Goal: Task Accomplishment & Management: Manage account settings

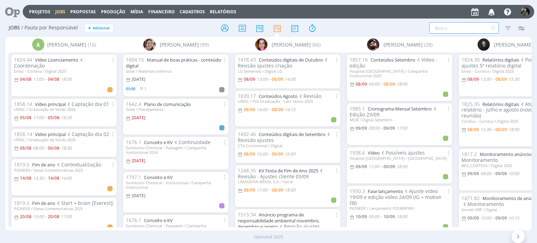
click at [443, 25] on input "text" at bounding box center [464, 27] width 70 height 11
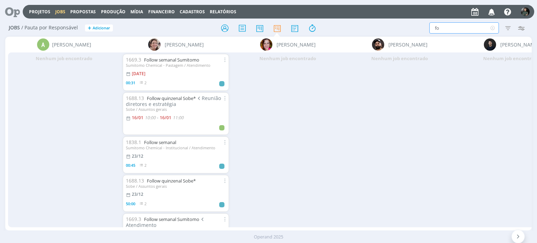
type input "f"
type input "vídeo"
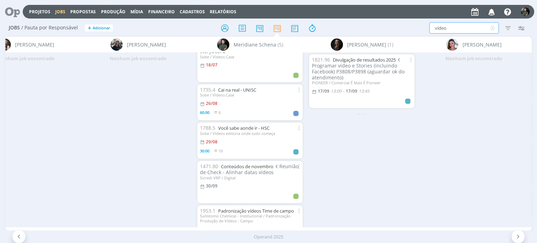
scroll to position [46, 0]
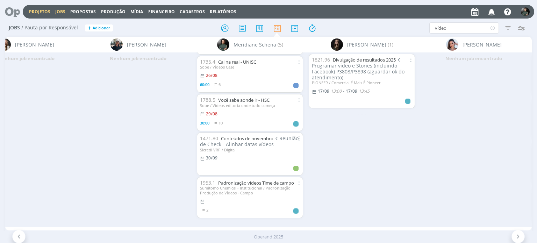
click at [35, 10] on link "Projetos" at bounding box center [39, 12] width 21 height 6
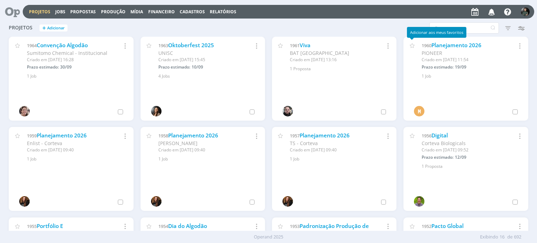
click at [440, 27] on div "Adicionar aos meus favoritos" at bounding box center [436, 32] width 59 height 11
click at [442, 25] on input "text" at bounding box center [464, 27] width 70 height 11
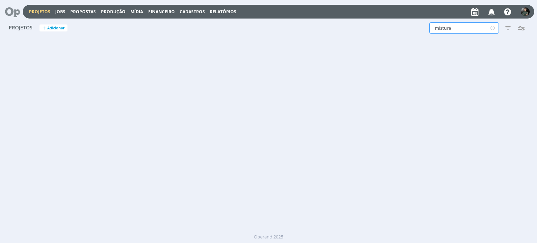
type input "mistura"
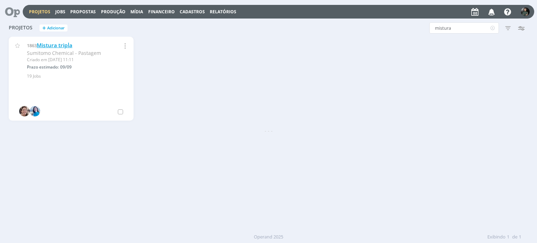
click at [41, 48] on link "Mistura tripla" at bounding box center [55, 45] width 36 height 7
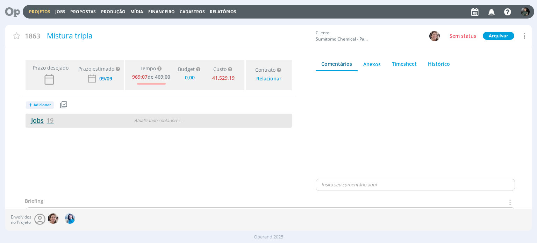
type input "0,00"
click at [41, 121] on link "Jobs 19" at bounding box center [40, 120] width 28 height 8
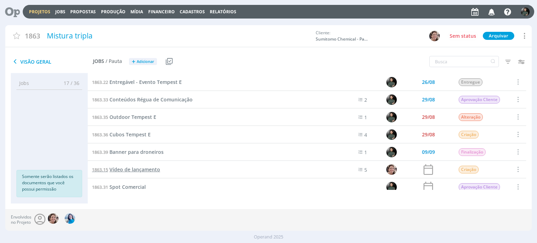
scroll to position [215, 0]
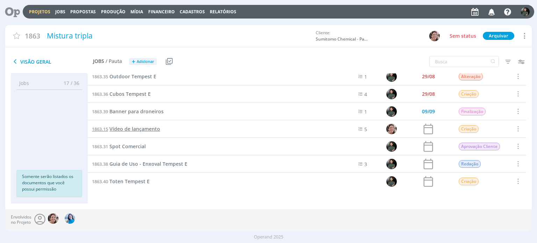
click at [130, 128] on span "Vídeo de lançamento" at bounding box center [134, 129] width 51 height 7
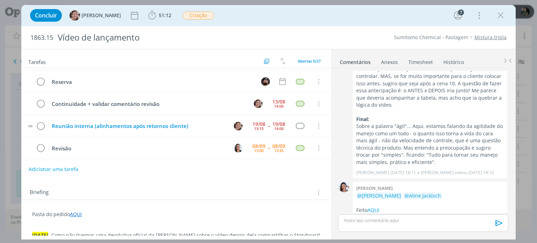
scroll to position [20, 0]
click at [151, 11] on span "51:12" at bounding box center [160, 15] width 26 height 10
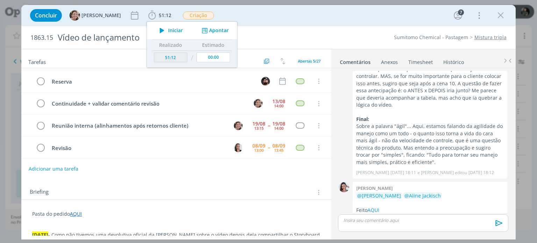
scroll to position [0, 0]
click at [168, 31] on span "Iniciar" at bounding box center [175, 30] width 15 height 5
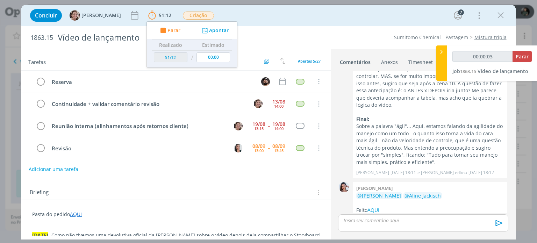
click at [273, 19] on div "Concluir Aline Jackisch 51:12 Parar Apontar Data * 08/09/2025 Horas * 00:00 Tar…" at bounding box center [269, 15] width 484 height 17
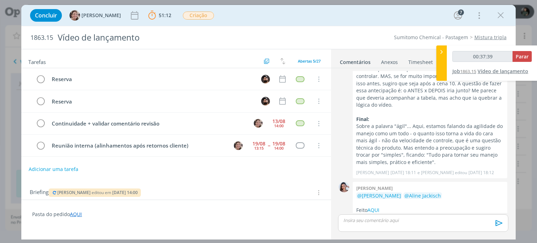
type input "00:37:40"
drag, startPoint x: 530, startPoint y: 57, endPoint x: 518, endPoint y: 67, distance: 15.7
click at [530, 57] on button "Parar" at bounding box center [522, 56] width 19 height 11
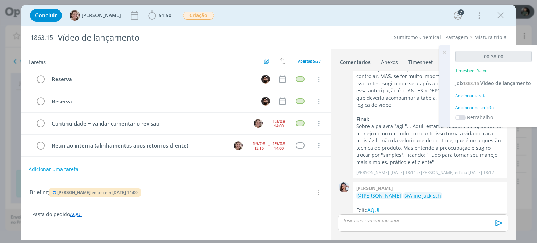
click at [471, 111] on div "Adicionar descrição" at bounding box center [493, 108] width 77 height 6
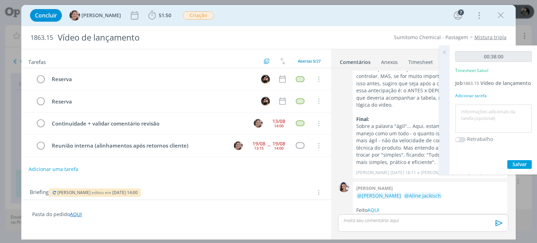
click at [468, 117] on textarea at bounding box center [493, 118] width 73 height 25
type textarea "c"
type textarea "apresentação storyboard ajustado para a cliente"
click at [519, 167] on span "Salvar" at bounding box center [520, 164] width 14 height 7
click at [444, 50] on icon at bounding box center [444, 52] width 13 height 14
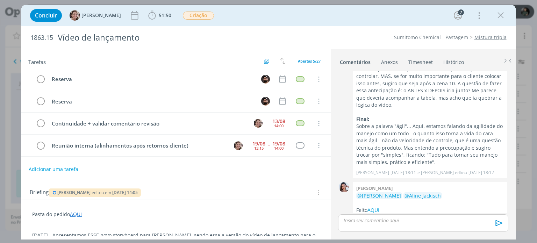
click at [508, 15] on div "Concluir Aline Jackisch 51:50 Iniciar Apontar Data * 08/09/2025 Horas * 00:00 T…" at bounding box center [269, 15] width 484 height 17
click at [504, 16] on icon "dialog" at bounding box center [500, 15] width 10 height 10
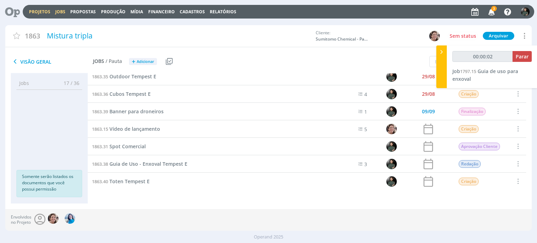
click at [64, 13] on link "Jobs" at bounding box center [60, 12] width 10 height 6
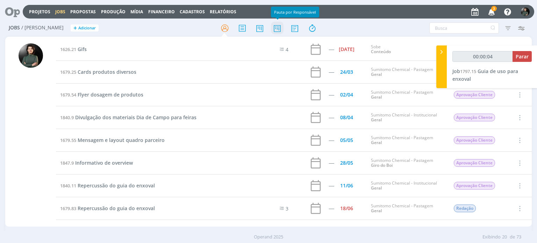
click at [277, 31] on icon at bounding box center [277, 28] width 13 height 14
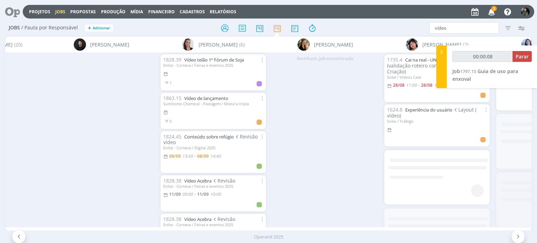
scroll to position [0, 619]
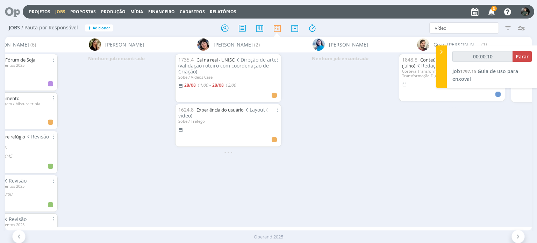
click at [470, 21] on div "Jobs / Pauta por Responsável + Adicionar vídeo Filtrar Filtrar Limpar vídeo Tip…" at bounding box center [268, 28] width 526 height 17
click at [467, 28] on input "vídeo" at bounding box center [464, 27] width 70 height 11
type input "00:00:11"
type input "ví"
type input "00:00:12"
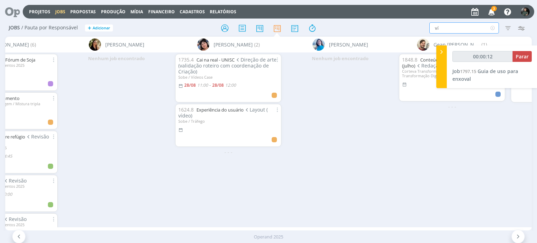
type input "v"
click at [442, 27] on input "text" at bounding box center [464, 27] width 70 height 11
type input "00:00:17"
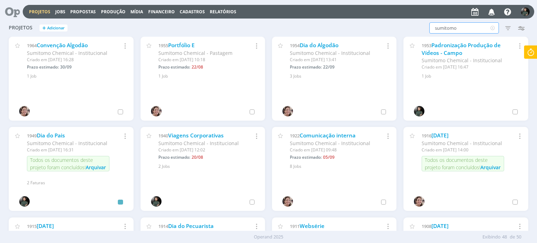
click at [455, 29] on input "sumitomo" at bounding box center [464, 27] width 70 height 11
type input "s"
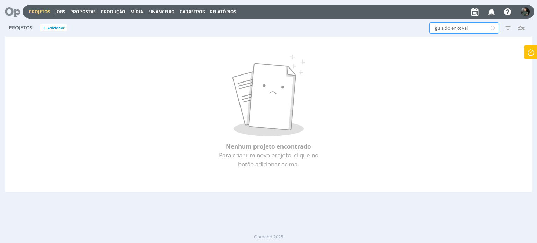
type input "guia do enxoval"
click at [492, 27] on icon at bounding box center [492, 27] width 9 height 11
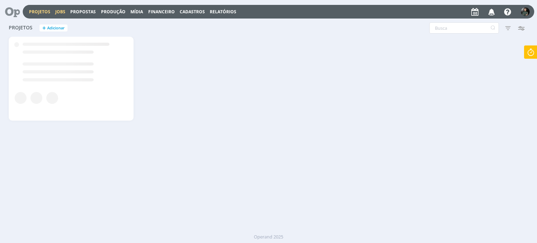
click at [56, 11] on link "Jobs" at bounding box center [60, 12] width 10 height 6
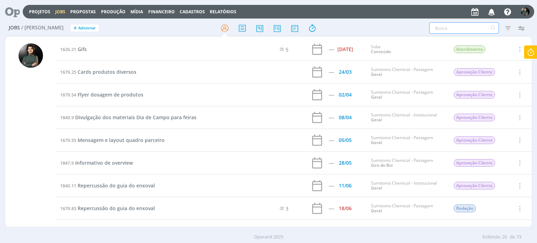
click at [441, 28] on input "text" at bounding box center [464, 27] width 70 height 11
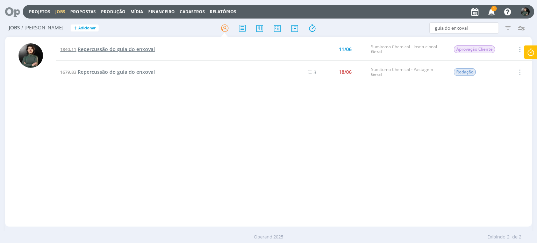
click at [151, 48] on span "Repercussão do guia do enxoval" at bounding box center [116, 49] width 77 height 7
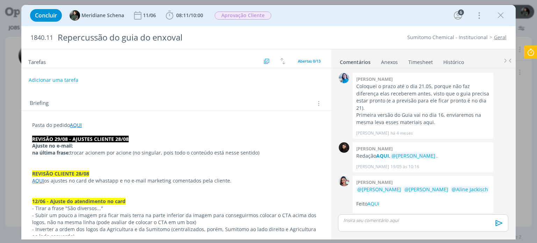
scroll to position [708, 0]
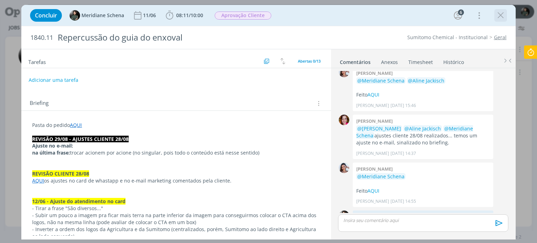
click at [505, 16] on icon "dialog" at bounding box center [500, 15] width 10 height 10
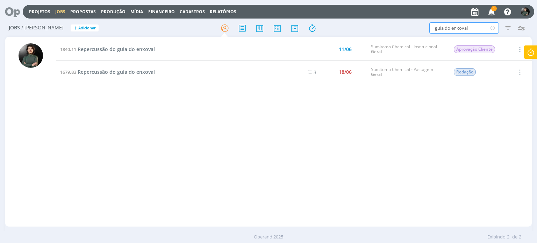
click at [456, 29] on input "guia do enxoval" at bounding box center [464, 27] width 70 height 11
click at [451, 30] on input "guia do enxoval" at bounding box center [464, 27] width 70 height 11
type input "enxoval"
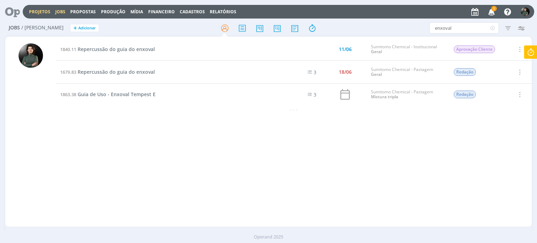
click at [40, 9] on link "Projetos" at bounding box center [39, 12] width 21 height 6
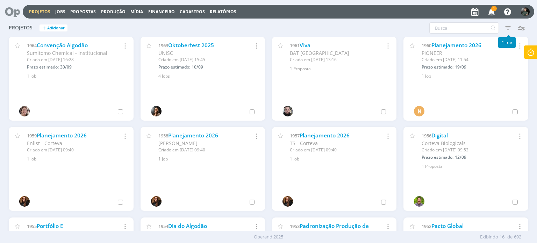
click at [505, 29] on icon "button" at bounding box center [508, 28] width 13 height 13
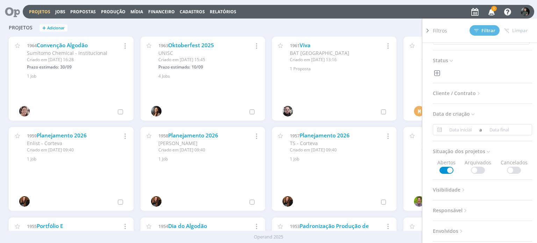
scroll to position [35, 0]
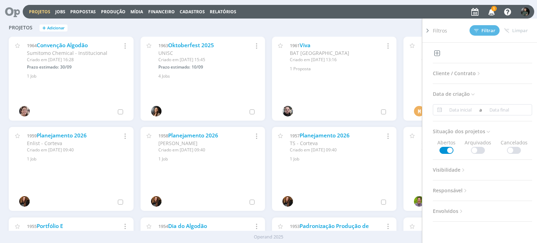
click at [462, 74] on span "Cliente / Contrato" at bounding box center [457, 73] width 49 height 9
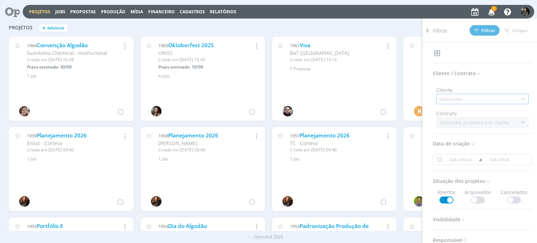
click at [470, 100] on div "Selecione" at bounding box center [482, 99] width 92 height 10
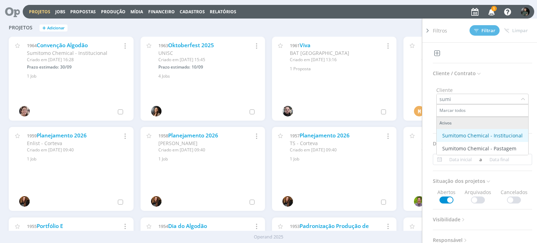
type input "sumi"
click at [485, 135] on div "Sumitomo Chemical - Institucional" at bounding box center [482, 135] width 80 height 7
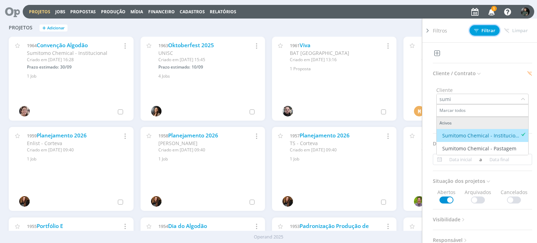
click at [483, 33] on span "Filtrar" at bounding box center [484, 30] width 21 height 5
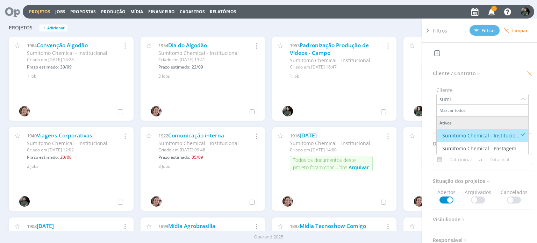
click at [381, 26] on div "Filtros Filtrar Limpar Status Cliente / Contrato Cliente sumi Marcar todos Ativ…" at bounding box center [433, 27] width 190 height 11
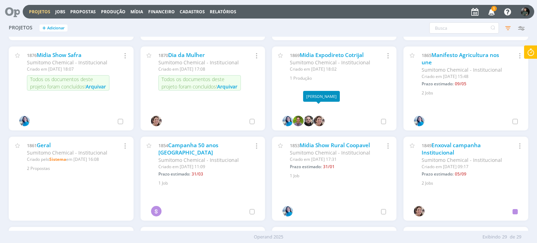
scroll to position [280, 0]
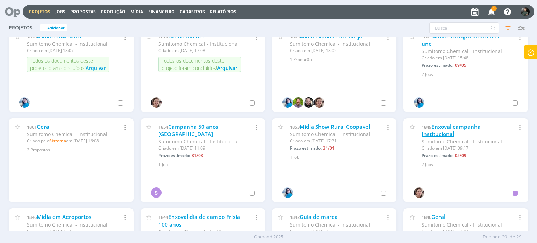
click at [441, 127] on link "Enxoval campanha Institucional" at bounding box center [451, 130] width 59 height 15
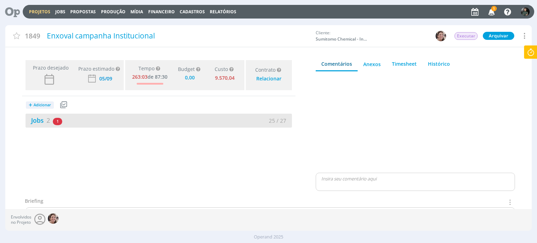
type input "0,00"
click at [35, 118] on link "Jobs 2" at bounding box center [38, 120] width 24 height 8
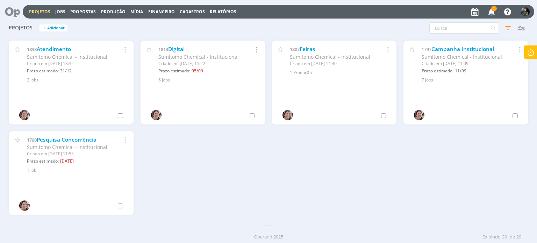
scroll to position [539, 0]
drag, startPoint x: 461, startPoint y: 45, endPoint x: 459, endPoint y: 49, distance: 3.8
click at [461, 45] on link "Campanha Institucional" at bounding box center [463, 48] width 63 height 7
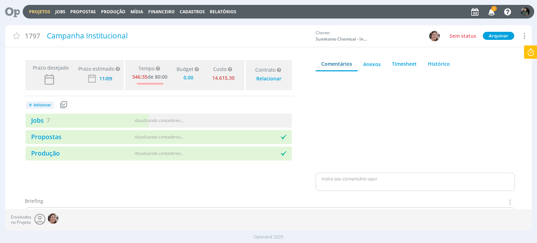
type input "0,00"
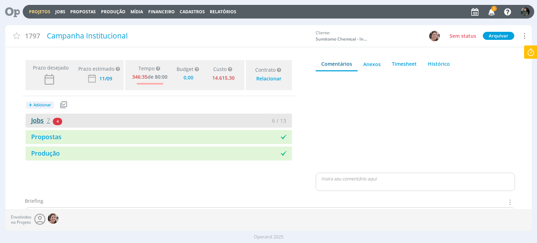
click at [38, 123] on link "Jobs 7" at bounding box center [38, 120] width 24 height 8
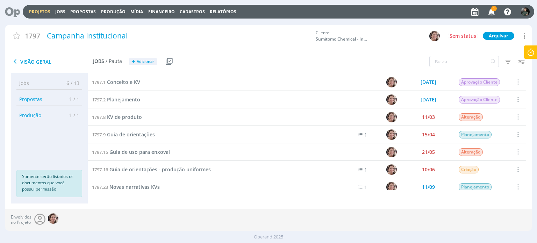
scroll to position [6, 0]
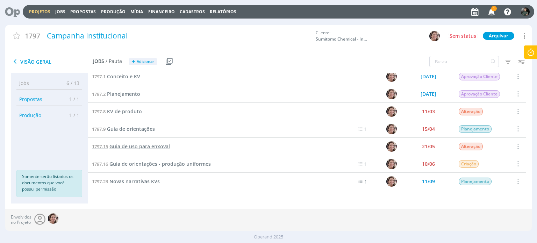
click at [136, 146] on span "Guia de uso para enxoval" at bounding box center [139, 146] width 60 height 7
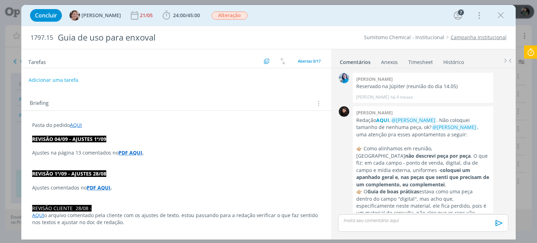
scroll to position [769, 0]
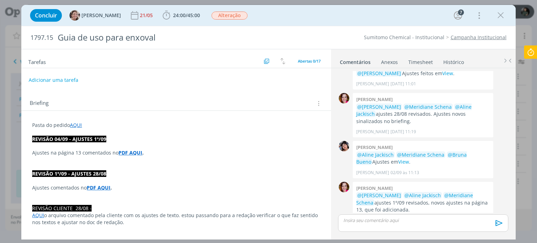
click at [135, 156] on p "Ajustes na página 13 comentados no PDF AQUI ." at bounding box center [176, 152] width 288 height 7
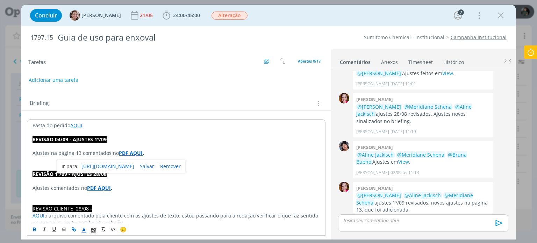
click at [134, 167] on link "https://sobeae.sharepoint.com/sites/SOBEAE/Documentos%20Compartilhados/Forms/Al…" at bounding box center [107, 166] width 53 height 9
click at [237, 159] on p "dialog" at bounding box center [176, 160] width 287 height 7
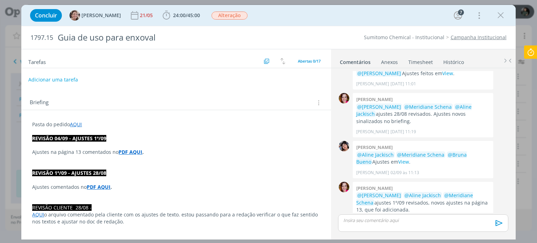
click at [72, 79] on button "Adicionar uma tarefa" at bounding box center [53, 80] width 50 height 12
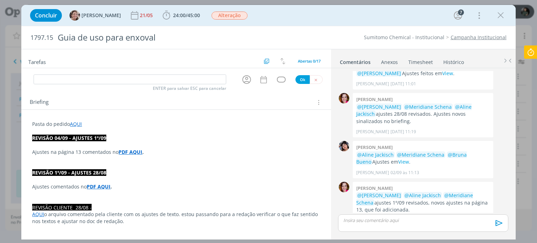
click at [78, 85] on div "Tarefas Usar Job de template Criar template a partir deste job Visualizar Templ…" at bounding box center [175, 142] width 309 height 186
click at [79, 77] on input "dialog" at bounding box center [130, 79] width 193 height 10
type input "Direção de arte (ajustes revisão 04/09)"
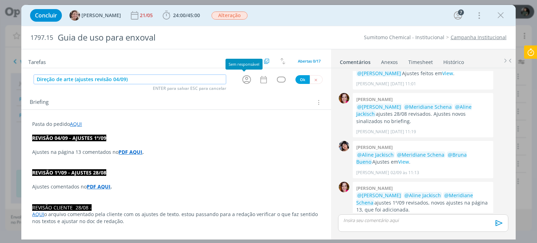
click at [245, 81] on icon "dialog" at bounding box center [246, 79] width 11 height 11
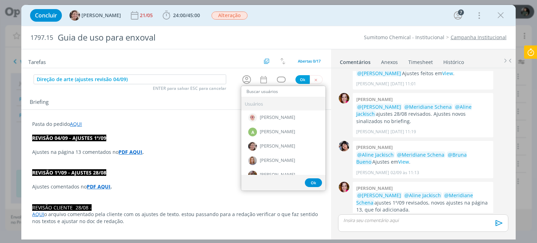
click at [208, 137] on p "REVISÃO 04/09 - AJUSTES 1º/09" at bounding box center [176, 138] width 288 height 7
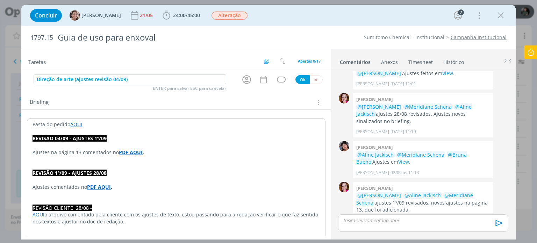
click at [116, 144] on p "dialog" at bounding box center [176, 145] width 287 height 7
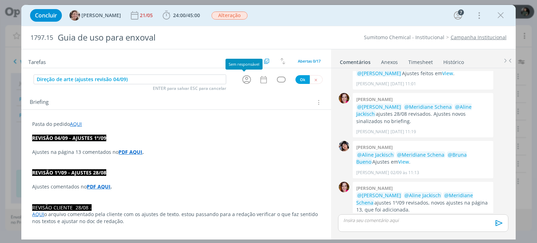
click at [248, 79] on icon "dialog" at bounding box center [246, 79] width 9 height 9
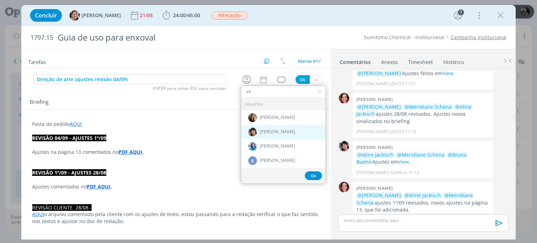
type input "eli"
click at [267, 131] on span "[PERSON_NAME]" at bounding box center [277, 132] width 35 height 6
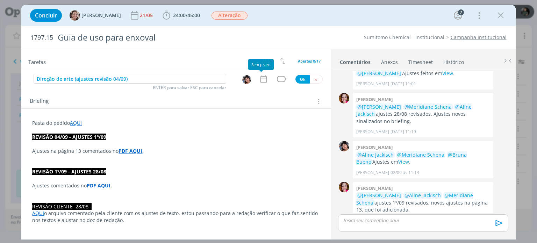
drag, startPoint x: 264, startPoint y: 79, endPoint x: 260, endPoint y: 87, distance: 8.5
click at [263, 79] on icon "dialog" at bounding box center [263, 79] width 6 height 7
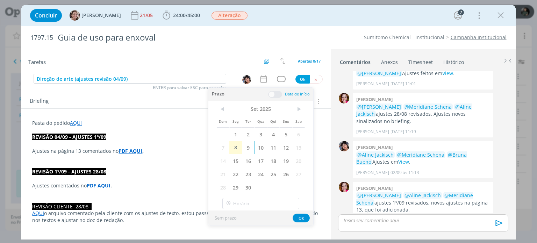
click at [250, 147] on span "9" at bounding box center [248, 147] width 13 height 13
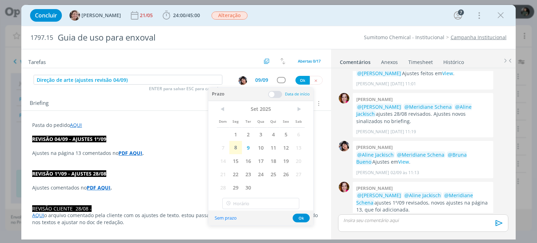
click at [278, 94] on span at bounding box center [275, 94] width 14 height 7
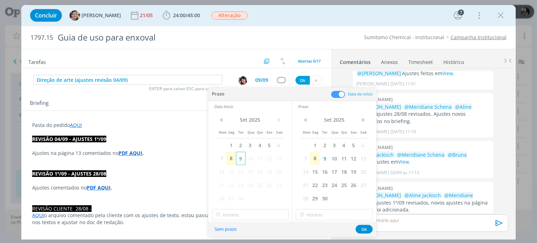
click at [241, 156] on span "9" at bounding box center [240, 158] width 9 height 13
click at [194, 13] on span "45:00" at bounding box center [193, 15] width 13 height 7
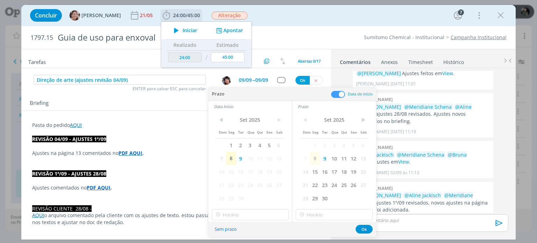
click at [183, 28] on span "Iniciar" at bounding box center [190, 30] width 15 height 5
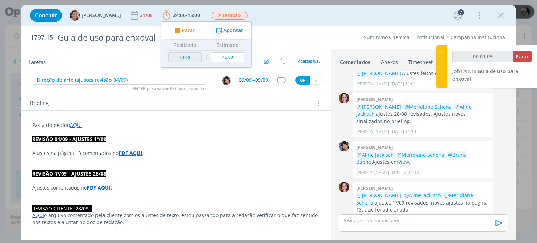
click at [252, 79] on span "--" at bounding box center [253, 80] width 2 height 7
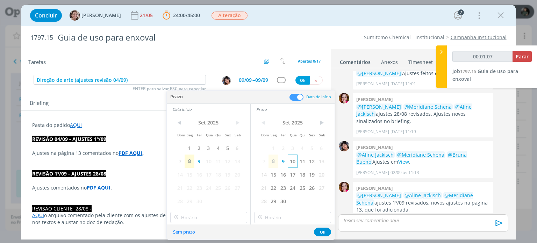
click at [294, 165] on span "10" at bounding box center [292, 161] width 9 height 13
type input "00:01:08"
click at [207, 161] on span "10" at bounding box center [208, 161] width 9 height 13
type input "15:00"
click at [195, 215] on input "15:00" at bounding box center [208, 217] width 77 height 11
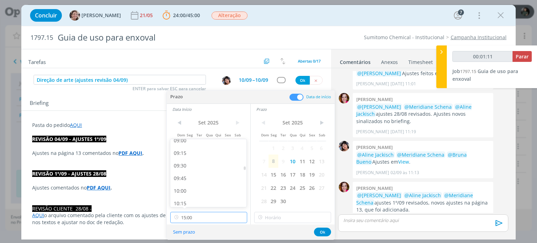
type input "00:01:12"
click at [193, 145] on div "09:00" at bounding box center [209, 141] width 78 height 13
type input "09:00"
type input "00:01:13"
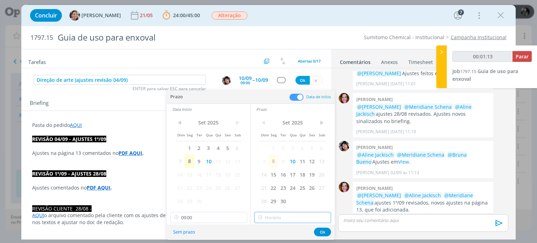
type input "15:00"
click at [276, 216] on input "15:00" at bounding box center [292, 217] width 77 height 11
type input "00:01:17"
click at [270, 158] on div "10:00" at bounding box center [294, 156] width 78 height 13
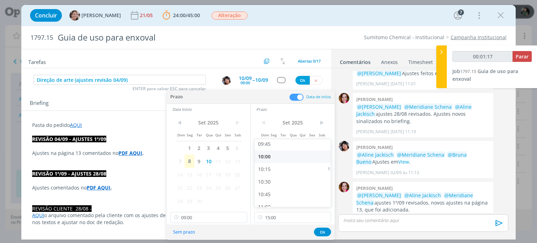
type input "10:00"
click at [320, 234] on button "Ok" at bounding box center [322, 232] width 17 height 9
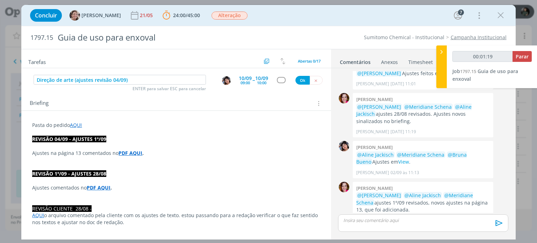
click at [278, 76] on div "Direção de arte (ajustes revisão 04/09) ENTER para salvar ESC para cancelar 10/…" at bounding box center [175, 80] width 309 height 13
click at [278, 80] on div "dialog" at bounding box center [281, 80] width 9 height 6
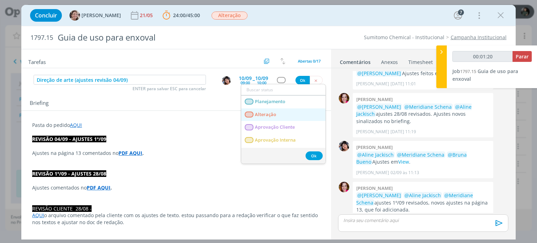
type input "00:01:21"
click at [276, 113] on span "Alteração" at bounding box center [265, 115] width 21 height 6
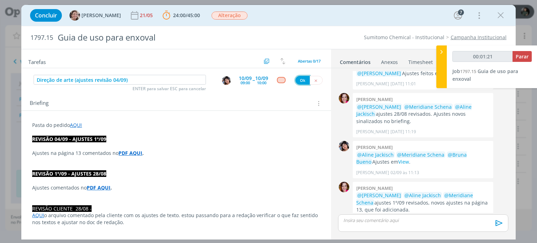
click at [305, 79] on button "Ok" at bounding box center [302, 80] width 14 height 9
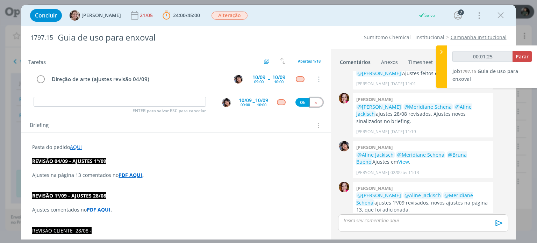
click at [314, 101] on icon "dialog" at bounding box center [316, 102] width 5 height 5
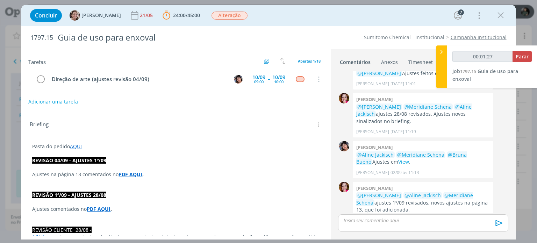
type input "00:01:28"
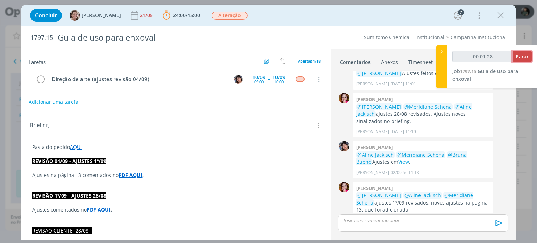
click at [527, 54] on span "Parar" at bounding box center [522, 56] width 13 height 7
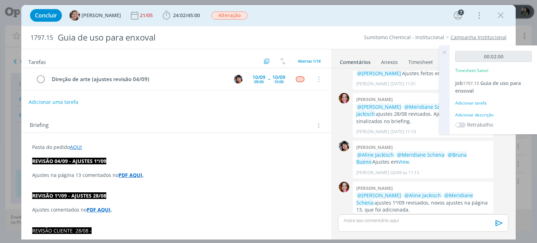
click at [471, 114] on div "Adicionar descrição" at bounding box center [493, 115] width 77 height 6
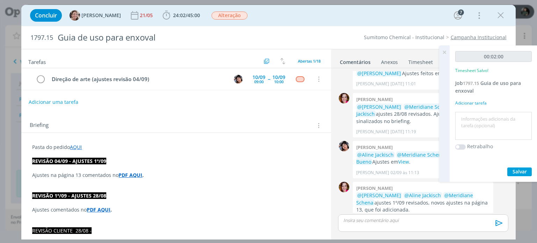
click at [469, 117] on textarea at bounding box center [493, 126] width 73 height 25
type textarea "pauta para ajustes de revisão"
click at [514, 170] on span "Salvar" at bounding box center [520, 171] width 14 height 7
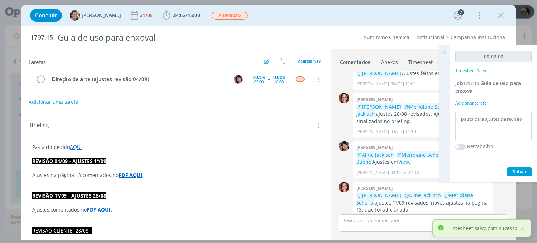
click at [443, 54] on icon at bounding box center [444, 52] width 13 height 14
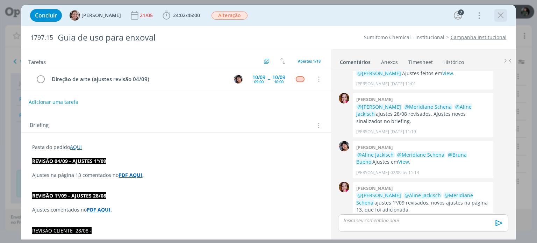
click at [499, 17] on icon "dialog" at bounding box center [500, 15] width 10 height 10
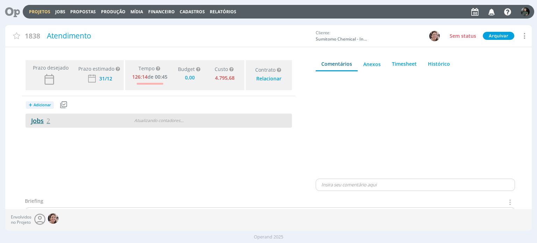
type input "0,00"
drag, startPoint x: 37, startPoint y: 121, endPoint x: 47, endPoint y: 121, distance: 9.8
click at [37, 121] on link "Jobs 2" at bounding box center [38, 120] width 24 height 8
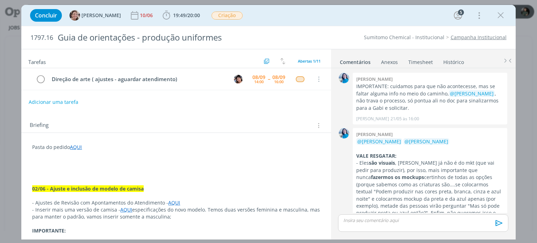
scroll to position [776, 0]
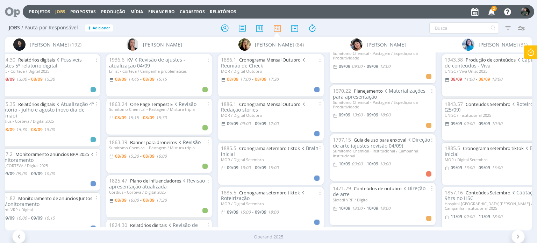
scroll to position [215, 0]
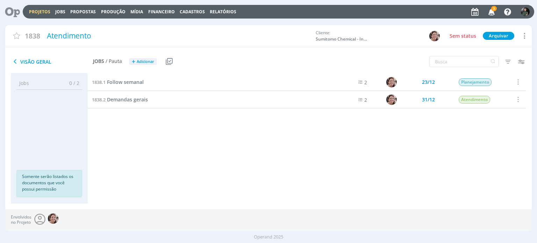
click at [256, 187] on div "1838.1 Follow semanal 2 23/12 Planejamento Selecionar Concluir Cancelar Iniciar…" at bounding box center [307, 131] width 438 height 116
click at [139, 100] on span "Demandas gerais" at bounding box center [127, 99] width 41 height 7
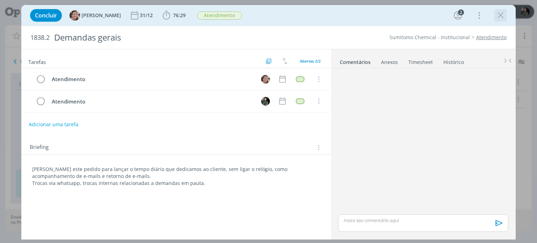
click at [499, 19] on icon "dialog" at bounding box center [500, 15] width 10 height 10
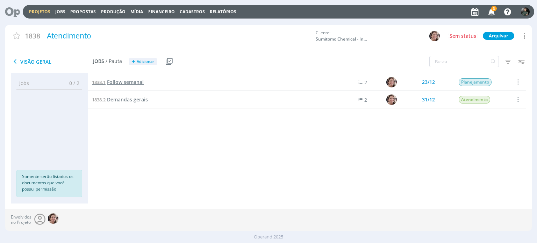
click at [141, 83] on span "Follow semanal" at bounding box center [125, 82] width 37 height 7
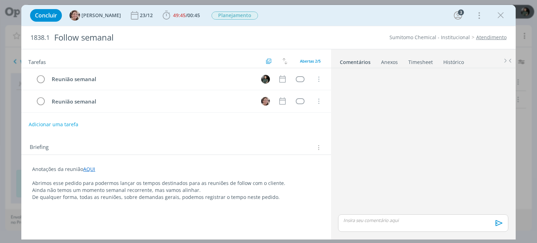
click at [422, 61] on link "Timesheet" at bounding box center [420, 61] width 25 height 10
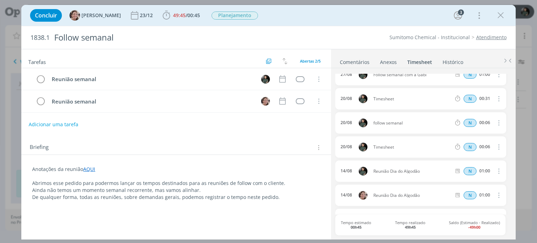
scroll to position [35, 0]
click at [495, 144] on icon "dialog" at bounding box center [498, 146] width 8 height 8
click at [469, 160] on link "Excluir" at bounding box center [478, 157] width 55 height 11
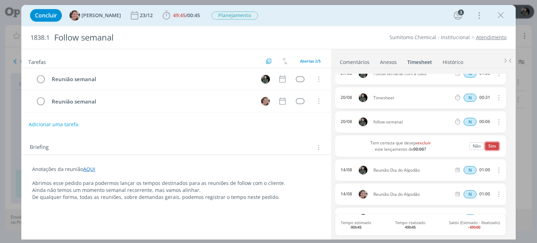
click at [490, 147] on button "Sim" at bounding box center [492, 146] width 14 height 8
click at [495, 121] on icon "dialog" at bounding box center [498, 121] width 8 height 8
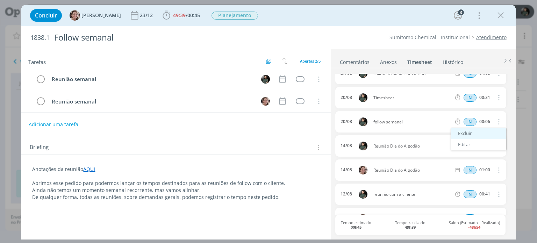
click at [473, 133] on link "Excluir" at bounding box center [478, 133] width 55 height 11
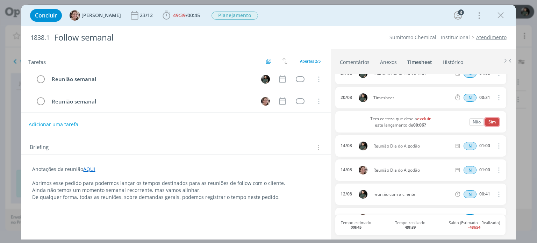
click at [485, 123] on button "Sim" at bounding box center [492, 122] width 14 height 8
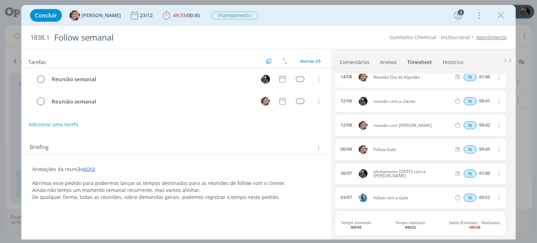
scroll to position [105, 0]
click at [186, 13] on span "/" at bounding box center [187, 15] width 2 height 7
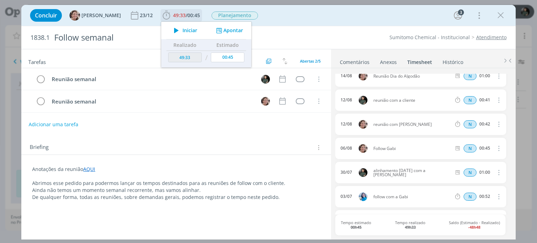
click at [215, 31] on icon "dialog" at bounding box center [219, 30] width 9 height 7
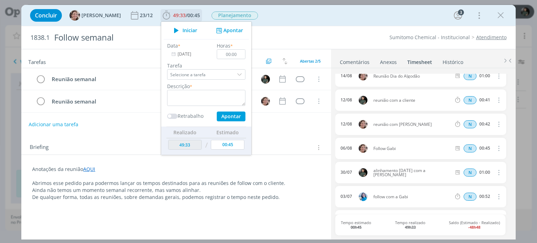
click at [172, 50] on input "[DATE]" at bounding box center [189, 54] width 44 height 10
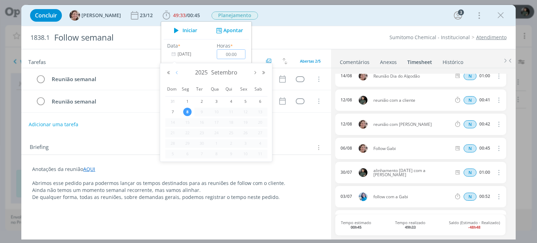
click at [174, 71] on button "Mês anterior" at bounding box center [177, 72] width 8 height 5
click at [214, 112] on span "6" at bounding box center [216, 112] width 8 height 8
type input "06/08/2025"
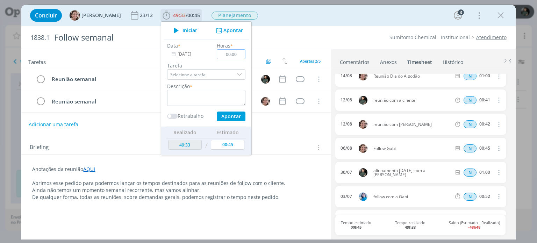
click at [236, 56] on input "00:00" at bounding box center [231, 54] width 29 height 10
type input "00:45"
click at [193, 91] on textarea "dialog" at bounding box center [206, 98] width 78 height 16
click at [234, 114] on button "Apontar" at bounding box center [231, 117] width 29 height 10
type textarea "follow semanal com a Gabi"
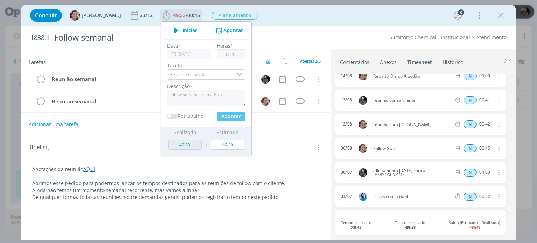
type input "50:18"
type input "[DATE]"
type input "00:00"
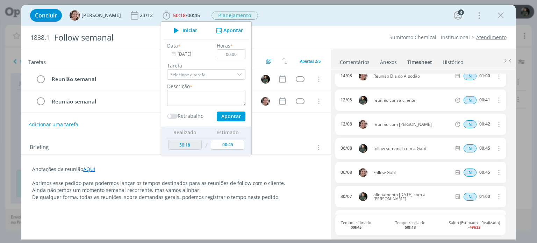
click at [343, 33] on div "1838.1 Follow semanal Sumitomo Chemical - Institucional Atendimento" at bounding box center [268, 37] width 494 height 23
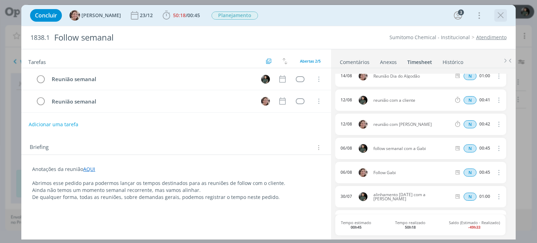
click at [505, 15] on icon "dialog" at bounding box center [500, 15] width 10 height 10
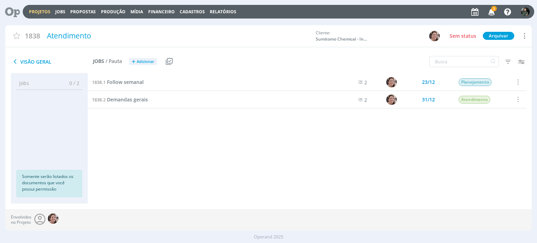
click at [34, 10] on link "Projetos" at bounding box center [39, 12] width 21 height 6
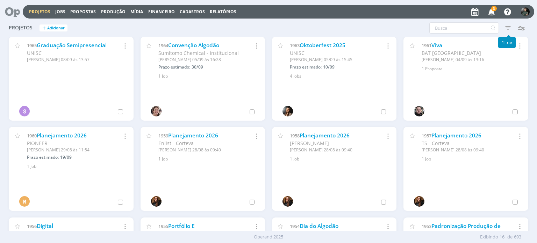
click at [505, 30] on icon "button" at bounding box center [508, 28] width 13 height 13
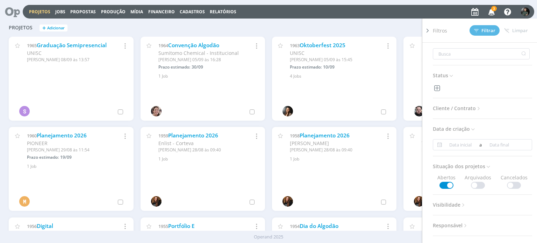
click at [468, 106] on span "Cliente / Contrato" at bounding box center [457, 108] width 49 height 9
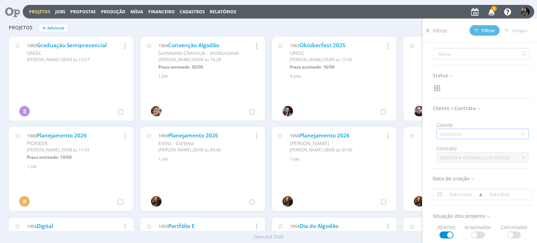
click at [463, 135] on div "Selecione" at bounding box center [482, 134] width 92 height 10
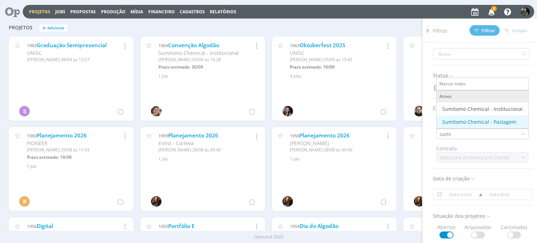
type input "sumi"
click at [474, 117] on li "Sumitomo Chemical - Pastagem" at bounding box center [483, 121] width 92 height 13
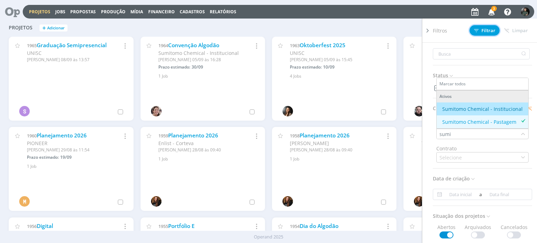
click at [484, 33] on span "Filtrar" at bounding box center [484, 30] width 21 height 5
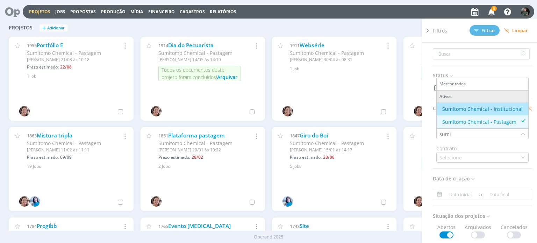
click at [392, 21] on div "Projetos + Adicionar Filtros Filtrar Limpar Status Cliente / Contrato Cliente s…" at bounding box center [268, 28] width 526 height 17
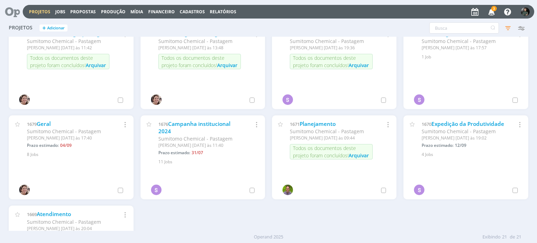
scroll to position [315, 0]
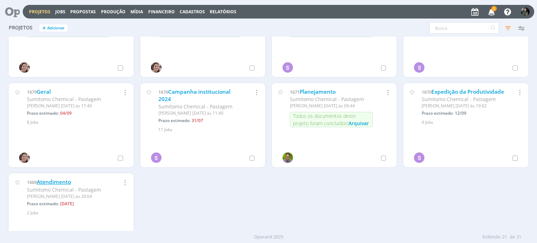
click at [51, 183] on link "Atendimento" at bounding box center [54, 181] width 34 height 7
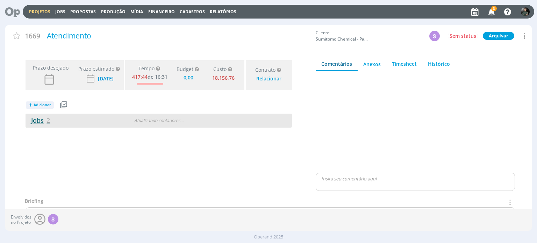
type input "0,00"
click at [37, 117] on link "Jobs 2" at bounding box center [38, 120] width 24 height 8
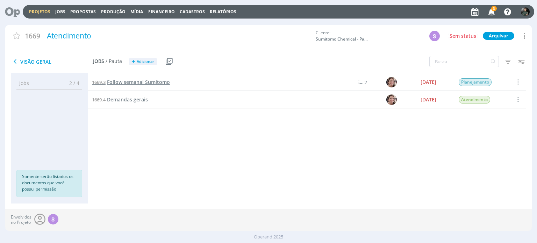
click at [134, 81] on span "Follow semanal Sumitomo" at bounding box center [138, 82] width 63 height 7
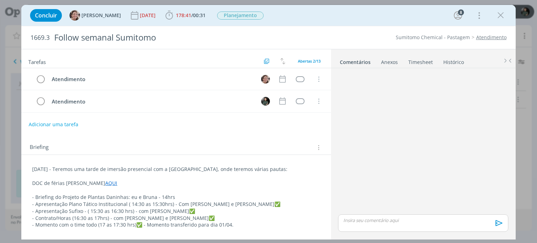
click at [416, 61] on link "Timesheet" at bounding box center [420, 61] width 25 height 10
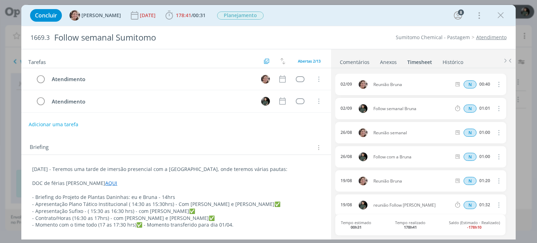
click at [365, 37] on div "Sumitomo Chemical - Pastagem Atendimento" at bounding box center [409, 37] width 201 height 7
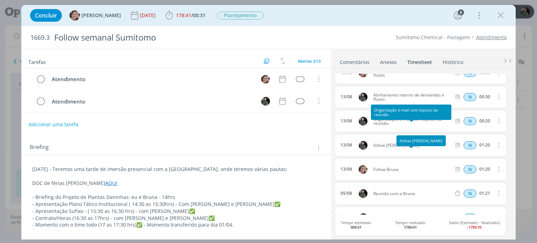
scroll to position [175, 0]
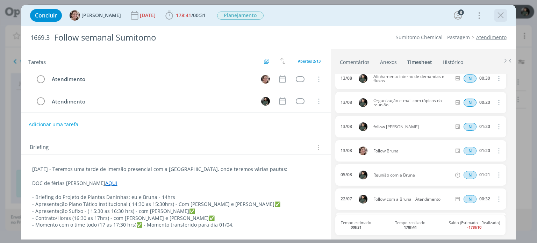
click at [502, 17] on icon "dialog" at bounding box center [500, 15] width 10 height 10
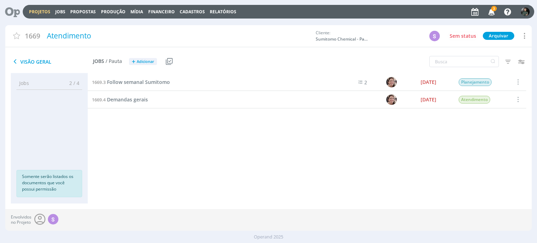
click at [495, 11] on icon "button" at bounding box center [492, 12] width 12 height 12
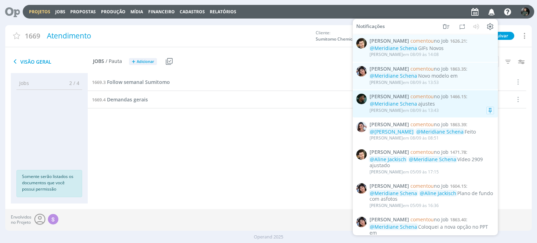
click at [464, 110] on div "Kauan Franco em 08/09 às 13:43" at bounding box center [432, 110] width 124 height 7
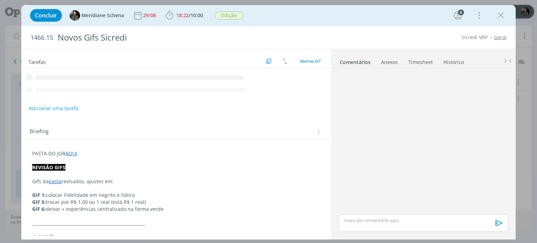
scroll to position [188, 0]
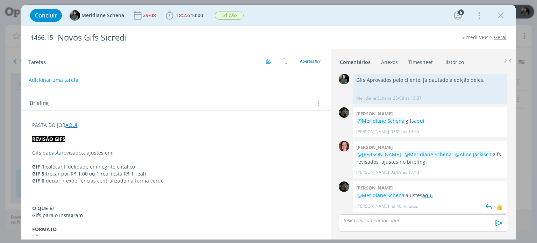
click at [427, 193] on link "aqui" at bounding box center [427, 195] width 10 height 7
click at [181, 18] on span "18:22" at bounding box center [182, 15] width 13 height 7
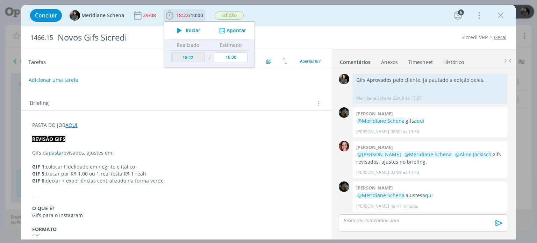
click at [198, 30] on span "Iniciar" at bounding box center [193, 30] width 15 height 5
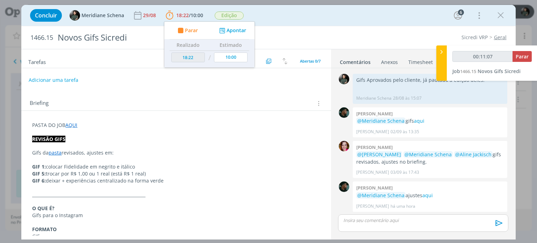
type input "00:11:08"
click at [524, 56] on span "Parar" at bounding box center [522, 56] width 13 height 7
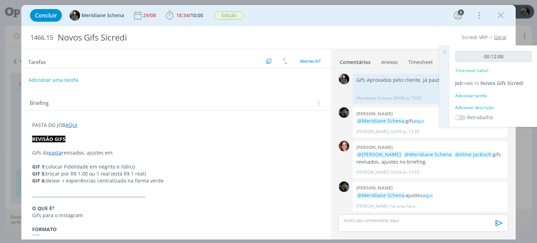
drag, startPoint x: 443, startPoint y: 52, endPoint x: 442, endPoint y: 57, distance: 4.7
click at [443, 52] on icon at bounding box center [444, 52] width 13 height 14
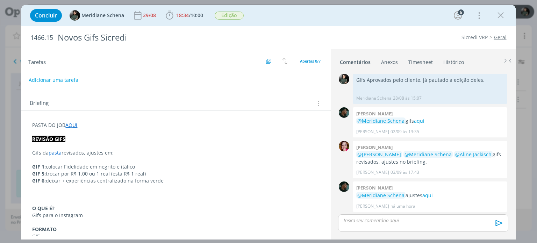
click at [426, 60] on link "Timesheet" at bounding box center [420, 61] width 25 height 10
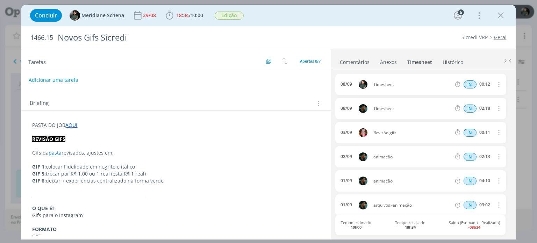
click at [495, 86] on icon "dialog" at bounding box center [498, 84] width 8 height 8
click at [467, 109] on link "Editar" at bounding box center [478, 107] width 55 height 11
click at [391, 83] on div "Timesheet" at bounding box center [392, 85] width 38 height 8
click at [495, 84] on icon "dialog" at bounding box center [498, 85] width 6 height 6
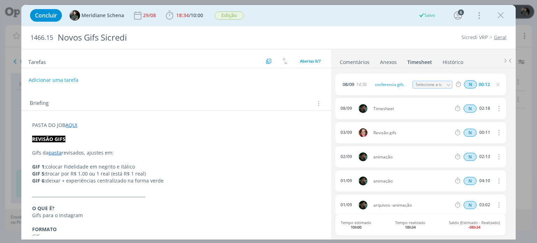
click at [474, 56] on ul "Comentários Anexos 0 Timesheet Histórico" at bounding box center [423, 58] width 185 height 19
click at [497, 86] on icon "dialog" at bounding box center [498, 85] width 6 height 6
click at [270, 10] on div "Concluir Meridiane Schena 29/08 18:34 / 10:00 Iniciar Apontar Data * 08/09/2025…" at bounding box center [269, 15] width 484 height 17
click at [503, 19] on icon "dialog" at bounding box center [500, 15] width 10 height 10
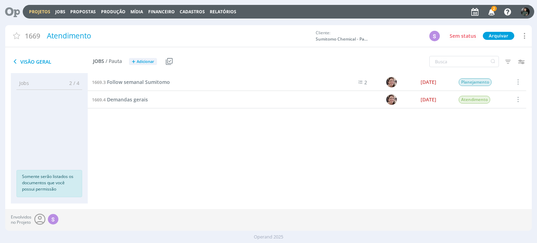
click at [489, 10] on icon "button" at bounding box center [492, 12] width 12 height 12
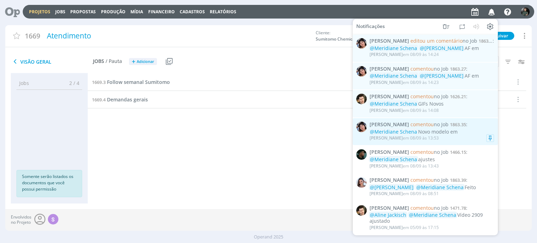
click at [479, 137] on div "Eliana Hochscheidt em 08/09 às 13:53" at bounding box center [432, 138] width 124 height 7
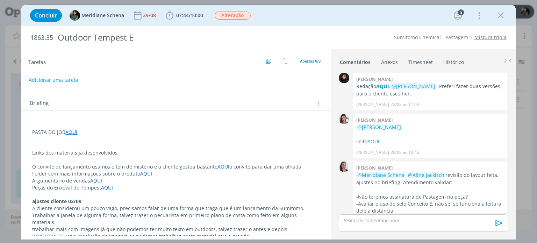
scroll to position [188, 0]
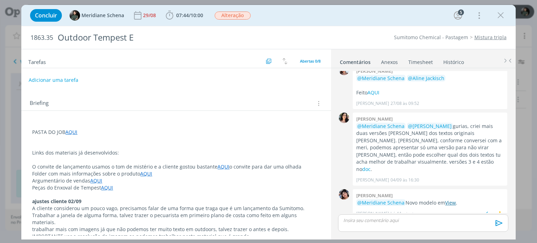
click at [454, 199] on link "View" at bounding box center [450, 202] width 11 height 7
click at [483, 17] on icon "dialog" at bounding box center [479, 15] width 10 height 11
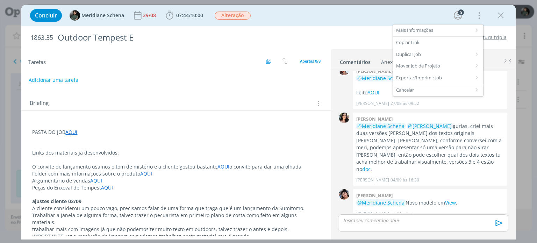
click at [359, 36] on div "Sumitomo Chemical - Pastagem Mistura tripla" at bounding box center [409, 37] width 201 height 7
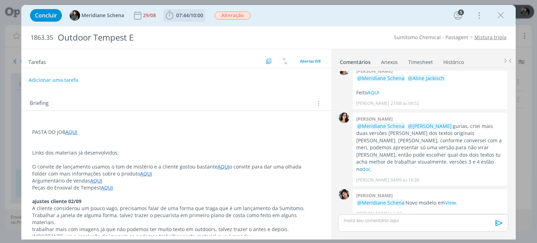
click at [164, 12] on icon "dialog" at bounding box center [169, 15] width 10 height 10
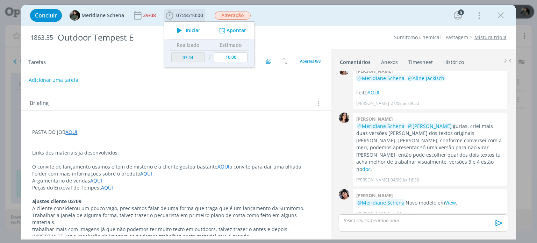
click at [186, 28] on span "Iniciar" at bounding box center [193, 30] width 15 height 5
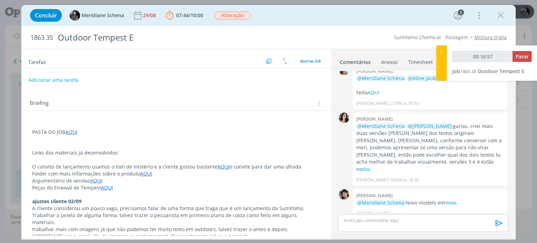
type input "00:16:58"
click at [529, 57] on button "Parar" at bounding box center [522, 56] width 19 height 11
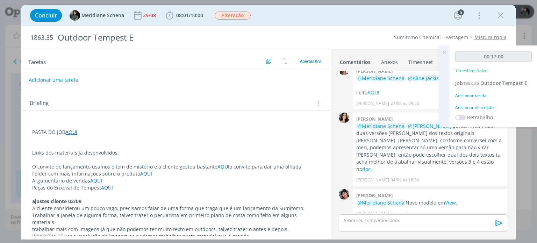
click at [468, 107] on div "Adicionar descrição" at bounding box center [493, 108] width 77 height 6
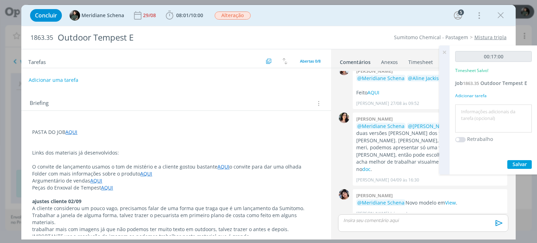
click at [466, 108] on textarea at bounding box center [493, 118] width 73 height 25
type textarea "R"
type textarea "envio do material para aprovação da cliente"
click at [526, 163] on span "Salvar" at bounding box center [520, 164] width 14 height 7
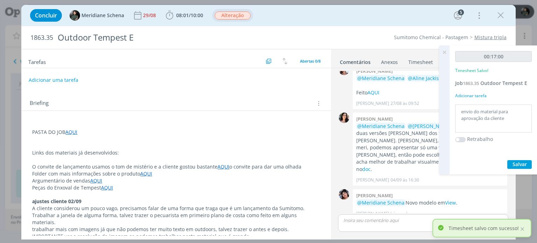
click at [231, 10] on span "Alteração" at bounding box center [232, 15] width 41 height 13
click at [232, 17] on span "Alteração" at bounding box center [233, 16] width 36 height 8
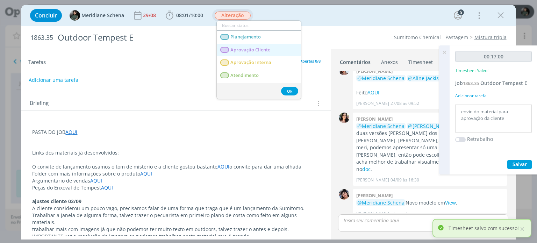
click at [241, 51] on span "Aprovação Cliente" at bounding box center [251, 50] width 40 height 6
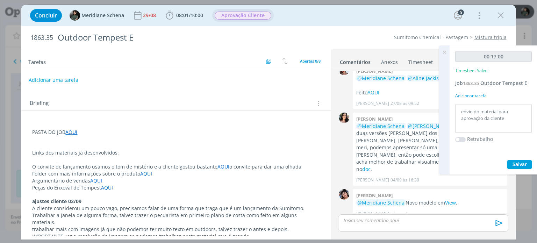
click at [446, 54] on icon at bounding box center [444, 52] width 13 height 14
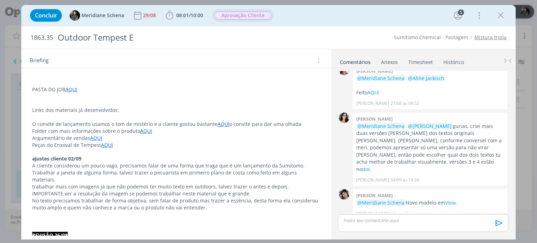
scroll to position [0, 0]
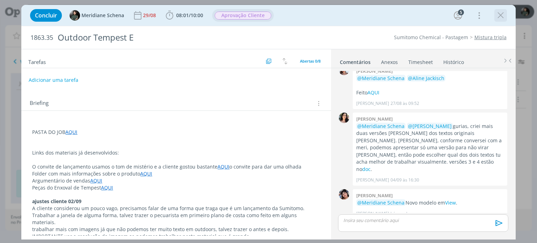
click at [501, 15] on icon "dialog" at bounding box center [500, 15] width 10 height 10
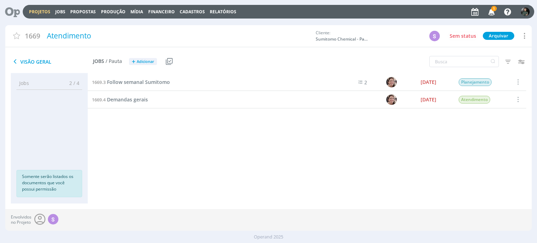
click at [495, 12] on icon "button" at bounding box center [492, 12] width 12 height 12
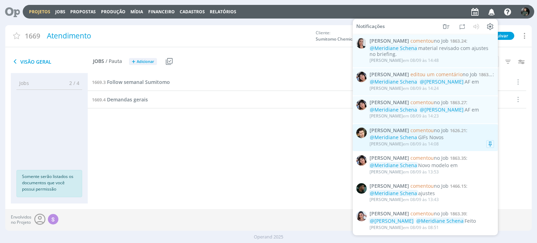
click at [462, 142] on div "Vinícius Marques em 08/09 às 14:08" at bounding box center [432, 144] width 124 height 7
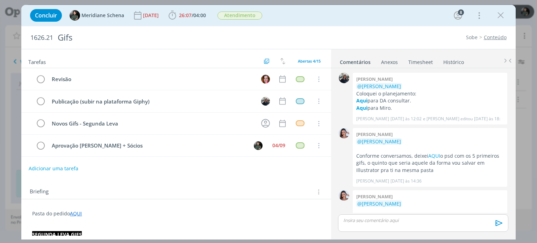
scroll to position [403, 0]
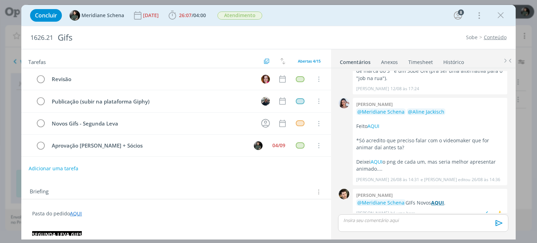
click at [442, 199] on strong "AQUI" at bounding box center [437, 202] width 13 height 7
click at [276, 144] on div "04/09" at bounding box center [278, 145] width 13 height 5
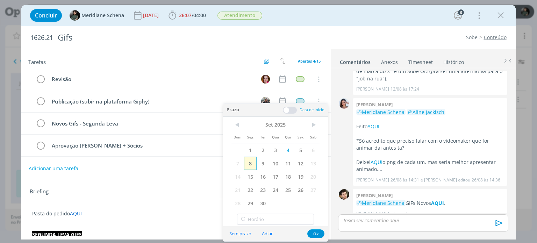
click at [250, 163] on span "8" at bounding box center [250, 163] width 13 height 13
click at [313, 233] on button "Ok" at bounding box center [315, 233] width 17 height 9
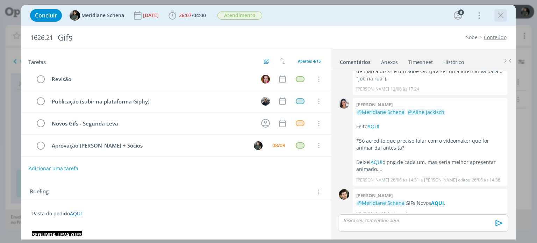
click at [498, 21] on div "dialog" at bounding box center [500, 15] width 13 height 13
click at [501, 14] on icon "dialog" at bounding box center [500, 15] width 10 height 10
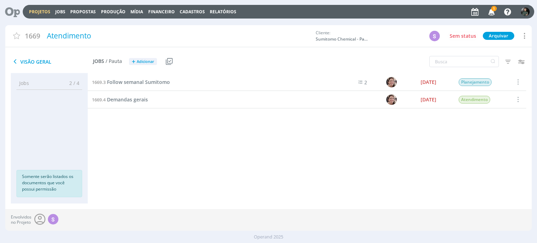
click at [490, 13] on icon "button" at bounding box center [492, 12] width 12 height 12
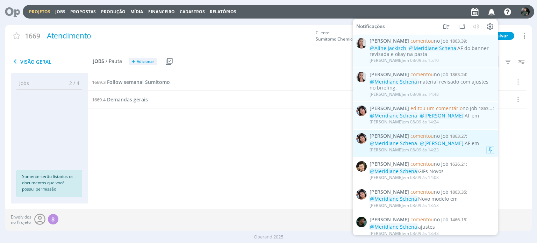
click at [471, 150] on div "Eliana Hochscheidt em 08/09 às 14:23" at bounding box center [432, 150] width 124 height 7
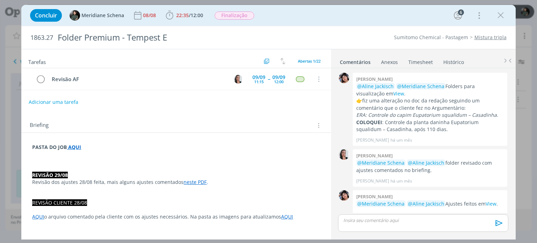
scroll to position [722, 0]
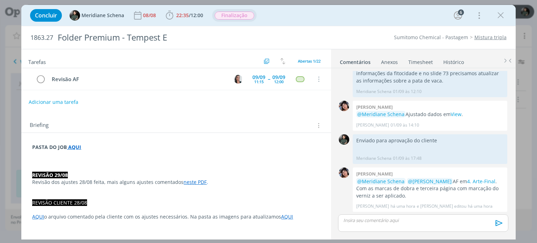
click at [231, 12] on span "Finalização" at bounding box center [235, 16] width 40 height 8
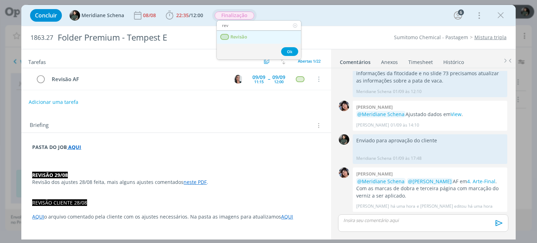
type input "rev"
click at [251, 40] on link "Revisão" at bounding box center [259, 37] width 84 height 13
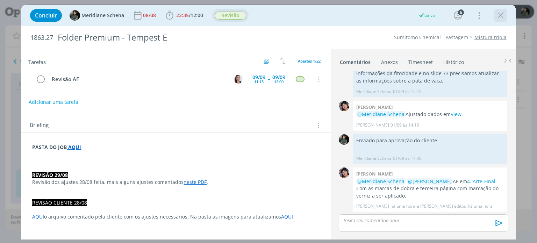
click at [500, 18] on icon "dialog" at bounding box center [500, 15] width 10 height 10
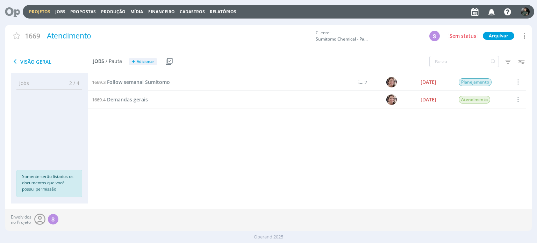
click at [492, 15] on icon "button" at bounding box center [492, 12] width 12 height 12
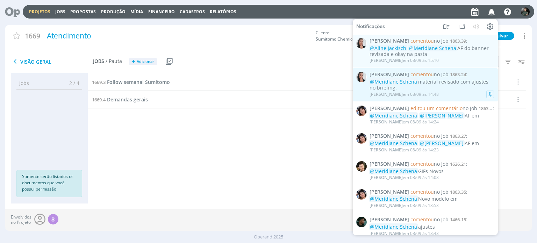
click at [451, 87] on div "@Meridiane Schena material revisado com ajustes no briefing." at bounding box center [432, 85] width 124 height 12
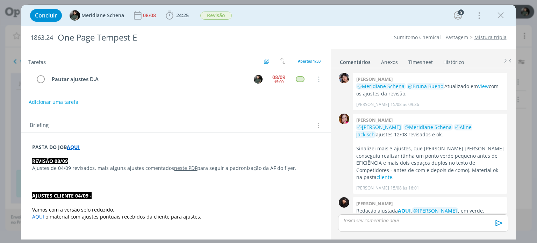
scroll to position [729, 0]
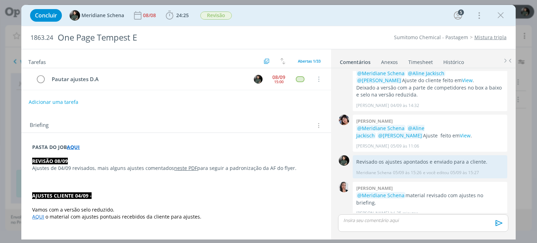
click at [186, 167] on link "neste PDF" at bounding box center [185, 168] width 23 height 7
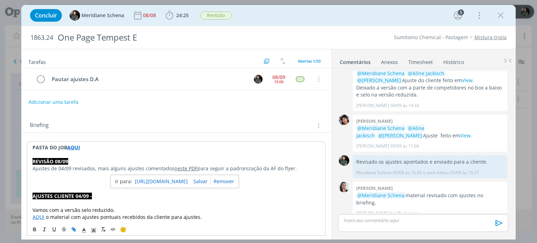
click at [186, 181] on link "https://sobeae.sharepoint.com/:b:/s/SOBEAE/EZkhhRlbbjxLj3GKOIwas5cBDOCWOT43E7Gx…" at bounding box center [161, 181] width 53 height 9
click at [71, 101] on button "Adicionar uma tarefa" at bounding box center [53, 102] width 50 height 12
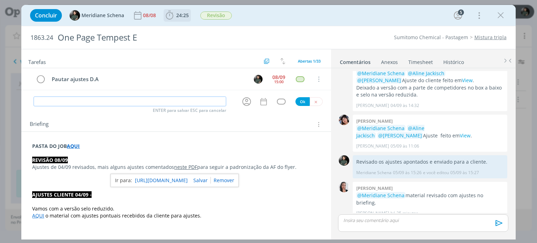
click at [181, 15] on span "24:25" at bounding box center [182, 15] width 13 height 7
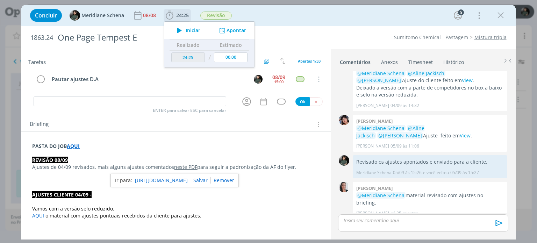
click at [194, 33] on span "Iniciar" at bounding box center [193, 30] width 15 height 5
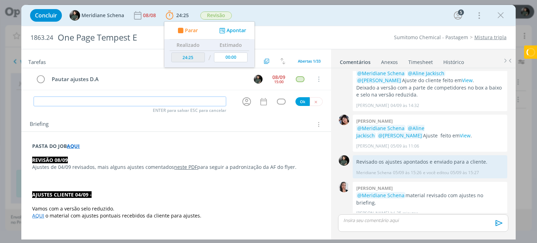
click at [149, 100] on input "dialog" at bounding box center [130, 102] width 193 height 10
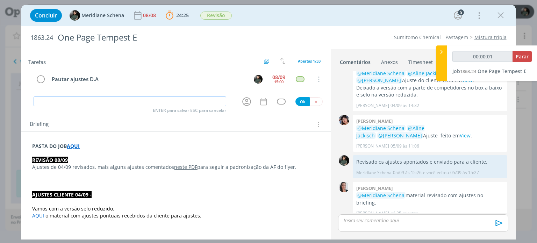
type input "00:00:02"
type input "Di"
type input "00:00:03"
type input "Direção"
type input "00:00:04"
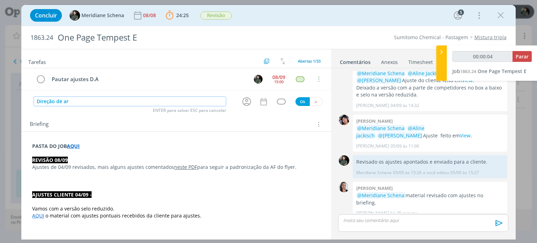
type input "Direção de art"
type input "00:00:05"
type input "Direção de arte ("
type input "00:00:06"
type input "Direção de arte (ajuste"
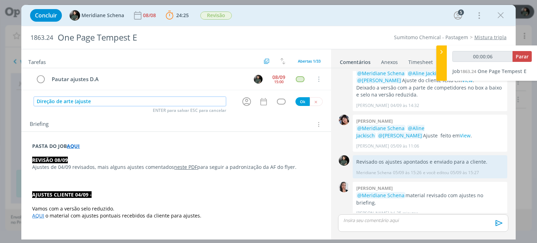
type input "00:00:07"
type input "Direção de arte (ajustes Re"
type input "00:00:08"
type input "Direção de arte (ajustes Revisã"
type input "00:00:09"
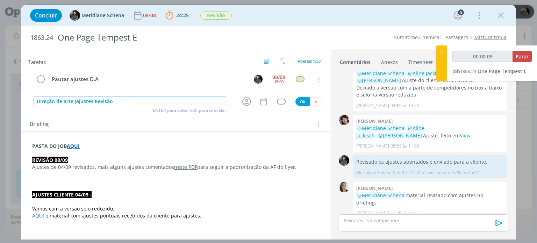
type input "Direção de arte (ajustes Revisão"
type input "00:00:10"
type input "Direção de arte (ajustes Revisão"
type input "00:00:11"
type input "Direção de arte (ajustes Revisão"
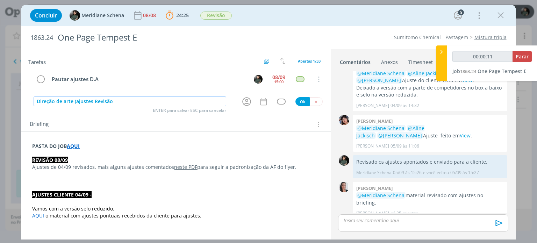
type input "00:00:12"
type input "Direção de arte (ajustes Revisão 04"
type input "00:00:13"
type input "Direção de arte (ajustes Revisão 04/"
type input "00:00:14"
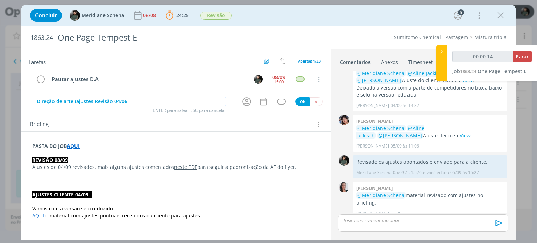
type input "Direção de arte (ajustes Revisão 04/069"
type input "00:00:15"
type input "Direção de arte (ajustes Revisão 04/06"
type input "00:00:16"
type input "Direção de arte (ajustes Revisão 04/09"
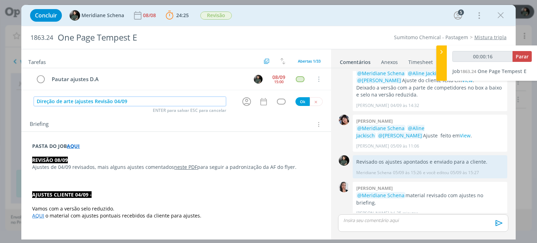
type input "00:00:17"
type input "Direção de arte (ajustes Revisão 04/09)"
click at [95, 102] on input "Direção de arte (ajustes Revisão 04/09)" at bounding box center [130, 102] width 193 height 10
type input "00:00:20"
type input "Direção de arte (ajustes evisão 04/09)"
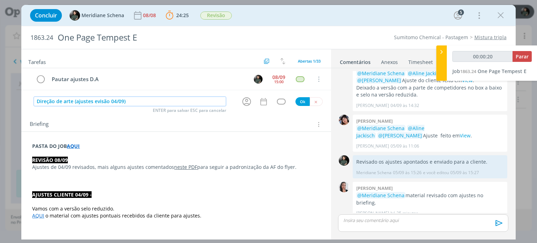
type input "00:00:21"
type input "Direção de arte (ajustes revisão 04/09)"
type input "00:00:23"
click at [242, 99] on icon "dialog" at bounding box center [246, 101] width 11 height 11
type input "Direção de arte (ajustes revisão 04/09)"
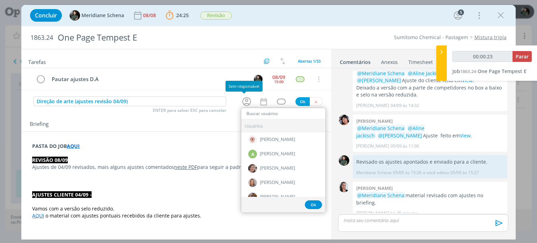
type input "00:00:24"
type input "eli"
type input "00:00:25"
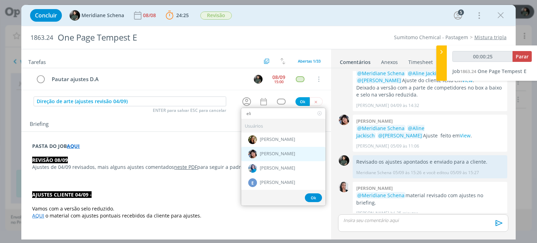
type input "eli"
click at [261, 154] on span "[PERSON_NAME]" at bounding box center [277, 154] width 35 height 6
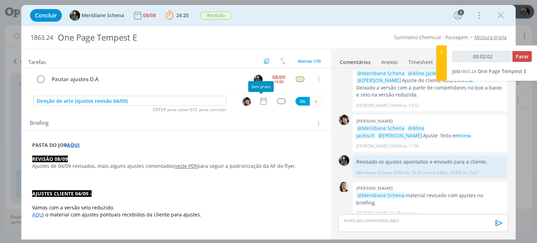
click at [261, 100] on icon "dialog" at bounding box center [263, 101] width 9 height 9
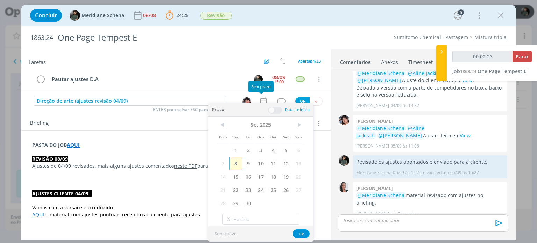
click at [236, 161] on span "8" at bounding box center [235, 163] width 13 height 13
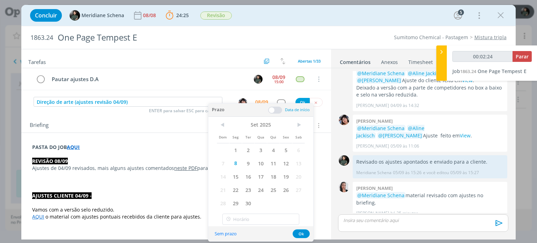
click at [278, 105] on div "Prazo Data de início" at bounding box center [260, 110] width 105 height 13
click at [278, 111] on span at bounding box center [275, 110] width 14 height 7
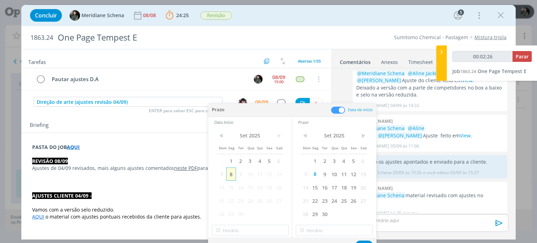
click at [232, 175] on span "8" at bounding box center [230, 173] width 9 height 13
type input "00:02:27"
type input "16:00"
click at [229, 230] on input "16:00" at bounding box center [250, 230] width 77 height 11
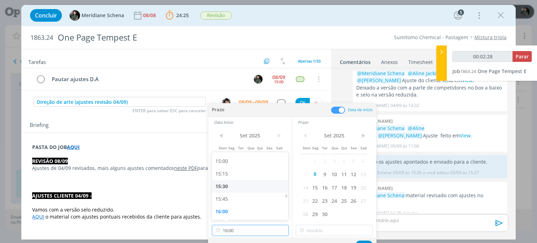
type input "00:02:29"
click at [234, 187] on div "15:30" at bounding box center [251, 186] width 78 height 13
type input "15:30"
type input "00:02:30"
type input "16:00"
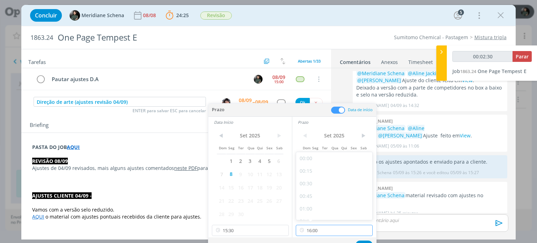
click at [324, 229] on input "16:00" at bounding box center [334, 230] width 77 height 11
type input "00:02:31"
click at [315, 199] on div "15:45" at bounding box center [335, 199] width 78 height 13
type input "15:45"
click at [362, 242] on button "Ok" at bounding box center [364, 245] width 17 height 9
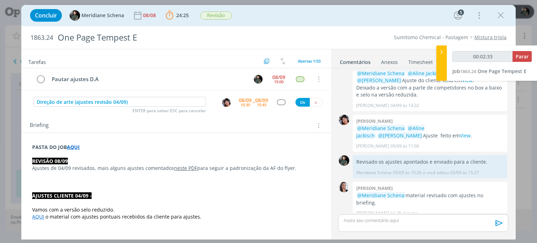
click at [277, 101] on div "dialog" at bounding box center [281, 102] width 9 height 6
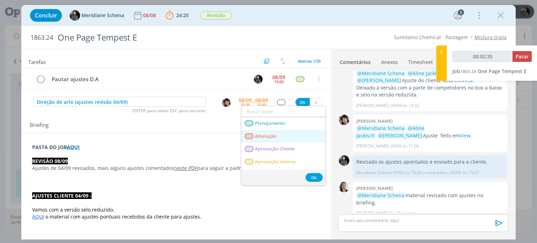
click at [276, 138] on span "Alteração" at bounding box center [265, 137] width 21 height 6
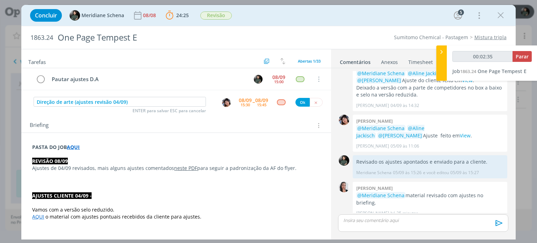
type input "00:02:36"
click at [299, 104] on button "Ok" at bounding box center [302, 102] width 14 height 9
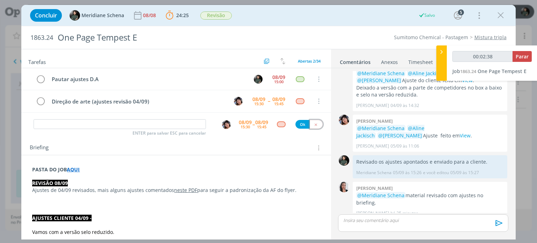
click at [314, 125] on icon "dialog" at bounding box center [316, 124] width 5 height 5
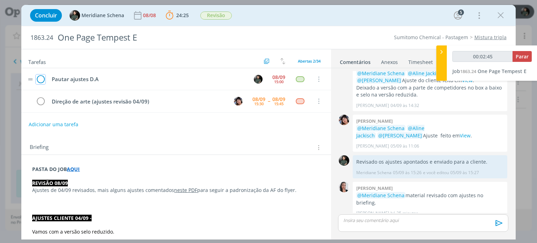
click at [43, 75] on icon "dialog" at bounding box center [41, 79] width 10 height 10
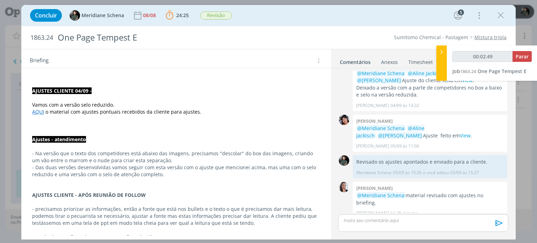
scroll to position [0, 0]
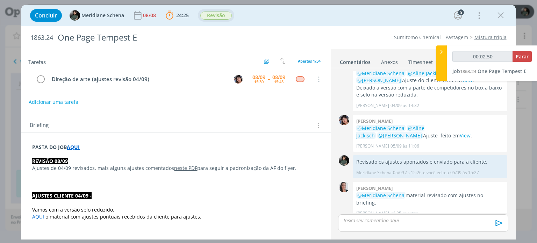
click at [226, 17] on span "Revisão" at bounding box center [215, 16] width 31 height 8
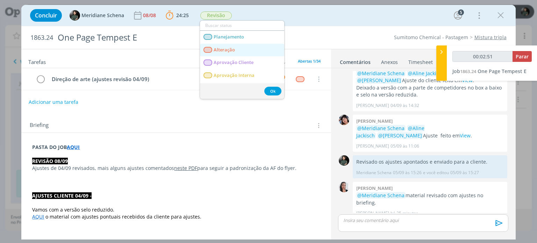
click at [225, 46] on link "Alteração" at bounding box center [242, 50] width 84 height 13
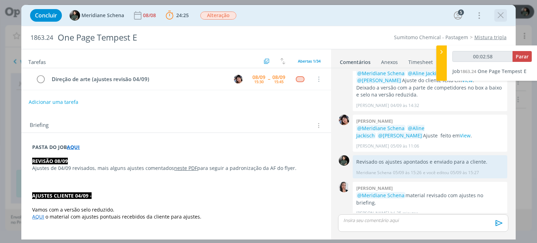
click at [498, 14] on icon "dialog" at bounding box center [500, 15] width 10 height 10
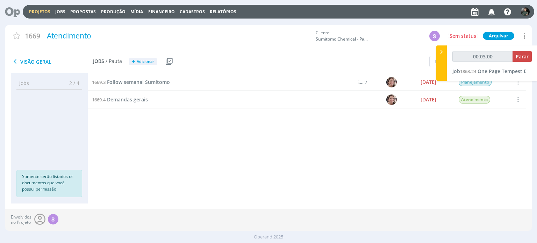
click at [490, 13] on icon "button" at bounding box center [492, 12] width 12 height 12
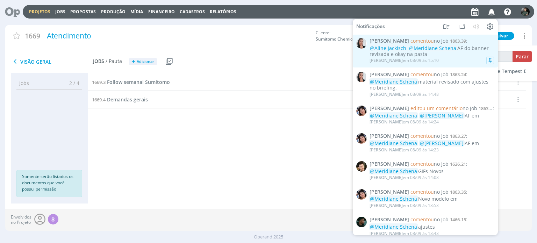
click at [462, 60] on div "Caroline Pieczarka em 08/09 às 15:10" at bounding box center [432, 60] width 124 height 7
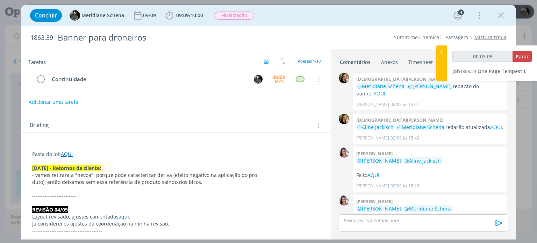
scroll to position [227, 0]
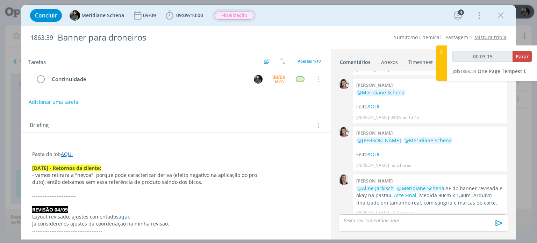
click at [243, 14] on span "Finalização" at bounding box center [235, 16] width 40 height 8
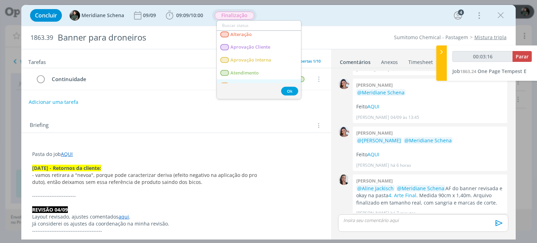
scroll to position [35, 0]
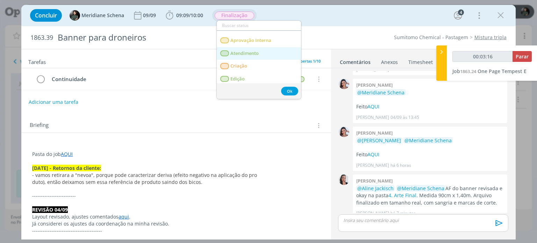
click at [251, 51] on span "Atendimento" at bounding box center [245, 54] width 28 height 6
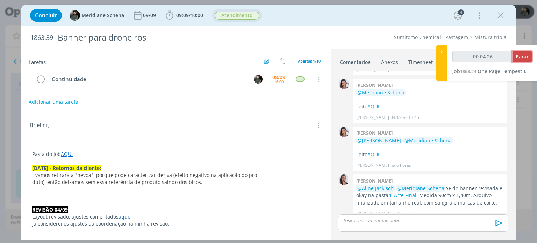
click at [526, 56] on span "Parar" at bounding box center [522, 56] width 13 height 7
click at [521, 56] on span "Parar" at bounding box center [522, 56] width 13 height 7
type input "00:05:00"
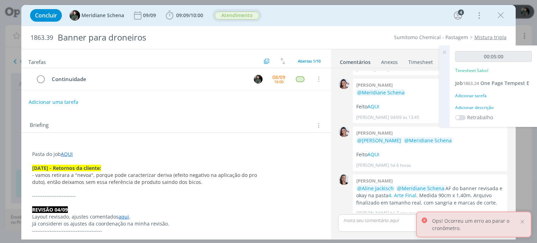
click at [475, 106] on div "Adicionar descrição" at bounding box center [493, 108] width 77 height 6
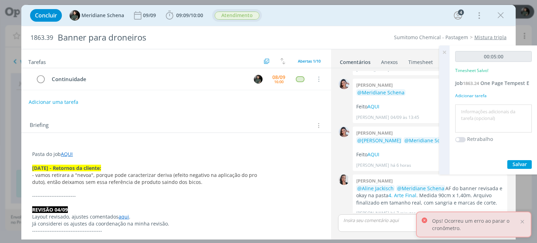
click at [473, 108] on textarea at bounding box center [493, 118] width 73 height 25
type textarea "Pauta para ajustes"
click at [515, 162] on span "Salvar" at bounding box center [520, 164] width 14 height 7
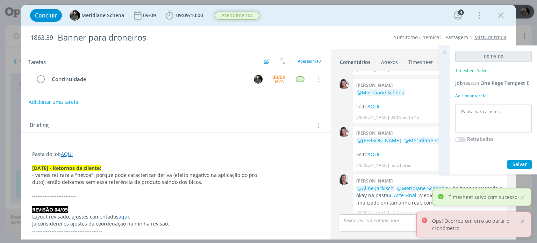
click at [444, 51] on icon at bounding box center [444, 52] width 13 height 14
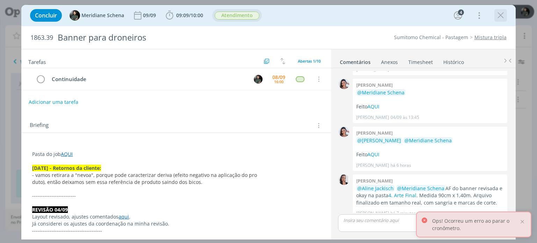
click at [499, 16] on icon "dialog" at bounding box center [500, 15] width 10 height 10
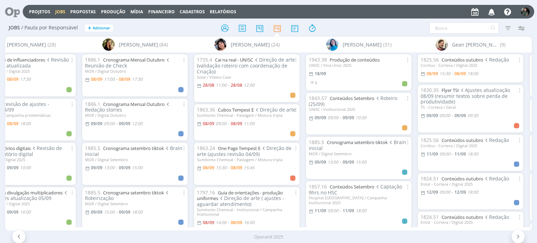
click at [286, 243] on html "Projetos Jobs Propostas Produção [GEOGRAPHIC_DATA] Financeiro Cadastros Relatór…" at bounding box center [268, 121] width 537 height 243
click at [220, 237] on div "Operand 2025" at bounding box center [268, 237] width 537 height 7
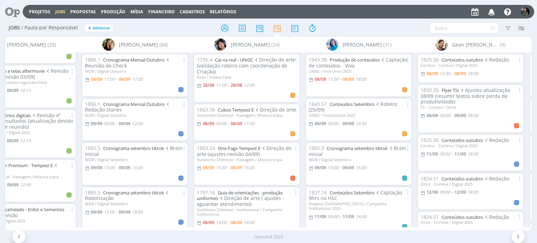
scroll to position [175, 0]
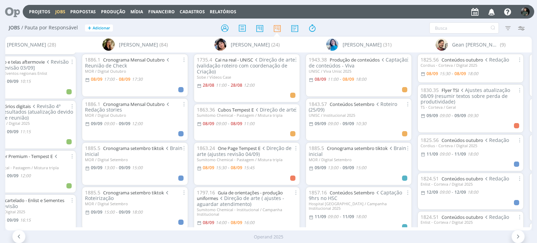
click at [324, 28] on div at bounding box center [269, 28] width 176 height 13
click at [492, 13] on icon "button" at bounding box center [492, 12] width 12 height 12
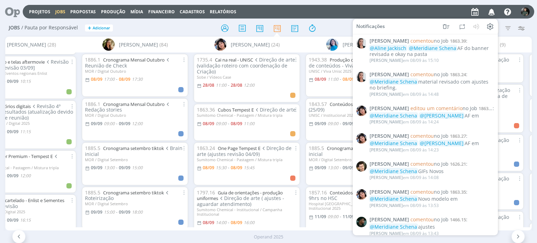
click at [336, 28] on div at bounding box center [269, 28] width 176 height 13
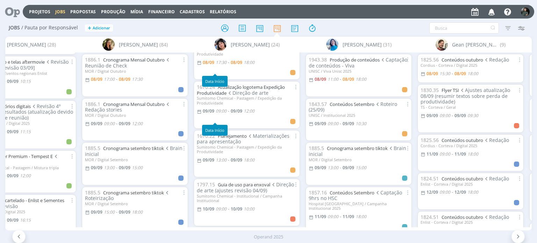
scroll to position [210, 0]
click at [252, 187] on link "Guia de uso para enxoval" at bounding box center [244, 184] width 52 height 6
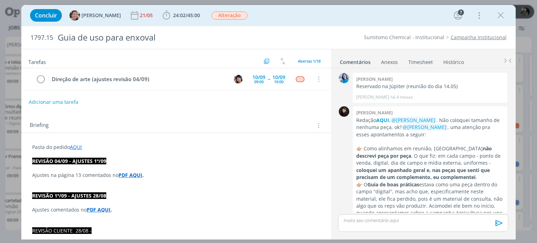
scroll to position [741, 0]
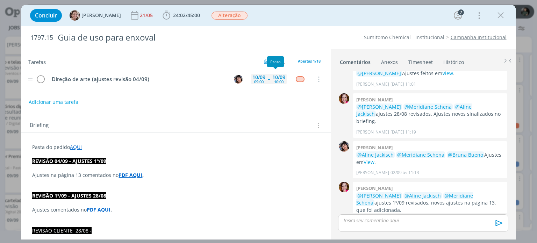
click at [271, 83] on div "10/09 10:00" at bounding box center [279, 79] width 16 height 15
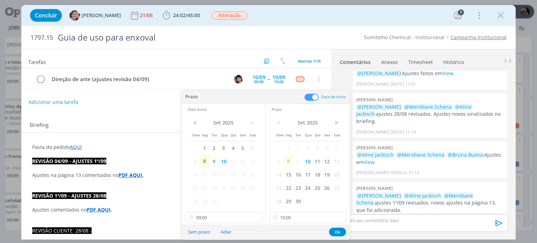
click at [321, 33] on div "1797.15 Guia de uso para enxoval Sumitomo Chemical - Institucional Campanha Ins…" at bounding box center [268, 37] width 494 height 23
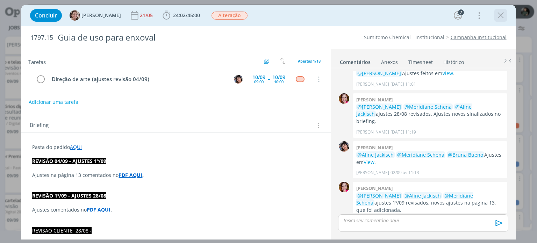
click at [494, 16] on div "dialog" at bounding box center [500, 15] width 13 height 13
click at [501, 16] on icon "dialog" at bounding box center [500, 15] width 10 height 10
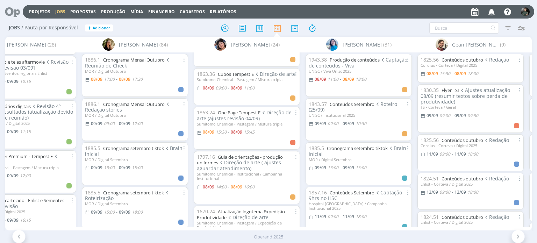
scroll to position [35, 0]
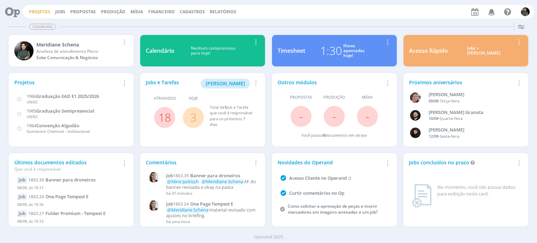
click at [34, 13] on link "Projetos" at bounding box center [39, 12] width 21 height 6
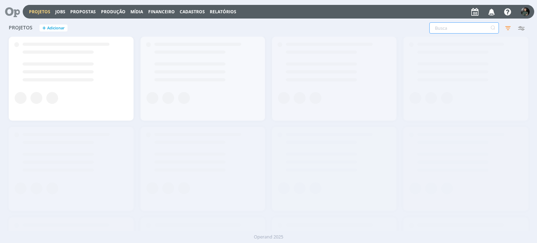
click at [470, 30] on input "text" at bounding box center [464, 27] width 70 height 11
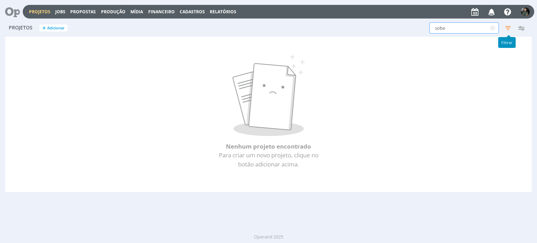
type input "sobe"
click at [509, 28] on icon "button" at bounding box center [508, 28] width 13 height 13
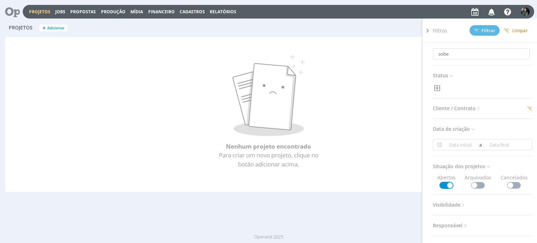
click at [469, 109] on span "Cliente / Contrato" at bounding box center [457, 108] width 49 height 9
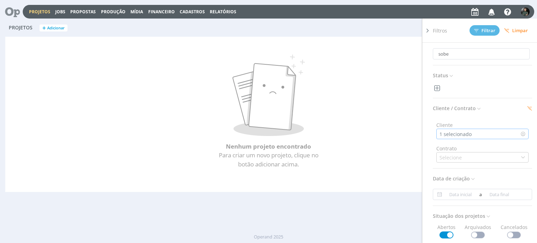
click at [476, 133] on div "1 selecionado" at bounding box center [482, 134] width 92 height 10
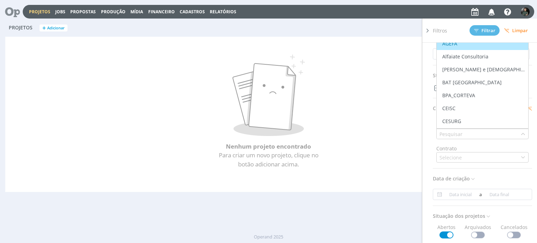
click at [521, 33] on span "Limpar" at bounding box center [516, 30] width 24 height 5
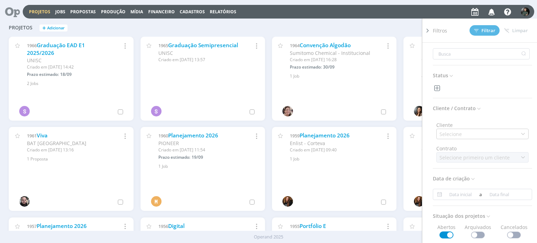
click at [429, 32] on icon at bounding box center [427, 30] width 7 height 7
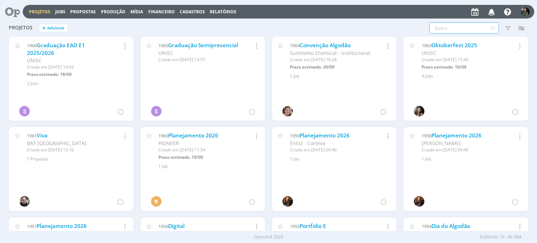
click at [444, 24] on input "text" at bounding box center [464, 27] width 70 height 11
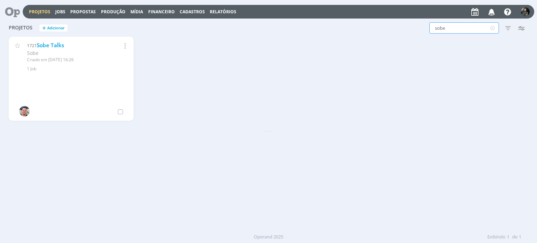
type input "sobe"
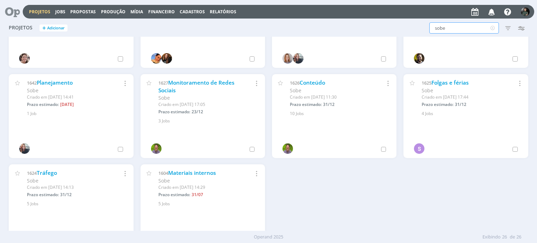
scroll to position [413, 0]
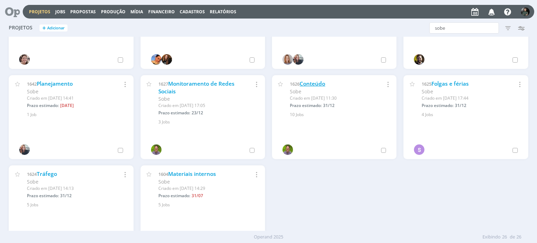
click at [315, 83] on link "Conteúdo" at bounding box center [313, 83] width 26 height 7
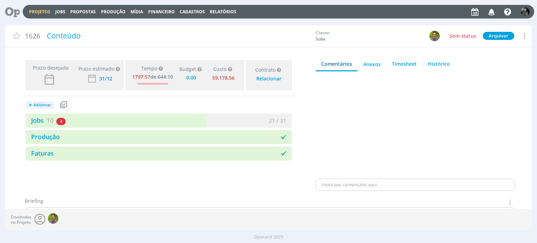
type input "0,00"
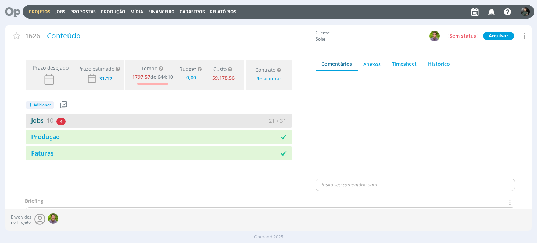
click at [41, 120] on link "Jobs 10" at bounding box center [40, 120] width 28 height 8
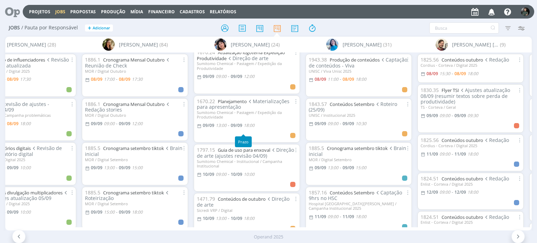
scroll to position [245, 0]
click at [247, 152] on link "Guia de uso para enxoval" at bounding box center [244, 149] width 52 height 6
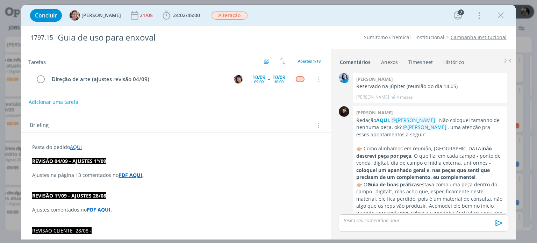
scroll to position [741, 0]
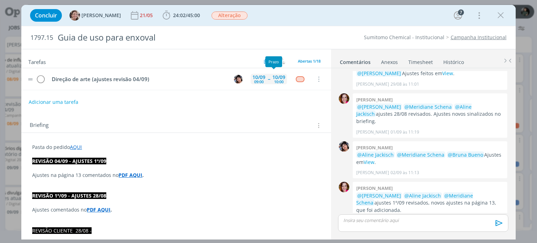
click at [271, 82] on div "[DATE] 10:00" at bounding box center [279, 79] width 16 height 15
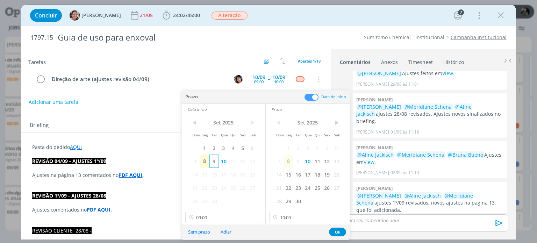
click at [214, 164] on span "9" at bounding box center [213, 161] width 9 height 13
click at [300, 162] on span "9" at bounding box center [297, 161] width 9 height 13
click at [336, 232] on button "Ok" at bounding box center [337, 232] width 17 height 9
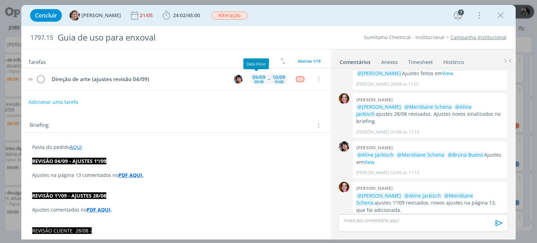
click at [264, 80] on div "09/09 09:00" at bounding box center [259, 79] width 16 height 10
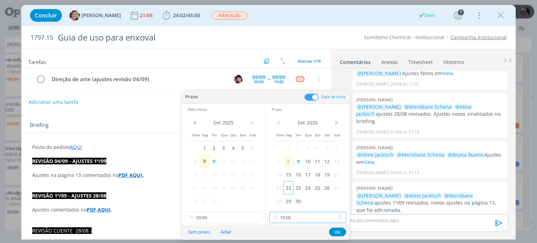
click at [294, 219] on input "10:00" at bounding box center [307, 217] width 77 height 11
click at [287, 176] on div "09:30" at bounding box center [309, 173] width 78 height 13
type input "09:30"
click at [340, 230] on button "Ok" at bounding box center [337, 232] width 17 height 9
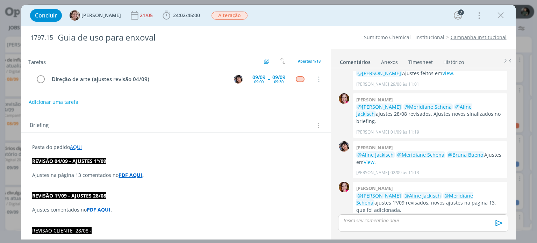
drag, startPoint x: 500, startPoint y: 16, endPoint x: 475, endPoint y: 60, distance: 50.4
click at [500, 16] on icon "dialog" at bounding box center [500, 15] width 10 height 10
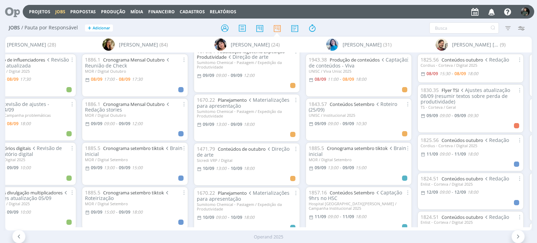
scroll to position [224, 0]
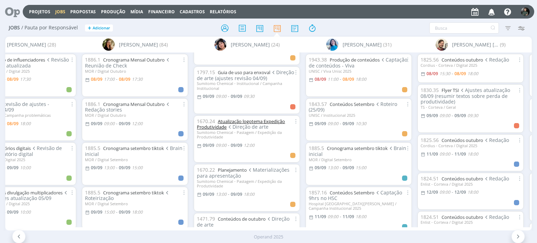
click at [262, 126] on link "Atualização logotema Expedição Produtividade" at bounding box center [241, 124] width 88 height 12
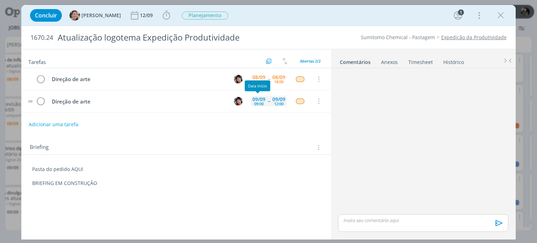
click at [256, 102] on div "09:00" at bounding box center [258, 104] width 9 height 4
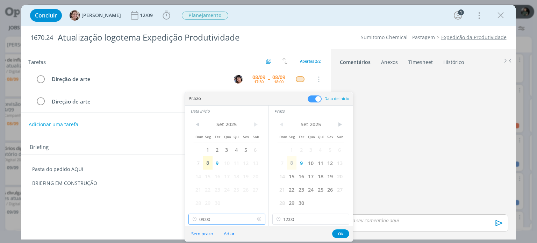
click at [237, 216] on input "09:00" at bounding box center [226, 219] width 77 height 11
click at [206, 157] on div "09:30" at bounding box center [227, 155] width 78 height 13
type input "09:30"
click at [337, 233] on button "Ok" at bounding box center [340, 233] width 17 height 9
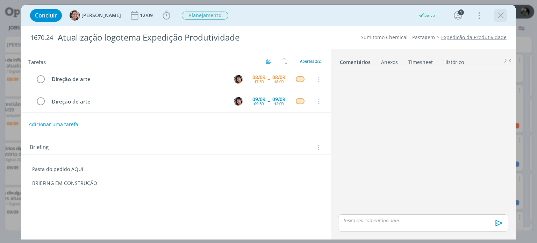
click at [502, 15] on icon "dialog" at bounding box center [500, 15] width 10 height 10
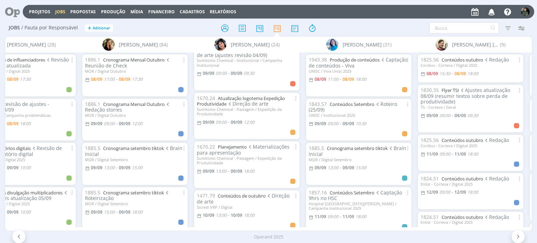
scroll to position [259, 0]
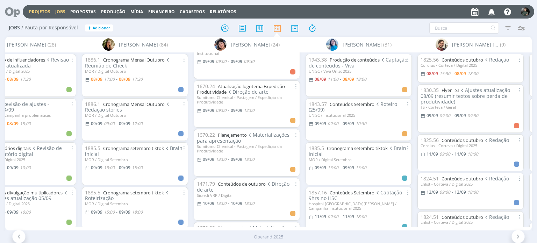
click at [35, 13] on link "Projetos" at bounding box center [39, 12] width 21 height 6
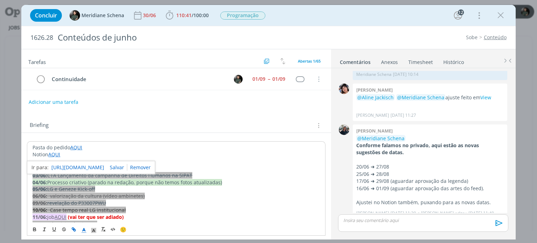
drag, startPoint x: 56, startPoint y: 154, endPoint x: 197, endPoint y: 146, distance: 141.1
click at [197, 146] on p "Pasta do pedido AQUI" at bounding box center [176, 147] width 287 height 7
click at [57, 155] on link "AQUI" at bounding box center [54, 154] width 12 height 7
click at [70, 169] on link "https://sobe-ae.notion.site/SOBE-e7e71f7e074c4d2788f44c9c530448a9" at bounding box center [77, 167] width 53 height 9
click at [218, 130] on div "Briefing Briefings Predefinidos Versões do Briefing Ver Briefing do Projeto" at bounding box center [175, 123] width 309 height 19
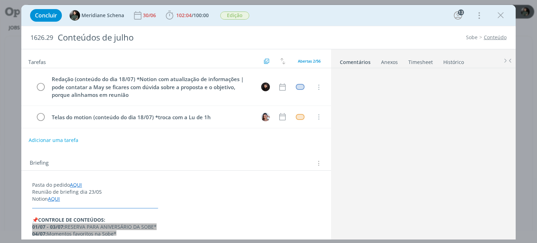
scroll to position [1179, 0]
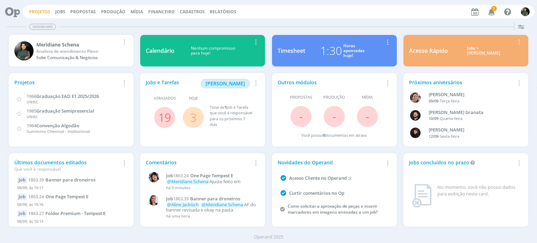
click at [35, 14] on link "Projetos" at bounding box center [39, 12] width 21 height 6
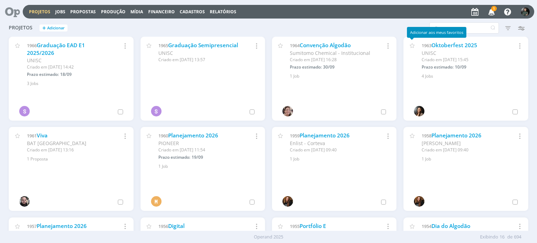
click at [445, 27] on div "Adicionar aos meus favoritos" at bounding box center [436, 32] width 59 height 11
click at [445, 24] on input "text" at bounding box center [464, 27] width 70 height 11
type input "sobe"
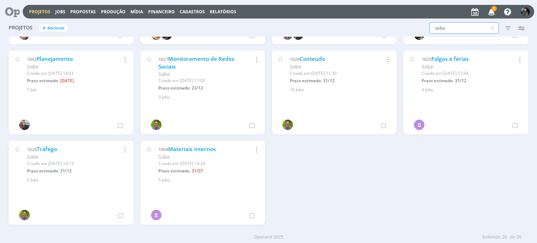
scroll to position [448, 0]
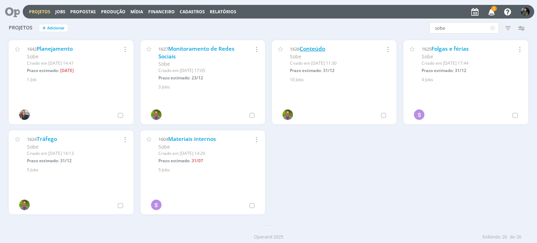
click at [322, 45] on link "Conteúdo" at bounding box center [313, 48] width 26 height 7
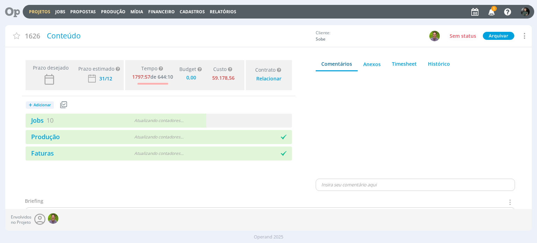
type input "0,00"
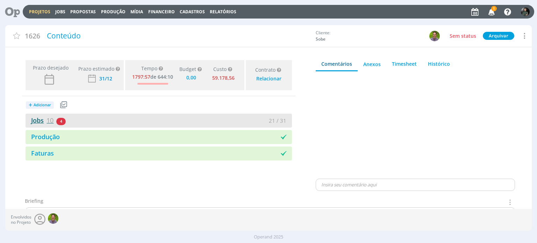
click at [33, 120] on link "Jobs 10" at bounding box center [40, 120] width 28 height 8
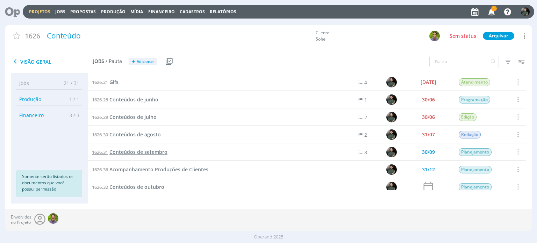
click at [161, 152] on span "Conteúdos de setembro" at bounding box center [138, 152] width 58 height 7
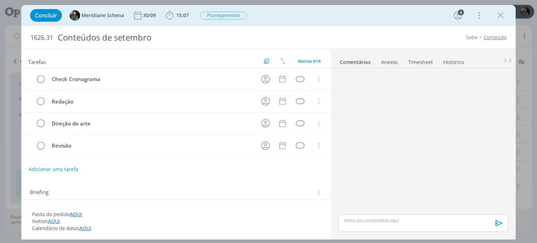
scroll to position [478, 0]
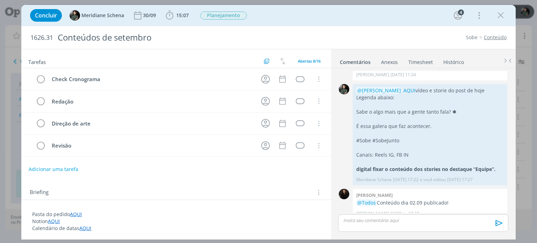
click at [351, 219] on p "dialog" at bounding box center [423, 220] width 159 height 6
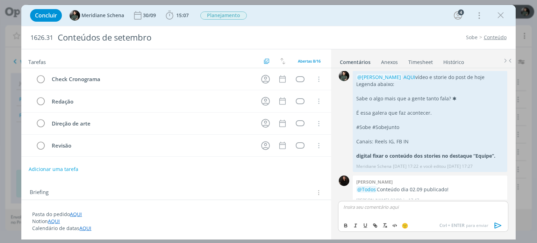
scroll to position [525, 0]
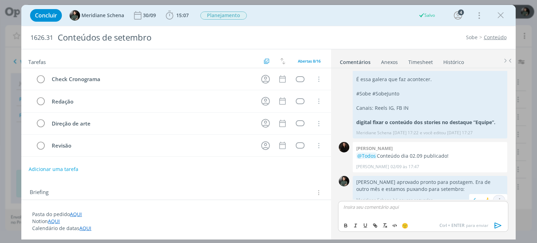
click at [496, 197] on span "Editar Excluir" at bounding box center [499, 201] width 8 height 8
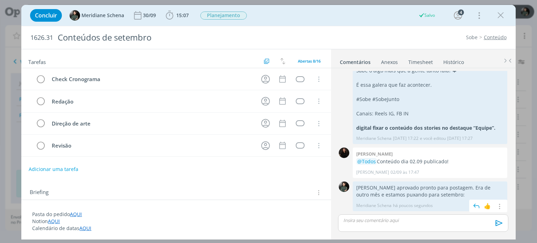
scroll to position [511, 0]
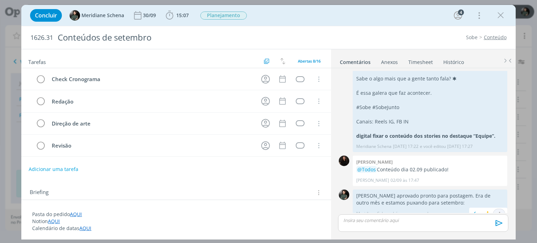
click at [500, 211] on icon "dialog" at bounding box center [499, 214] width 8 height 7
click at [457, 188] on link "Editar" at bounding box center [475, 193] width 55 height 11
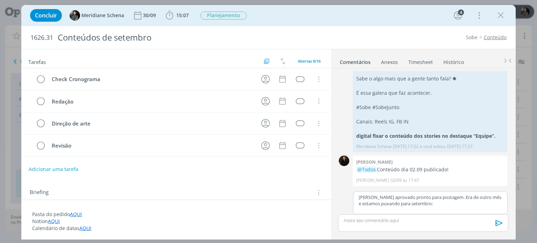
scroll to position [506, 0]
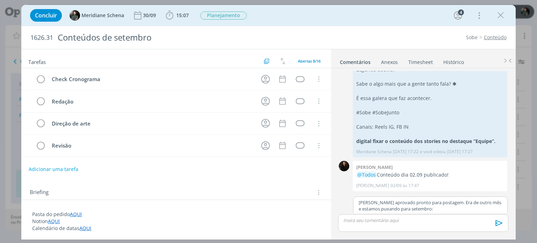
click at [436, 199] on p "[PERSON_NAME] aprovado pronto para postagem. Era de outro mês e estamos puxando…" at bounding box center [430, 205] width 143 height 13
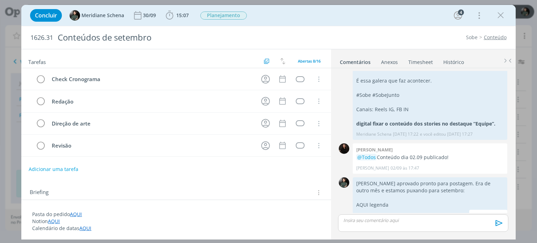
click at [391, 201] on p "AQUI legenda" at bounding box center [430, 204] width 148 height 7
click at [501, 211] on div "Editar Excluir" at bounding box center [499, 216] width 13 height 10
click at [497, 213] on icon "dialog" at bounding box center [499, 216] width 8 height 7
click at [461, 190] on link "Editar" at bounding box center [475, 195] width 55 height 11
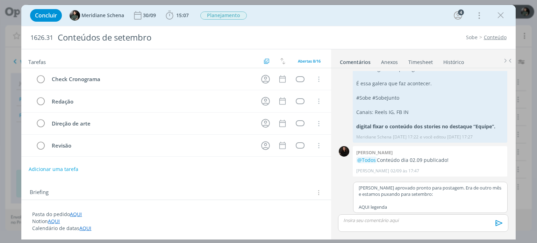
scroll to position [512, 0]
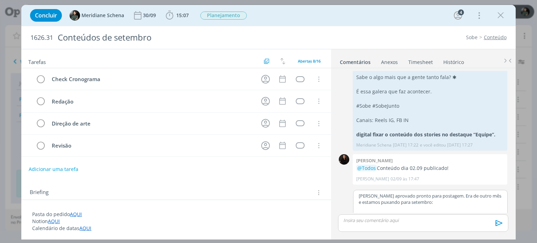
click at [394, 212] on p "AQUI legenda" at bounding box center [430, 215] width 143 height 6
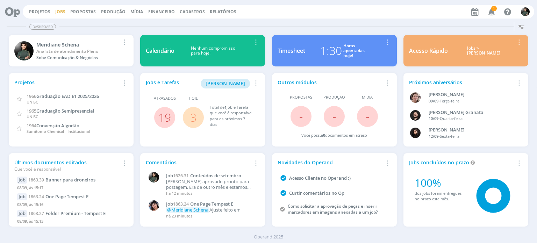
click at [63, 11] on link "Jobs" at bounding box center [60, 12] width 10 height 6
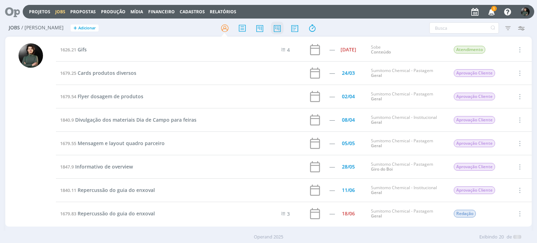
click at [277, 28] on icon at bounding box center [277, 28] width 13 height 14
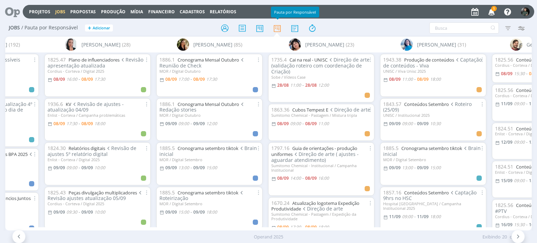
scroll to position [35, 0]
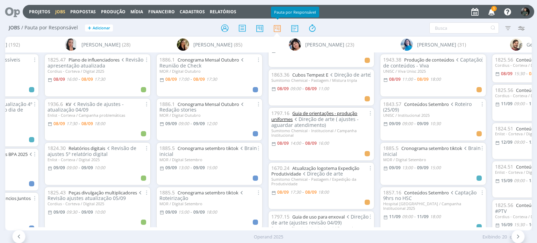
click at [318, 120] on link "Guia de orientações - produção uniformes" at bounding box center [314, 116] width 86 height 12
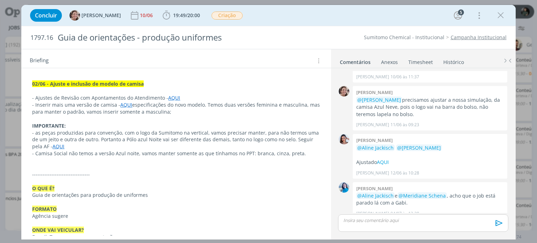
scroll to position [35, 0]
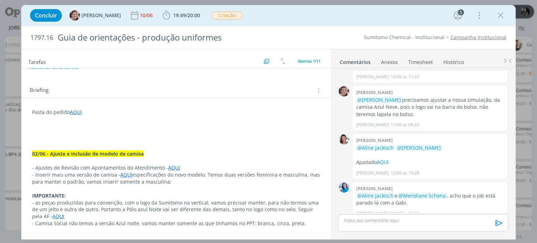
click at [98, 116] on p "dialog" at bounding box center [176, 119] width 288 height 7
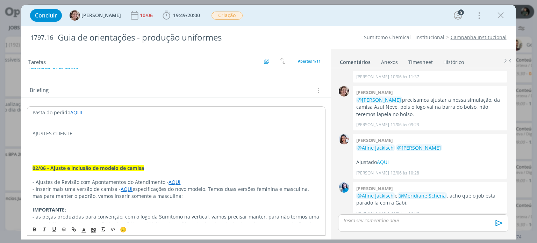
click at [89, 128] on p "dialog" at bounding box center [176, 126] width 287 height 7
click at [75, 130] on p "AJUSTES CLIENTE -" at bounding box center [176, 133] width 287 height 7
click at [73, 130] on p "AJUSTES CLIENTE -" at bounding box center [176, 133] width 287 height 7
click at [67, 130] on p "AJUSTES CLIENTE -" at bounding box center [176, 133] width 287 height 7
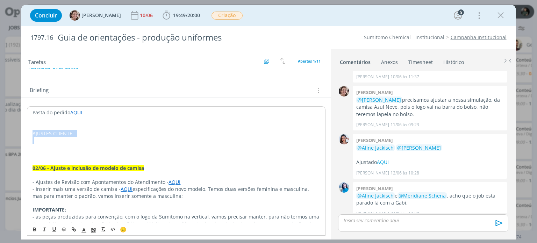
click at [67, 130] on p "AJUSTES CLIENTE -" at bounding box center [176, 133] width 287 height 7
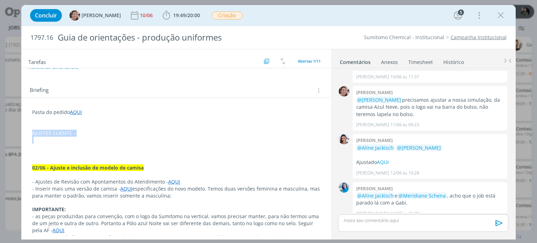
click at [45, 134] on p "AJUSTES CLIENTE -" at bounding box center [176, 133] width 288 height 7
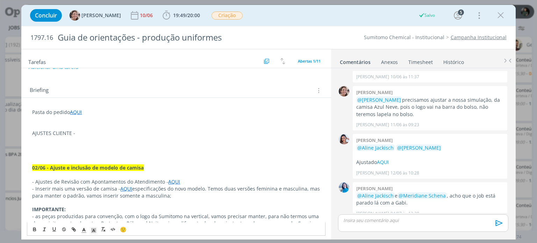
click at [47, 135] on p "AJUSTES CLIENTE -" at bounding box center [176, 133] width 288 height 7
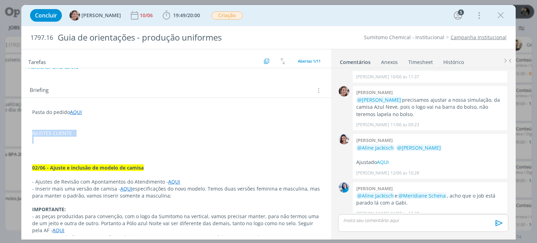
click at [81, 142] on p "dialog" at bounding box center [176, 140] width 288 height 7
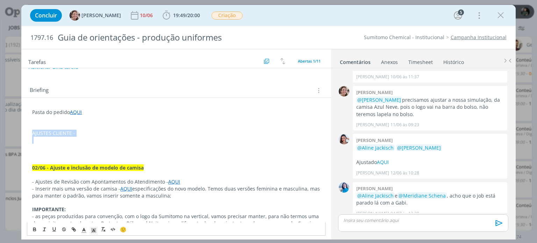
drag, startPoint x: 83, startPoint y: 133, endPoint x: 24, endPoint y: 133, distance: 58.4
click at [34, 231] on icon "dialog" at bounding box center [35, 230] width 6 height 6
click at [82, 232] on icon "dialog" at bounding box center [84, 230] width 6 height 6
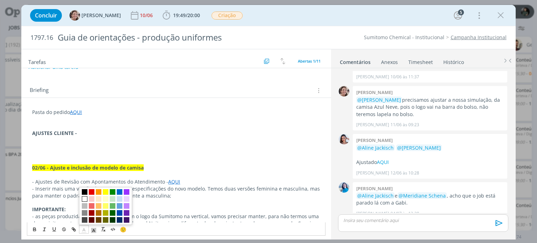
click at [84, 200] on span "dialog" at bounding box center [85, 199] width 6 height 6
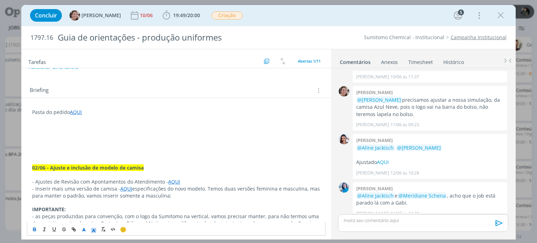
click at [94, 232] on icon "dialog" at bounding box center [94, 232] width 0 height 0
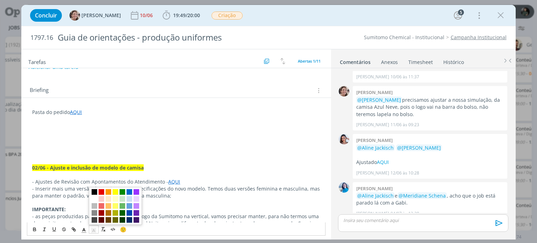
click at [92, 188] on span "dialog" at bounding box center [115, 206] width 53 height 38
click at [92, 191] on span "dialog" at bounding box center [95, 192] width 6 height 6
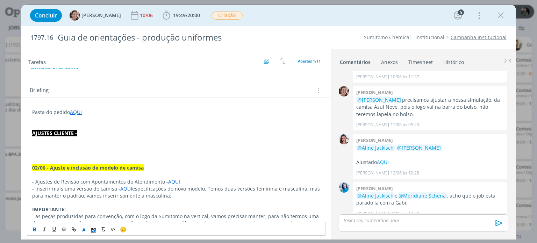
click at [86, 145] on p "dialog" at bounding box center [176, 147] width 288 height 7
click at [83, 131] on p "AJUSTES CLIENTE -" at bounding box center [176, 133] width 288 height 7
click at [83, 133] on p "AJUSTES CLIENTE -" at bounding box center [176, 133] width 288 height 7
click at [85, 127] on p "dialog" at bounding box center [176, 126] width 288 height 7
click at [84, 134] on p "AJUSTES CLIENTE -" at bounding box center [176, 133] width 288 height 7
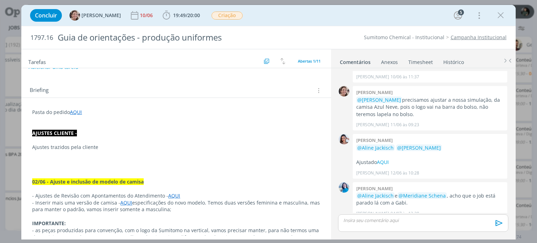
click at [129, 145] on p "Ajustes trazidos pela cliente" at bounding box center [176, 147] width 288 height 7
drag, startPoint x: 29, startPoint y: 147, endPoint x: 101, endPoint y: 148, distance: 72.0
click at [176, 11] on span "19:49 / 20:00" at bounding box center [181, 15] width 40 height 10
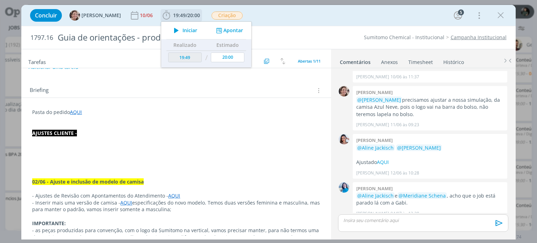
click at [183, 29] on span "Iniciar" at bounding box center [190, 30] width 15 height 5
click at [182, 31] on span "Parar" at bounding box center [188, 30] width 13 height 5
type input "19:50"
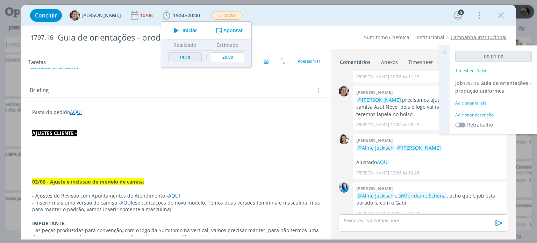
drag, startPoint x: 442, startPoint y: 51, endPoint x: 425, endPoint y: 60, distance: 19.4
click at [442, 51] on icon at bounding box center [444, 52] width 13 height 14
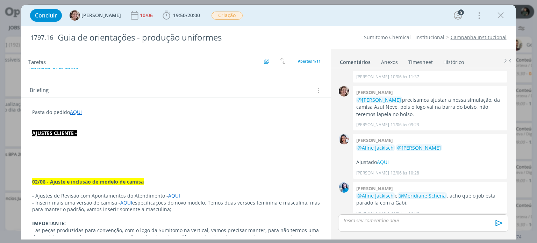
click at [417, 64] on link "Timesheet" at bounding box center [420, 61] width 25 height 10
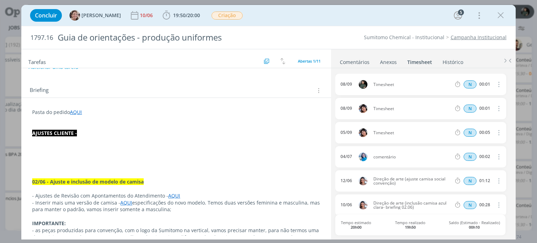
click at [496, 84] on icon "dialog" at bounding box center [498, 84] width 8 height 8
click at [483, 95] on link "Excluir" at bounding box center [478, 96] width 55 height 11
click at [488, 86] on button "Sim" at bounding box center [492, 85] width 14 height 8
click at [173, 16] on span "19:49" at bounding box center [179, 15] width 13 height 7
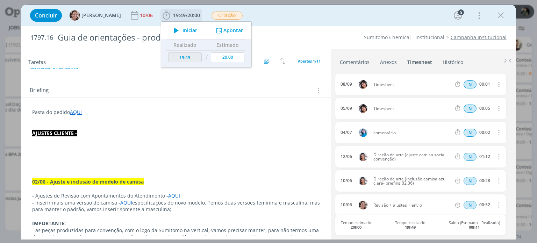
click at [183, 31] on span "Iniciar" at bounding box center [190, 30] width 15 height 5
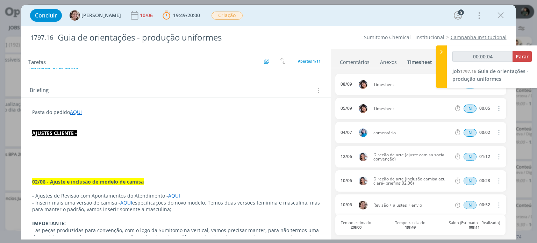
click at [362, 62] on link "Comentários" at bounding box center [355, 61] width 30 height 10
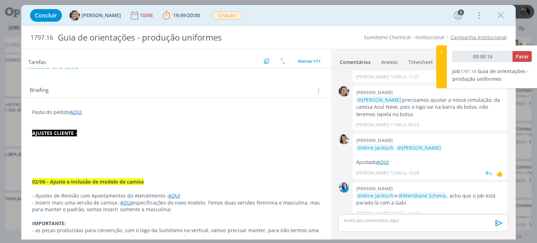
click at [383, 159] on link "AQUI" at bounding box center [383, 162] width 12 height 7
click at [118, 139] on p "dialog" at bounding box center [176, 140] width 288 height 7
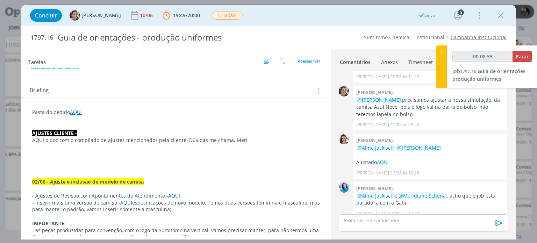
click at [78, 112] on link "AQUI" at bounding box center [76, 112] width 12 height 7
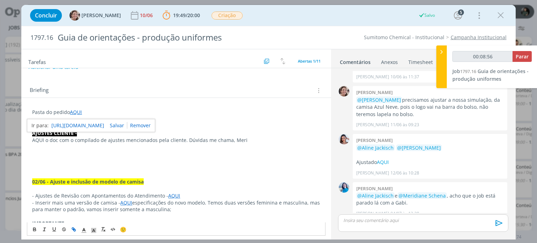
click at [99, 123] on link "https://sobeae.sharepoint.com/:f:/s/SOBEAE/Eh5QnUc7rKdAtZnngeq44f0BqHZsA73bMlSj…" at bounding box center [77, 125] width 53 height 9
click at [39, 146] on p "dialog" at bounding box center [176, 147] width 288 height 7
drag, startPoint x: 45, startPoint y: 141, endPoint x: 32, endPoint y: 140, distance: 12.6
click at [32, 140] on p "AQUI o doc com o compilado de ajustes mencionados pela cliente. Dúvidas me cham…" at bounding box center [176, 140] width 288 height 7
type input "00:13:59"
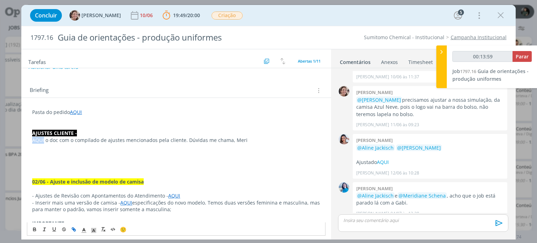
click at [71, 229] on icon "dialog" at bounding box center [74, 230] width 6 height 6
type input "AQUI"
type input "00:14:00"
paste input "https://sobeae.sharepoint.com/:w:/s/SOBEAE/EY5hB8gh8j5AjnEVsqz7cucBZ-aLU_L2s1A2…"
type input "https://sobeae.sharepoint.com/:w:/s/SOBEAE/EY5hB8gh8j5AjnEVsqz7cucBZ-aLU_L2s1A2…"
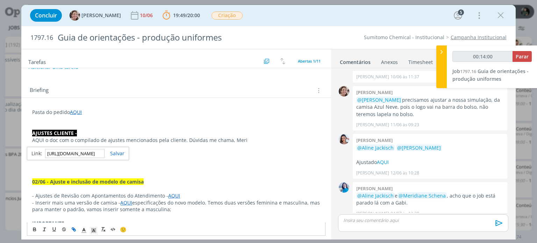
scroll to position [0, 180]
type input "00:14:01"
type input "https://sobeae.sharepoint.com/:w:/s/SOBEAE/EY5hB8gh8j5AjnEVsqz7cucBZ-aLU_L2s1A2…"
click at [116, 147] on div "https://sobeae.sharepoint.com/:f:/s/SOBEAE/Eh5QnUc7rKdAtZnngeq44f0BqHZsA73bMlSj…" at bounding box center [78, 153] width 102 height 13
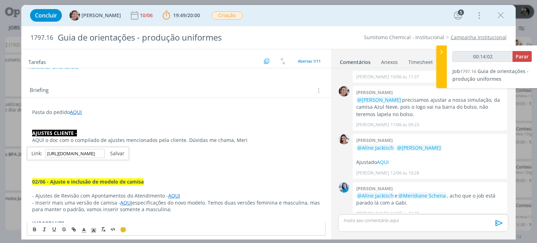
click at [114, 152] on link "dialog" at bounding box center [115, 153] width 20 height 7
click at [178, 171] on p "dialog" at bounding box center [176, 174] width 288 height 7
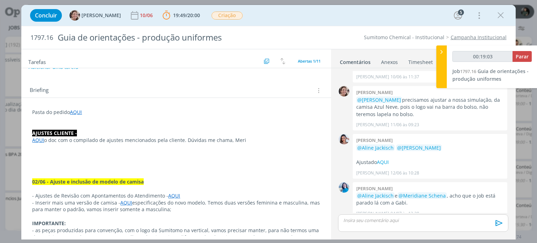
click at [39, 140] on link "AQUI" at bounding box center [38, 140] width 12 height 7
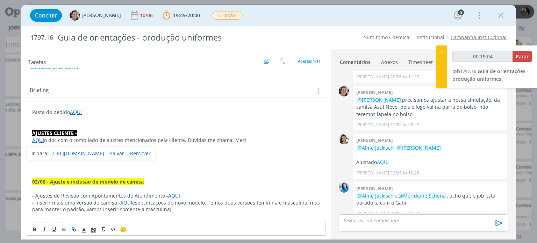
click at [63, 149] on link "https://sobeae.sharepoint.com/:w:/s/SOBEAE/EY5hB8gh8j5AjnEVsqz7cucBZ-aLU_L2s1A2…" at bounding box center [77, 153] width 53 height 9
type input "00:27:53"
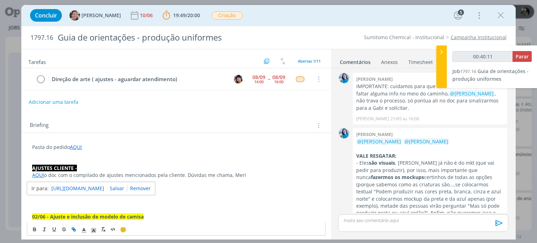
scroll to position [776, 0]
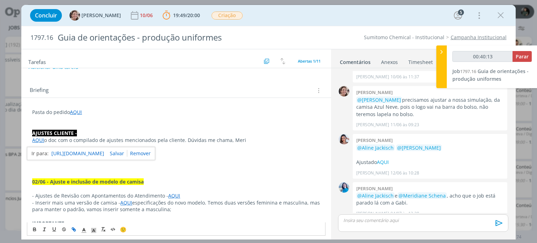
click at [151, 155] on link "dialog" at bounding box center [138, 153] width 23 height 7
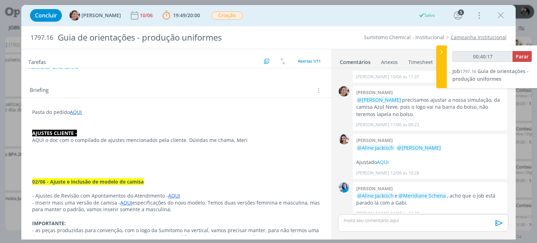
click at [77, 109] on link "AQUI" at bounding box center [76, 112] width 12 height 7
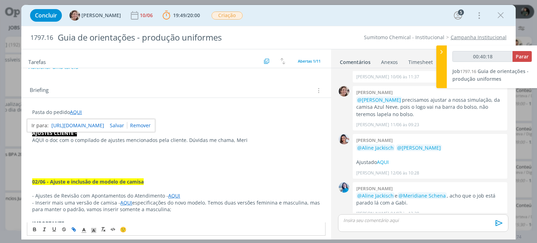
click at [79, 124] on link "[URL][DOMAIN_NAME]" at bounding box center [77, 125] width 53 height 9
drag, startPoint x: 46, startPoint y: 140, endPoint x: 27, endPoint y: 139, distance: 19.2
type input "00:40:51"
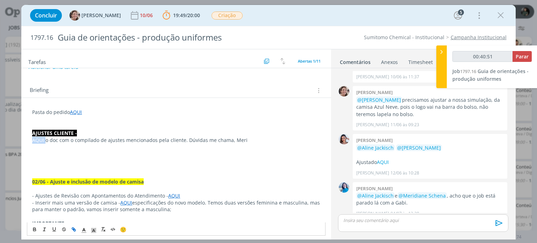
click at [74, 229] on icon "dialog" at bounding box center [75, 230] width 2 height 2
paste input "[URL][DOMAIN_NAME]"
type input "[URL][DOMAIN_NAME]"
type input "00:40:53"
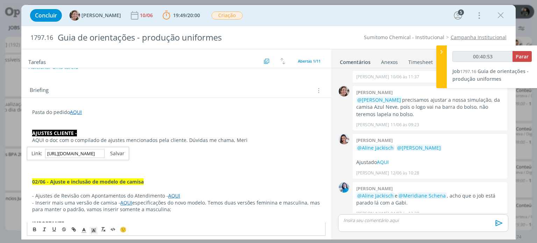
type input "[URL][DOMAIN_NAME]"
click at [121, 151] on link "dialog" at bounding box center [115, 153] width 20 height 7
click at [177, 165] on p "dialog" at bounding box center [176, 167] width 288 height 7
type input "00:40:56"
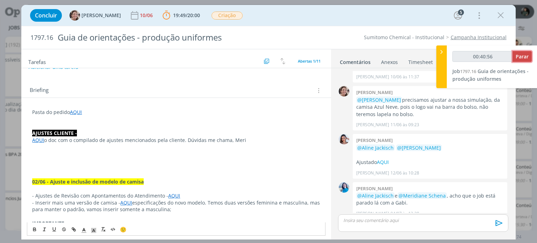
click at [523, 52] on button "Parar" at bounding box center [522, 56] width 19 height 11
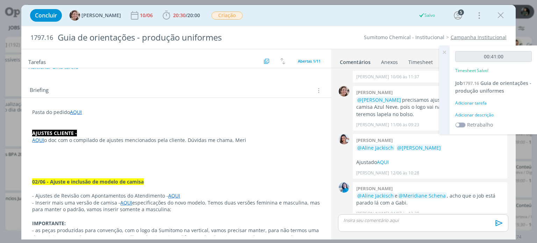
click at [476, 114] on div "Adicionar descrição" at bounding box center [493, 115] width 77 height 6
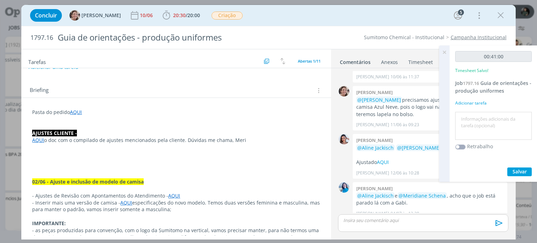
click at [466, 117] on textarea at bounding box center [493, 126] width 73 height 25
type textarea "Organização e busca do histórico do pedido para ajustes"
click at [520, 172] on span "Salvar" at bounding box center [520, 171] width 14 height 7
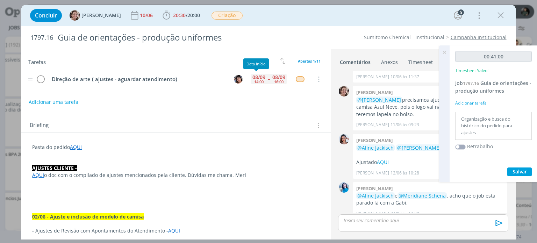
click at [258, 83] on div "14:00" at bounding box center [258, 82] width 9 height 4
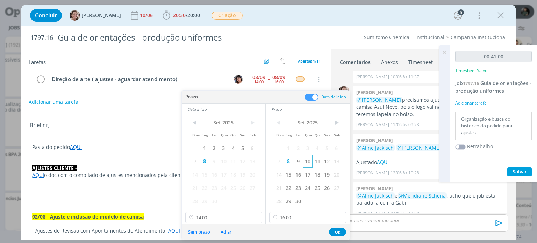
click at [307, 164] on span "10" at bounding box center [307, 161] width 9 height 13
click at [224, 161] on span "10" at bounding box center [223, 161] width 9 height 13
click at [221, 213] on input "14:00" at bounding box center [223, 217] width 77 height 11
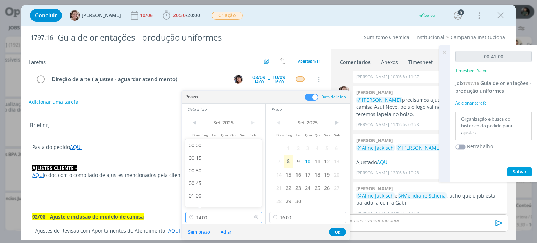
scroll to position [652, 0]
click at [207, 220] on input "14:00" at bounding box center [223, 217] width 77 height 11
click at [202, 189] on div "09:00" at bounding box center [224, 191] width 78 height 13
type input "09:00"
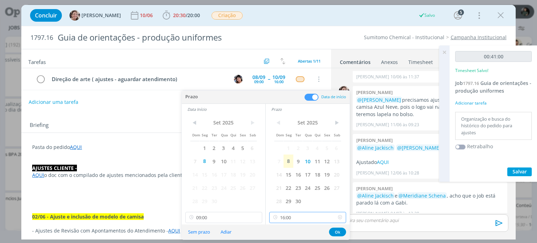
click at [301, 221] on input "16:00" at bounding box center [307, 217] width 77 height 11
click at [287, 170] on div "12:00" at bounding box center [309, 172] width 78 height 13
type input "12:00"
click at [334, 229] on button "Ok" at bounding box center [337, 232] width 17 height 9
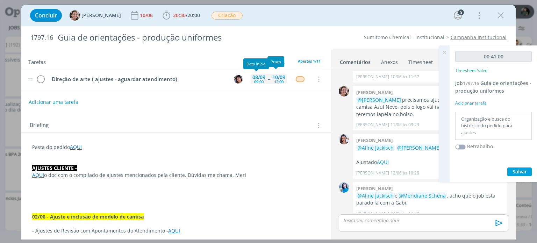
click at [263, 79] on div "08/09 09:00" at bounding box center [259, 79] width 16 height 10
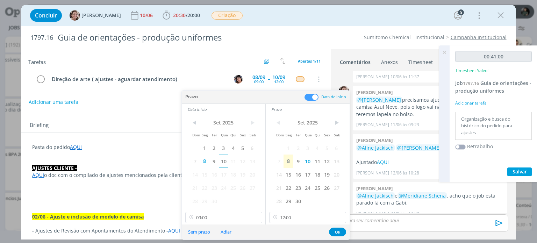
click at [223, 163] on span "10" at bounding box center [223, 161] width 9 height 13
click at [338, 231] on button "Ok" at bounding box center [337, 232] width 17 height 9
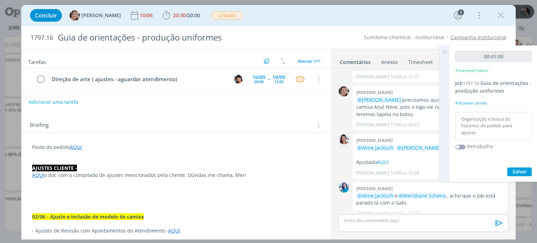
click at [443, 52] on icon at bounding box center [444, 52] width 13 height 14
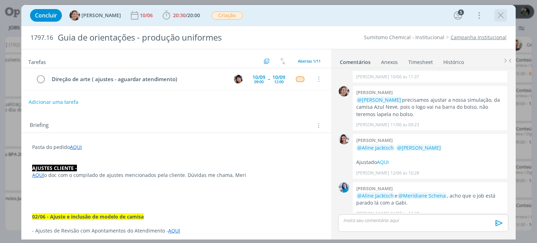
click at [502, 16] on icon "dialog" at bounding box center [500, 15] width 10 height 10
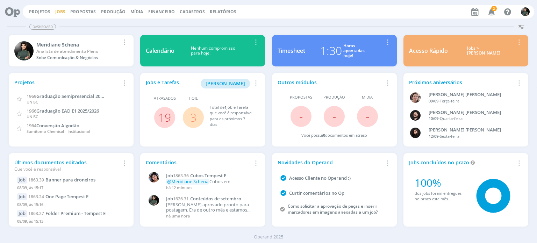
click at [60, 13] on link "Jobs" at bounding box center [60, 12] width 10 height 6
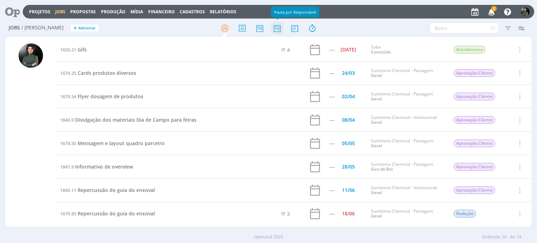
click at [279, 30] on icon at bounding box center [277, 28] width 13 height 14
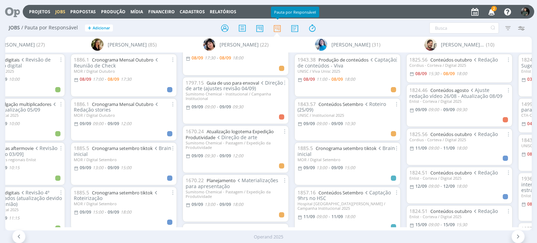
scroll to position [140, 0]
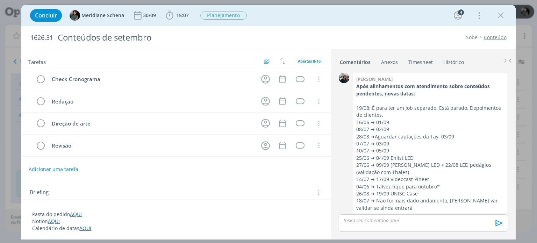
scroll to position [26, 0]
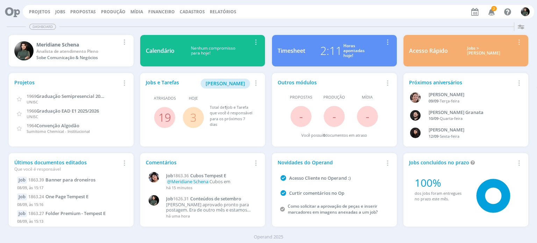
click at [54, 9] on button "Jobs" at bounding box center [60, 12] width 14 height 6
click at [58, 14] on link "Jobs" at bounding box center [60, 12] width 10 height 6
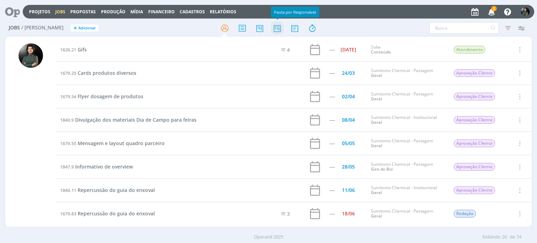
click at [278, 28] on icon at bounding box center [277, 28] width 13 height 14
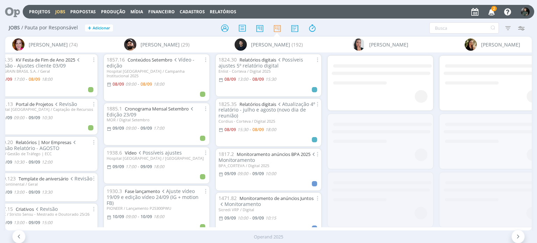
scroll to position [0, 313]
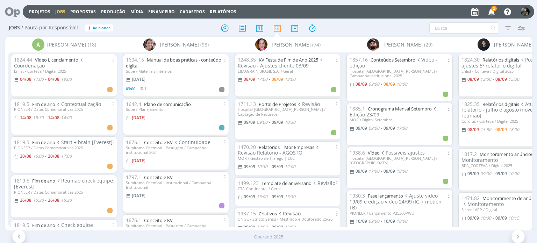
scroll to position [0, 173]
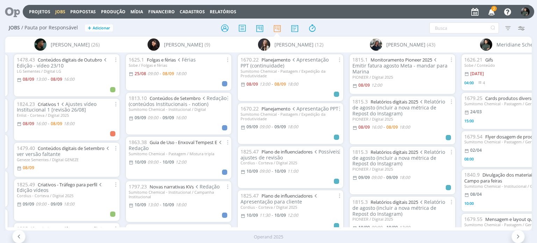
click at [492, 12] on icon "button" at bounding box center [492, 12] width 12 height 12
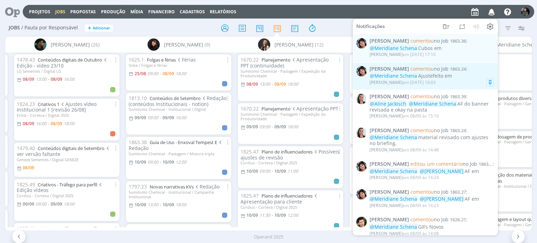
click at [463, 82] on div "Eliana Hochscheidt em 08/09 às 16:03" at bounding box center [432, 82] width 124 height 7
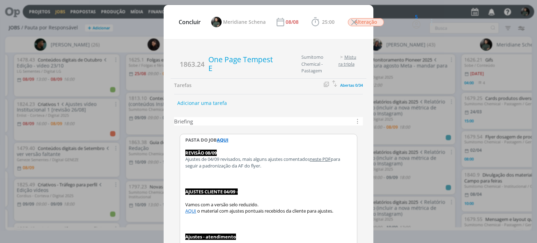
scroll to position [722, 0]
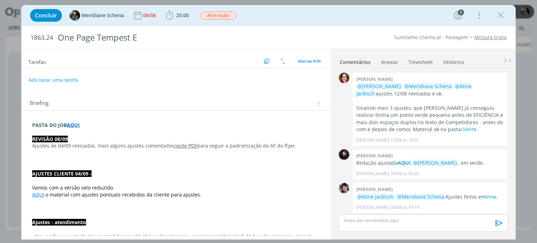
scroll to position [722, 0]
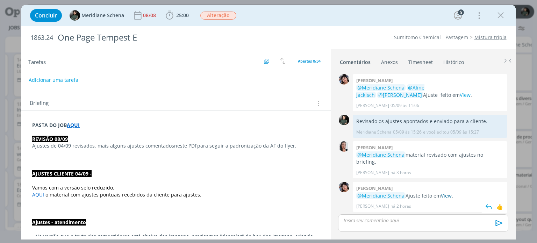
click at [448, 195] on link "View" at bounding box center [446, 195] width 11 height 7
click at [169, 16] on icon "dialog" at bounding box center [169, 15] width 10 height 10
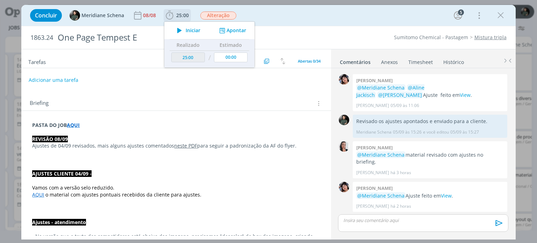
click at [196, 32] on span "Iniciar" at bounding box center [193, 30] width 15 height 5
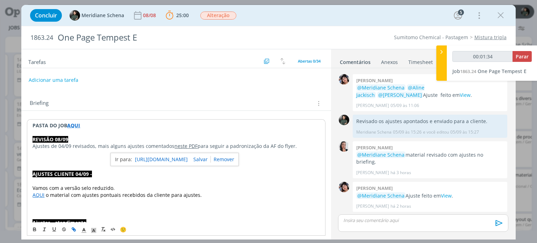
drag, startPoint x: 183, startPoint y: 144, endPoint x: 162, endPoint y: 159, distance: 26.4
click at [162, 159] on link "[URL][DOMAIN_NAME]" at bounding box center [161, 159] width 53 height 9
click at [446, 194] on link "View" at bounding box center [446, 195] width 11 height 7
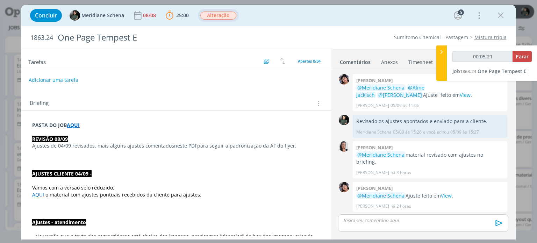
click at [225, 15] on span "Alteração" at bounding box center [218, 16] width 36 height 8
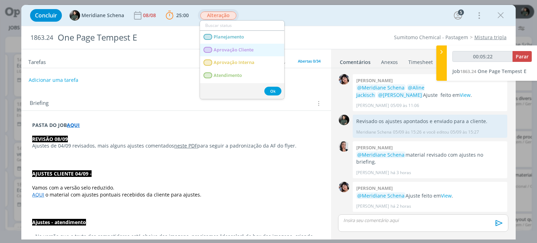
click at [240, 49] on span "Aprovação Cliente" at bounding box center [234, 50] width 40 height 6
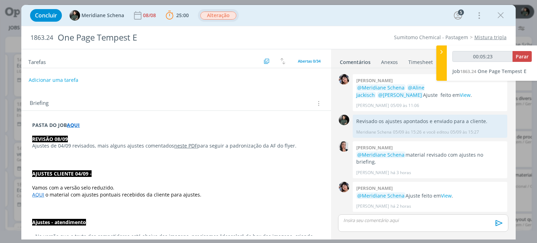
click at [371, 225] on div "dialog" at bounding box center [423, 222] width 170 height 17
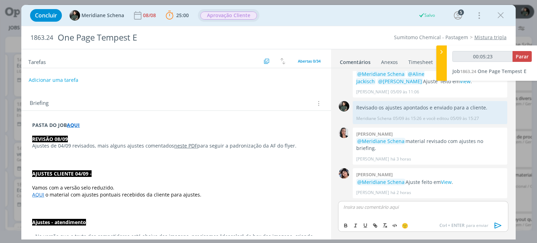
type input "00:05:25"
click at [497, 226] on icon "dialog" at bounding box center [498, 225] width 10 height 10
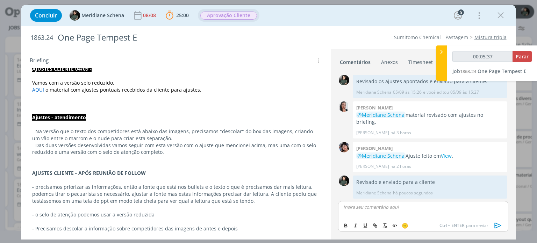
scroll to position [0, 0]
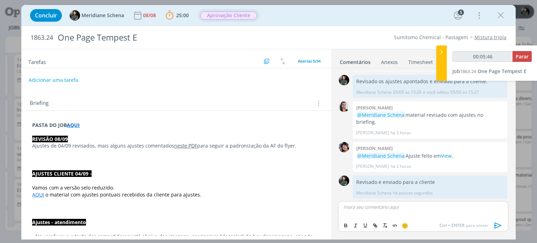
click at [293, 129] on p "dialog" at bounding box center [176, 132] width 288 height 7
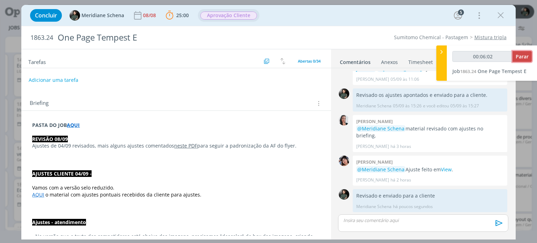
click at [525, 55] on span "Parar" at bounding box center [522, 56] width 13 height 7
click at [525, 56] on span "Parar" at bounding box center [522, 56] width 13 height 7
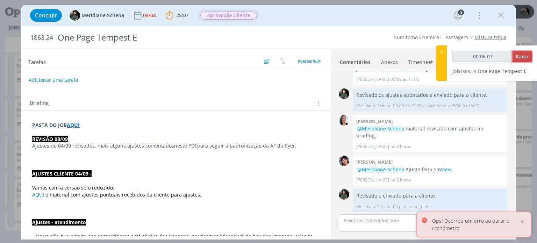
click at [526, 54] on span "Parar" at bounding box center [522, 56] width 13 height 7
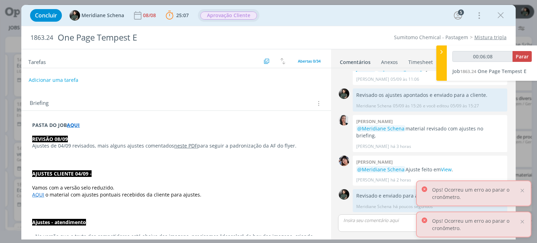
type input "00:07:00"
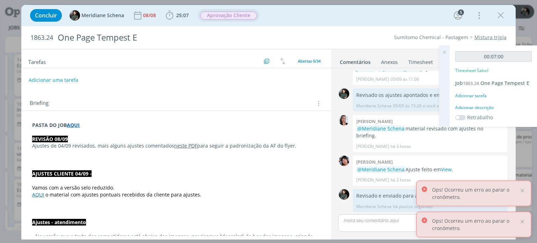
click at [489, 109] on div "Adicionar descrição" at bounding box center [493, 108] width 77 height 6
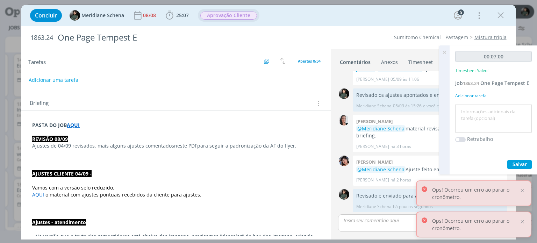
click at [487, 112] on textarea at bounding box center [493, 118] width 73 height 25
type textarea "Revisão e envio do material para a cliente"
click at [529, 161] on button "Salvar" at bounding box center [519, 164] width 24 height 9
click at [445, 51] on icon at bounding box center [444, 52] width 13 height 14
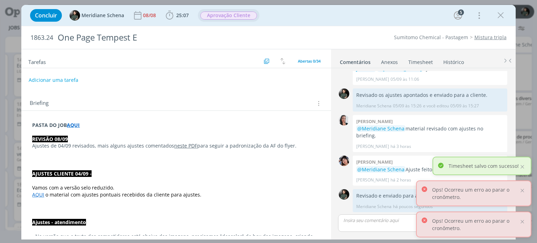
drag, startPoint x: 504, startPoint y: 18, endPoint x: 445, endPoint y: 59, distance: 71.9
click at [504, 18] on icon "dialog" at bounding box center [500, 15] width 10 height 10
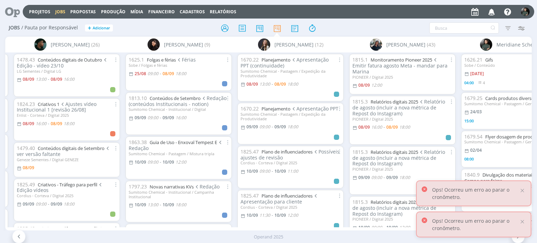
click at [491, 9] on icon "button" at bounding box center [492, 12] width 12 height 12
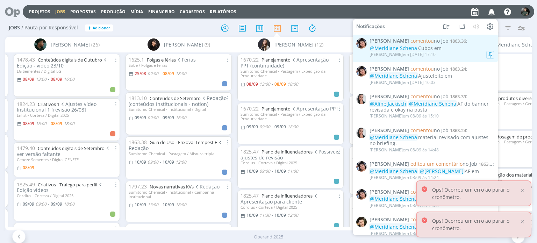
click at [465, 51] on div "@Meridiane Schena Cubos em" at bounding box center [432, 48] width 124 height 6
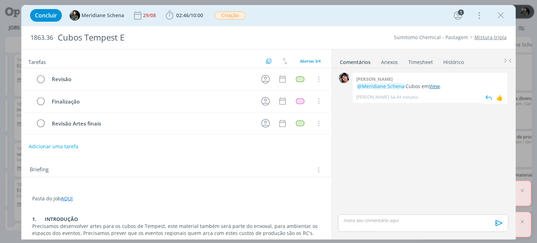
click at [438, 87] on link "View" at bounding box center [434, 86] width 11 height 7
click at [265, 78] on icon "dialog" at bounding box center [265, 79] width 11 height 11
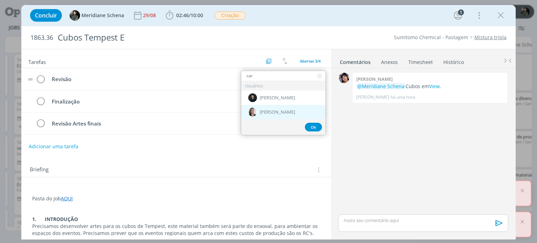
type input "car"
click at [273, 109] on span "[PERSON_NAME]" at bounding box center [277, 112] width 35 height 6
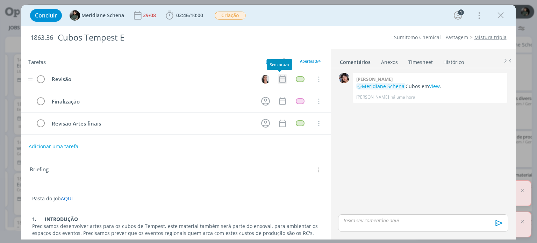
click at [279, 78] on icon "dialog" at bounding box center [282, 78] width 9 height 9
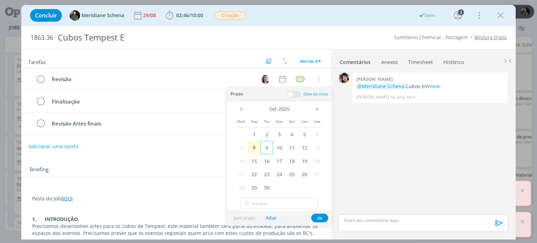
click at [269, 143] on span "9" at bounding box center [267, 147] width 13 height 13
click at [300, 95] on span at bounding box center [294, 94] width 14 height 7
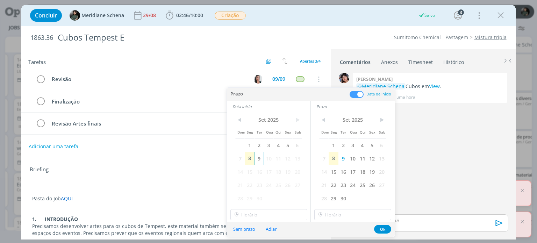
click at [256, 157] on span "9" at bounding box center [259, 158] width 9 height 13
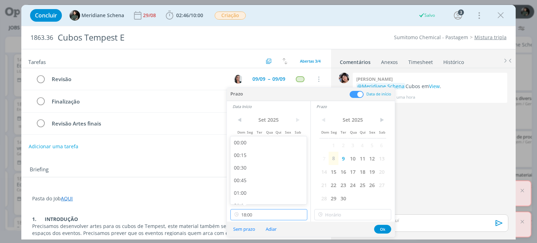
click at [253, 216] on input "18:00" at bounding box center [268, 214] width 77 height 11
click at [253, 159] on div "13:00" at bounding box center [269, 154] width 78 height 13
type input "13:00"
click at [349, 217] on input "18:00" at bounding box center [352, 214] width 77 height 11
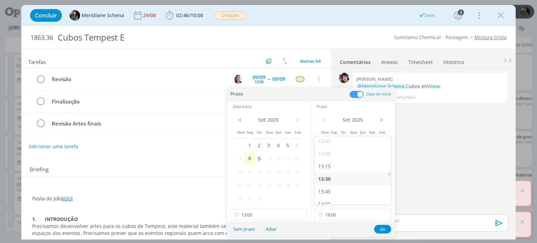
click at [338, 181] on div "13:30" at bounding box center [354, 179] width 78 height 13
type input "13:30"
click at [381, 232] on button "Ok" at bounding box center [382, 229] width 17 height 9
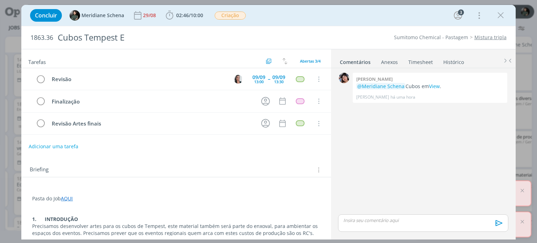
drag, startPoint x: 500, startPoint y: 16, endPoint x: 435, endPoint y: 92, distance: 100.2
click at [500, 16] on icon "dialog" at bounding box center [500, 15] width 10 height 10
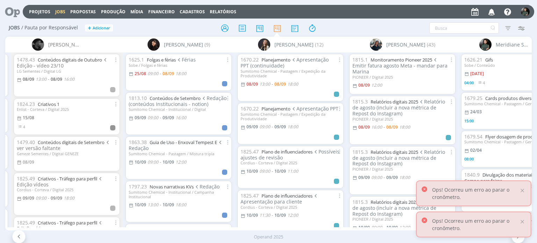
click at [492, 14] on icon "button" at bounding box center [492, 12] width 12 height 12
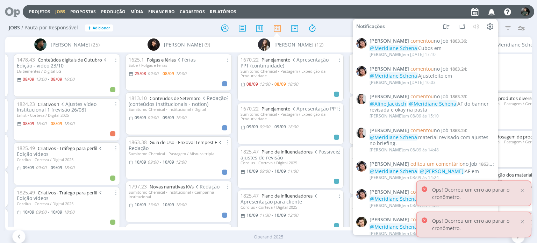
click at [333, 22] on div at bounding box center [269, 28] width 176 height 13
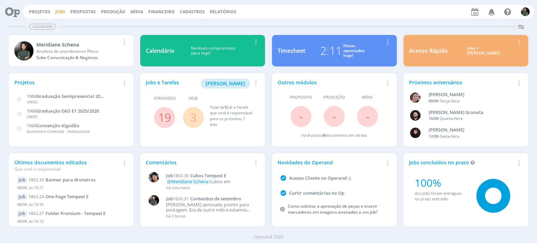
click at [58, 11] on link "Jobs" at bounding box center [60, 12] width 10 height 6
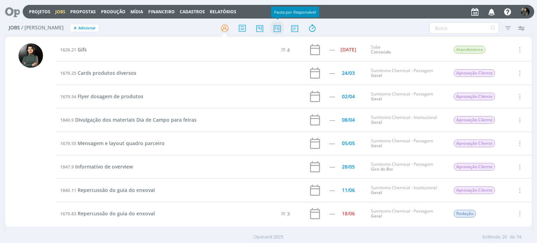
click at [276, 30] on icon at bounding box center [277, 28] width 13 height 14
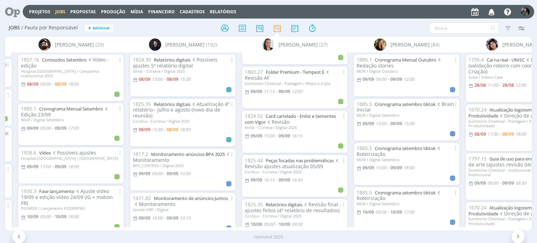
scroll to position [140, 0]
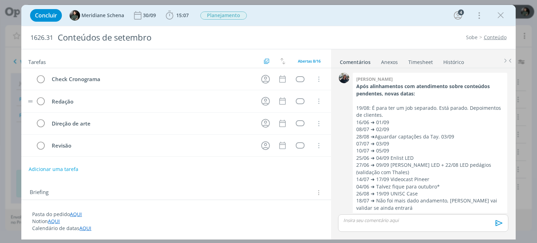
scroll to position [26, 0]
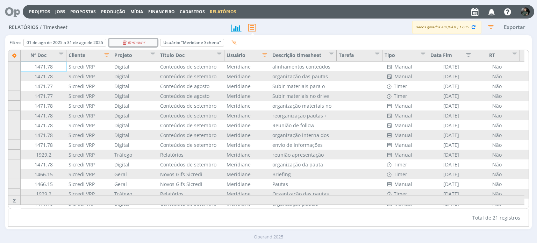
click at [150, 43] on div "Remover" at bounding box center [133, 42] width 48 height 7
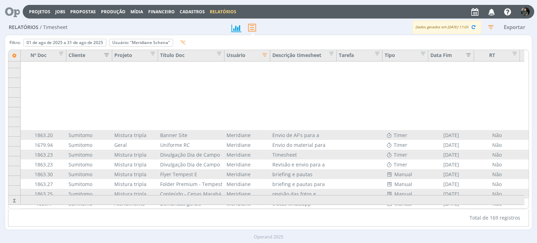
scroll to position [72, 0]
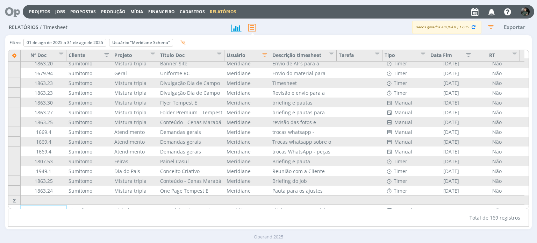
click at [105, 54] on icon "button" at bounding box center [104, 54] width 7 height 7
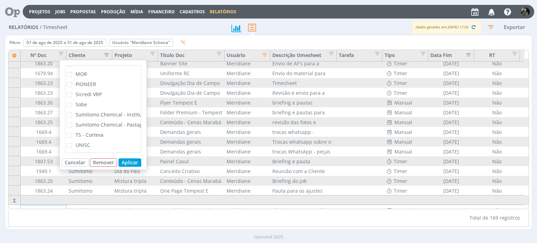
scroll to position [165, 0]
click at [106, 121] on span "Sumitomo Chemical - Pastagem" at bounding box center [113, 124] width 74 height 7
click at [72, 123] on input "Sumitomo Chemical - Pastagem" at bounding box center [72, 123] width 0 height 0
click at [129, 161] on button "Aplicar" at bounding box center [130, 162] width 23 height 8
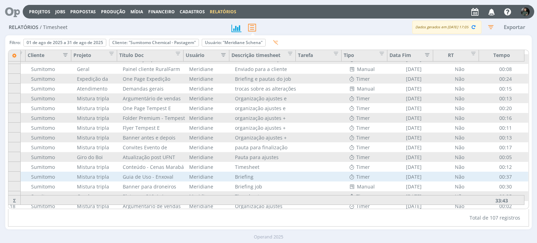
scroll to position [914, 41]
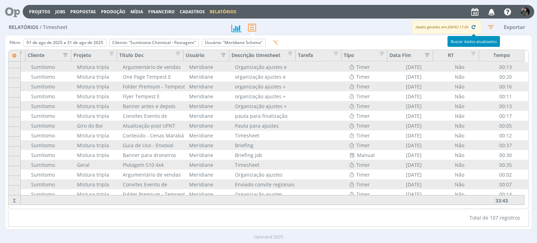
click at [473, 27] on icon "button" at bounding box center [473, 27] width 6 height 6
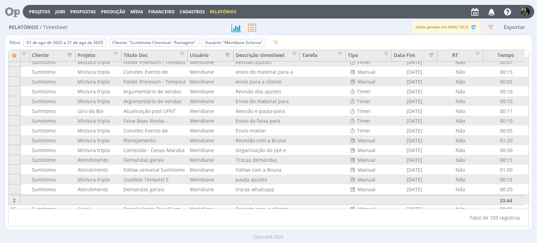
scroll to position [560, 37]
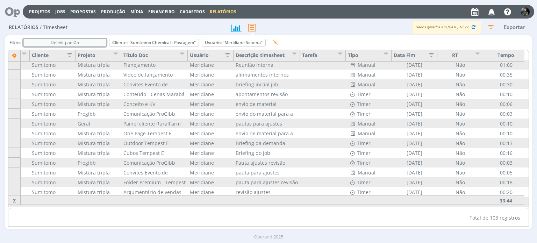
click at [95, 42] on div "Definir padrão" at bounding box center [65, 42] width 82 height 7
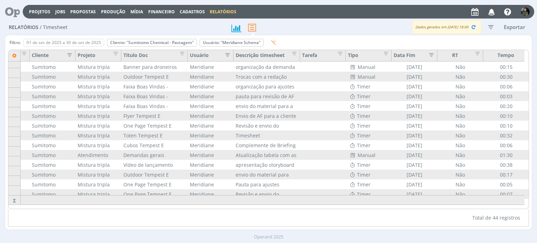
scroll to position [297, 37]
click at [470, 27] on icon "button" at bounding box center [473, 27] width 6 height 6
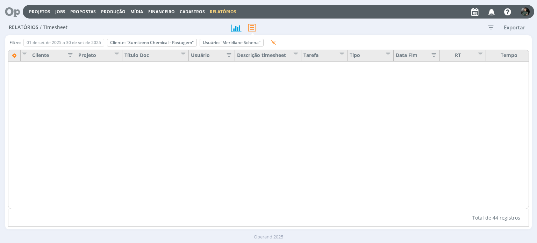
scroll to position [0, 37]
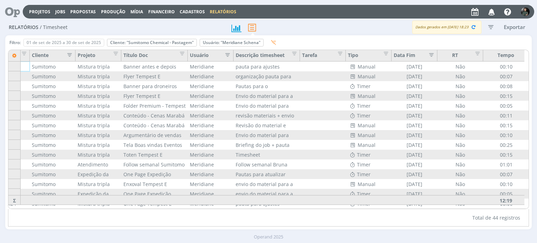
click at [494, 26] on icon "button" at bounding box center [491, 27] width 13 height 13
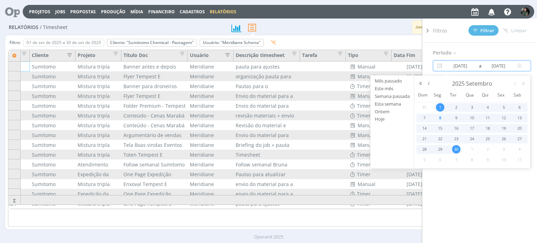
drag, startPoint x: 486, startPoint y: 63, endPoint x: 485, endPoint y: 66, distance: 3.9
click at [486, 63] on input "30/09/2025" at bounding box center [499, 66] width 34 height 8
click at [429, 81] on button "button" at bounding box center [429, 83] width 8 height 5
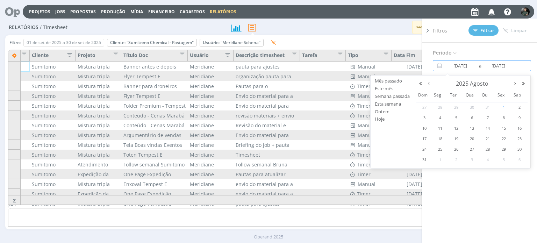
click at [502, 107] on span "1" at bounding box center [504, 107] width 8 height 8
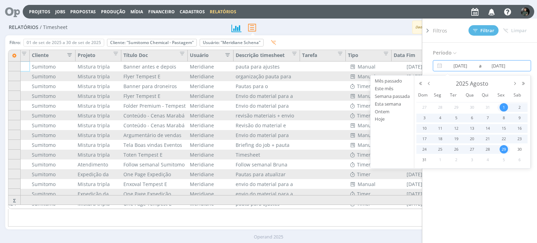
click at [506, 150] on span "29" at bounding box center [504, 149] width 8 height 8
type input "01/08/2025"
type input "29/08/2025"
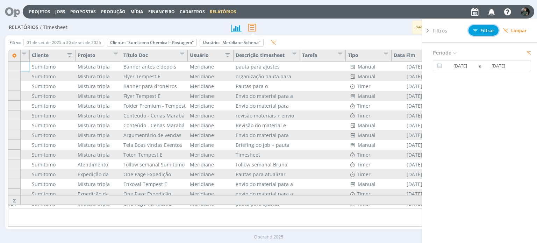
click at [483, 32] on span "Filtrar" at bounding box center [483, 30] width 21 height 5
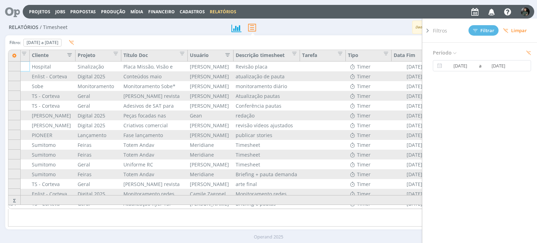
click at [429, 32] on icon at bounding box center [427, 30] width 7 height 7
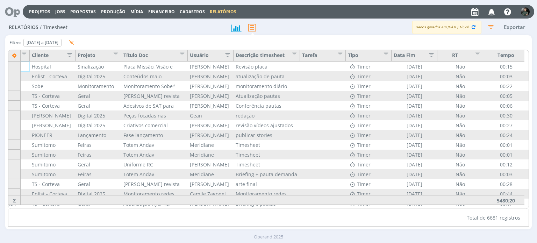
click at [227, 52] on icon "button" at bounding box center [225, 54] width 7 height 7
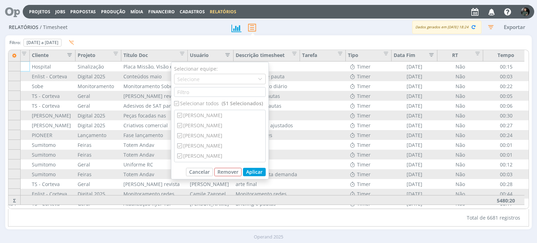
click at [198, 104] on div "Selecionar todos (51 Selecionados)" at bounding box center [220, 103] width 92 height 7
checkbox input "false"
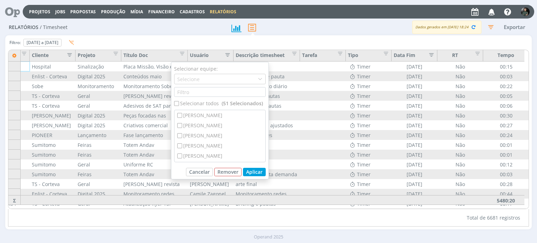
checkbox input "false"
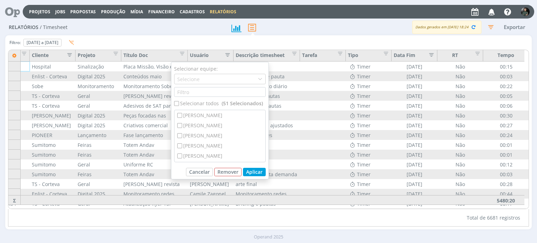
checkbox input "false"
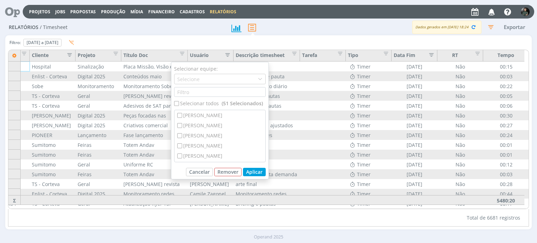
checkbox input "false"
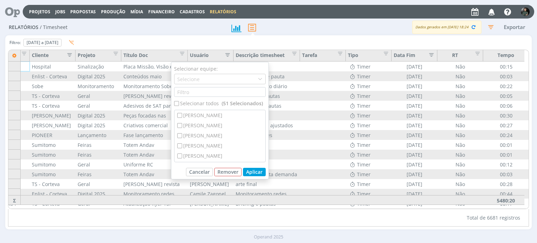
checkbox input "false"
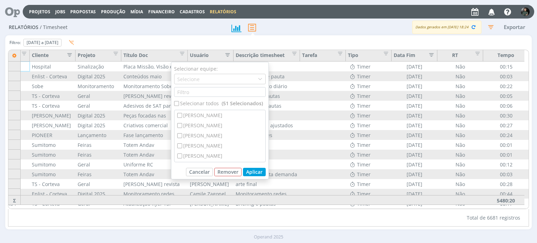
checkbox input "false"
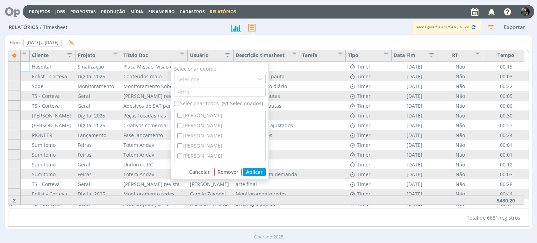
checkbox input "false"
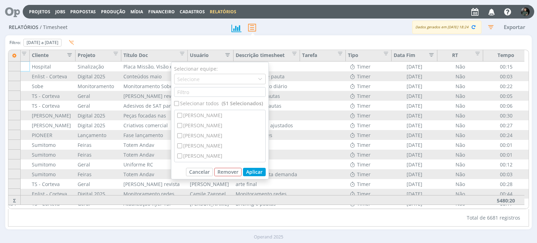
checkbox input "false"
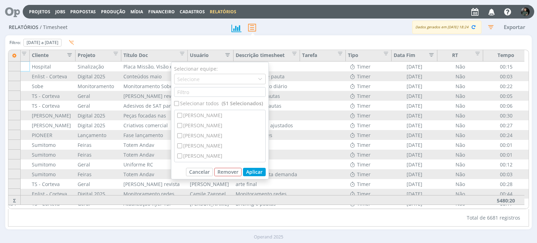
checkbox input "false"
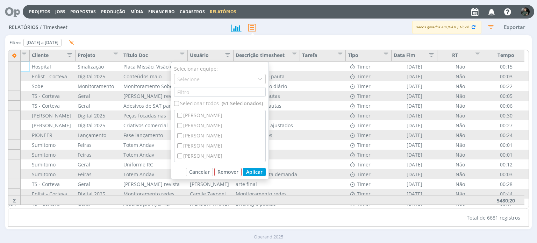
checkbox input "false"
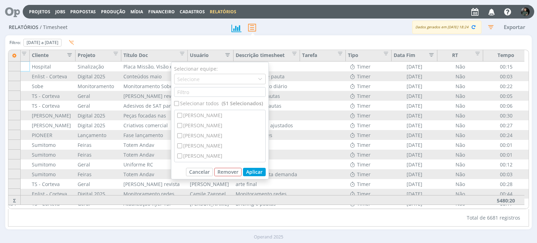
checkbox input "false"
click at [198, 104] on div "Selecionar todos" at bounding box center [220, 103] width 92 height 7
checkbox input "true"
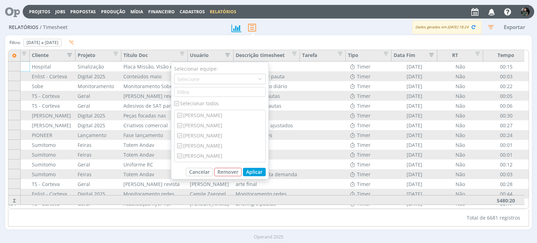
checkbox input "true"
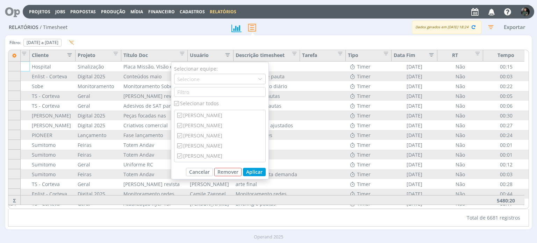
checkbox input "true"
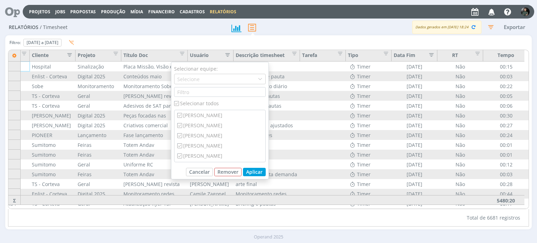
checkbox input "true"
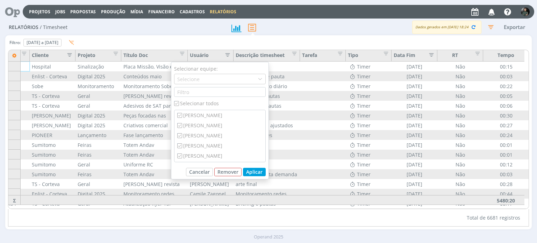
checkbox input "true"
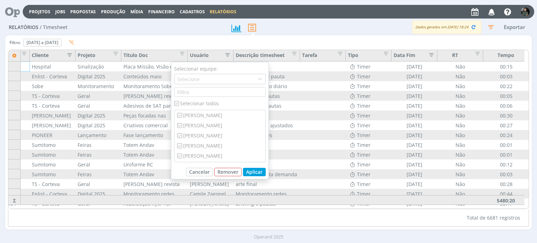
checkbox input "true"
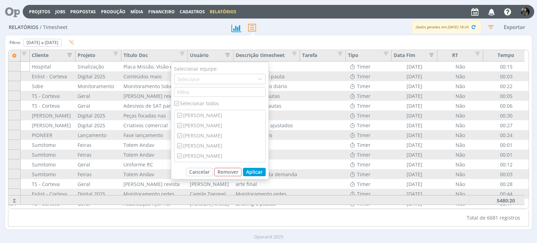
checkbox input "true"
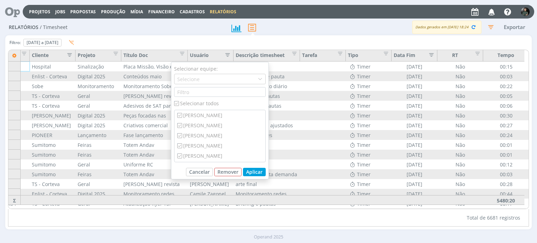
checkbox input "true"
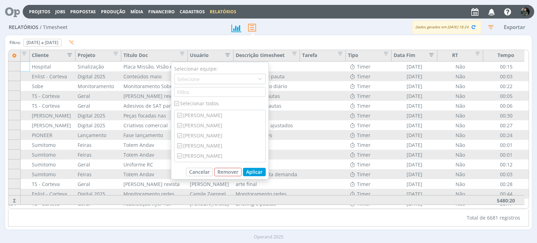
checkbox input "true"
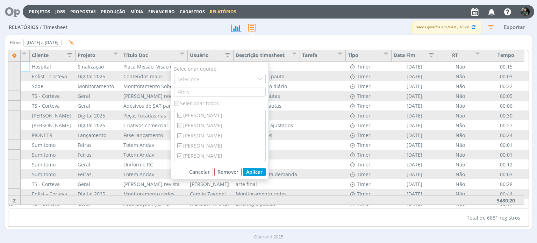
checkbox input "true"
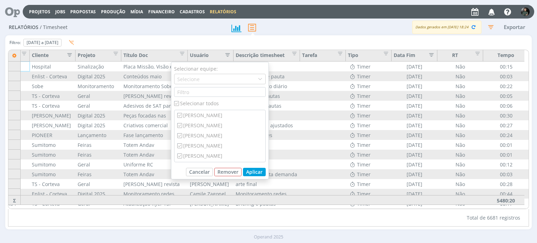
checkbox input "true"
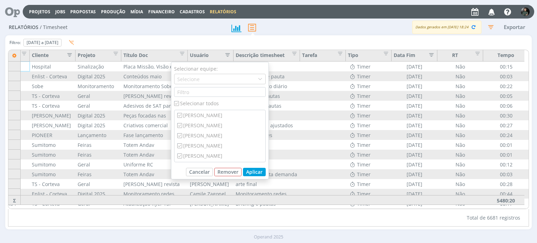
checkbox input "true"
click at [198, 104] on div "Selecionar todos (51 Selecionados)" at bounding box center [220, 103] width 92 height 7
checkbox input "false"
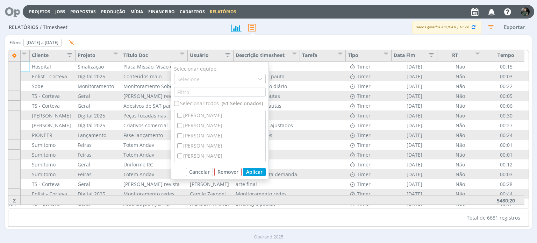
checkbox input "false"
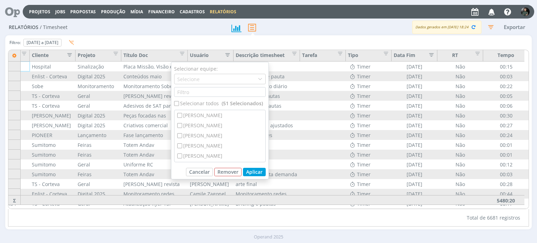
checkbox input "false"
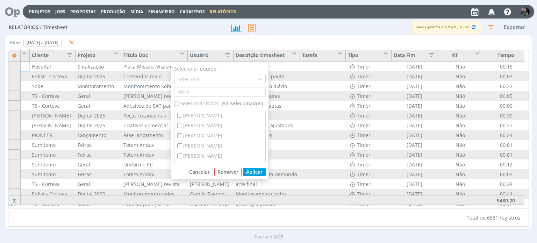
checkbox input "false"
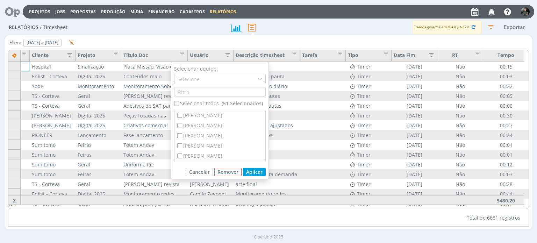
checkbox input "false"
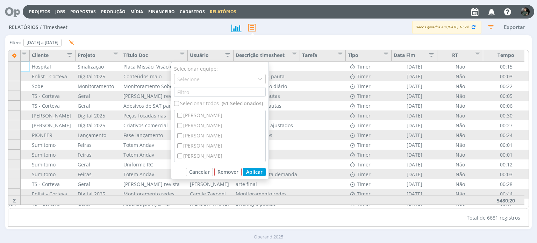
checkbox input "false"
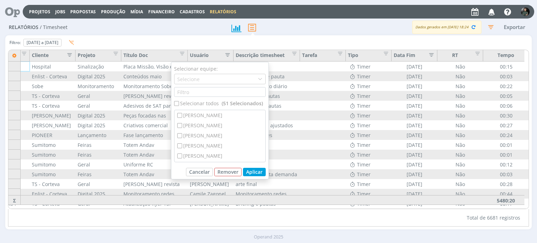
checkbox input "false"
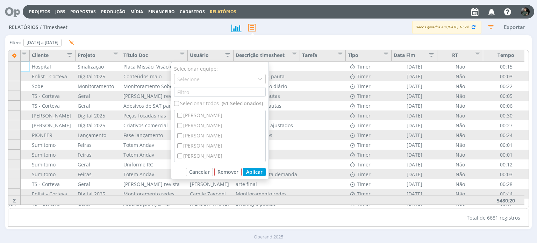
checkbox input "false"
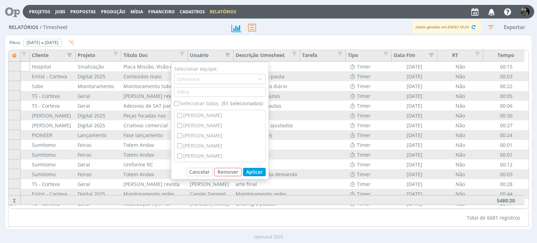
checkbox input "false"
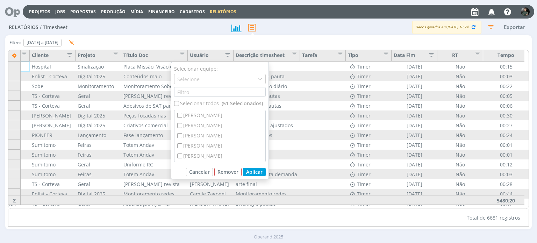
checkbox input "false"
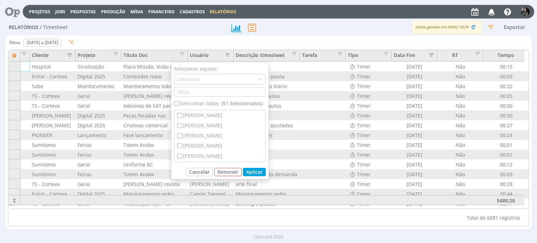
checkbox input "false"
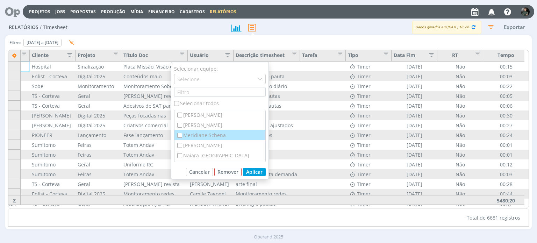
click at [209, 138] on div "Meridiane Schena" at bounding box center [219, 135] width 91 height 10
checkbox input "true"
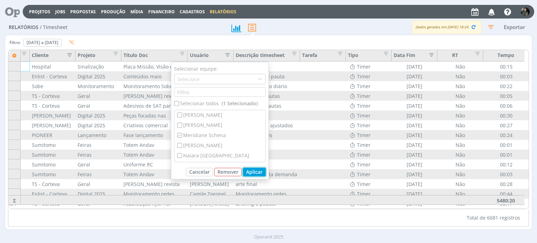
click at [251, 174] on button "Aplicar" at bounding box center [254, 172] width 23 height 8
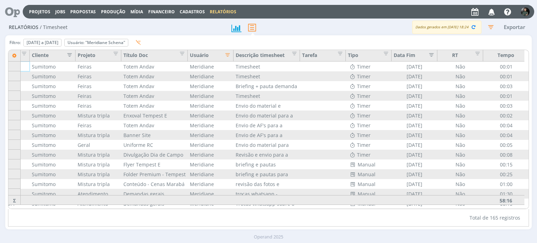
click at [71, 55] on icon "button" at bounding box center [67, 54] width 7 height 7
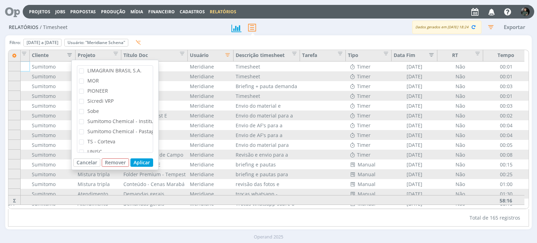
scroll to position [165, 0]
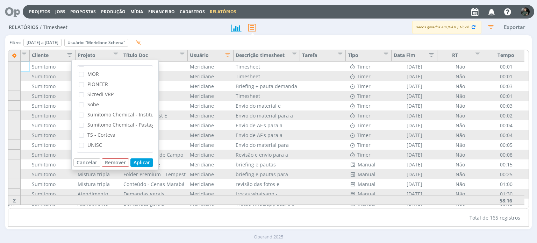
click at [124, 122] on span "Sumitomo Chemical - Pastagem" at bounding box center [124, 124] width 74 height 7
click at [84, 123] on input "Sumitomo Chemical - Pastagem" at bounding box center [84, 123] width 0 height 0
click at [145, 161] on button "Aplicar" at bounding box center [141, 162] width 23 height 8
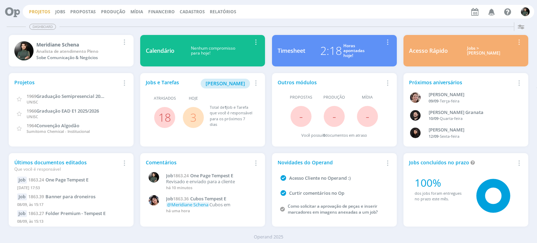
click at [43, 13] on link "Projetos" at bounding box center [39, 12] width 21 height 6
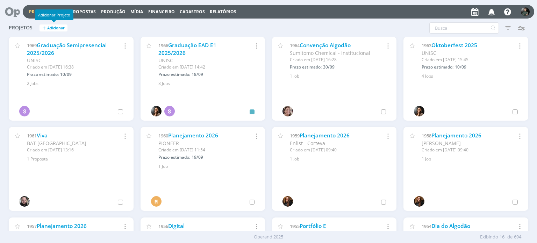
click at [60, 13] on div "Adicionar Projeto" at bounding box center [54, 14] width 38 height 11
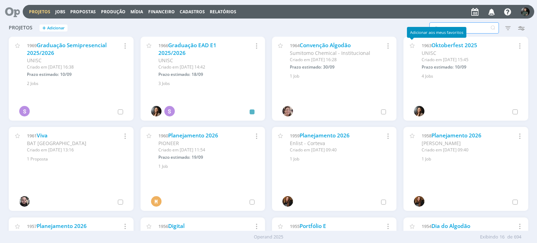
click at [441, 26] on input "text" at bounding box center [464, 27] width 70 height 11
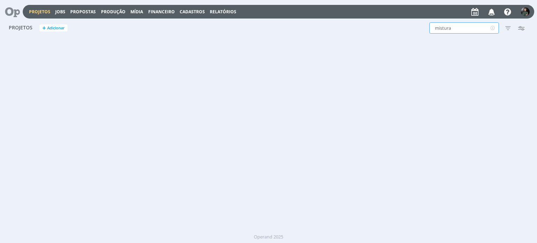
type input "mistura"
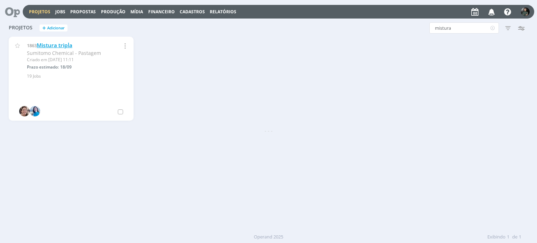
click at [57, 42] on link "Mistura tripla" at bounding box center [55, 45] width 36 height 7
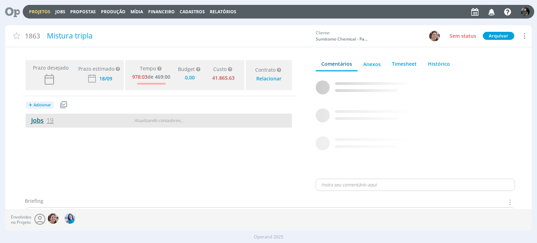
type input "0,00"
click at [37, 122] on link "Jobs 19" at bounding box center [40, 120] width 28 height 8
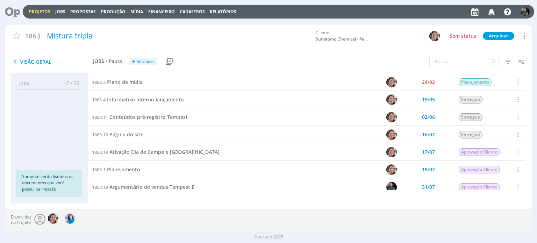
scroll to position [70, 0]
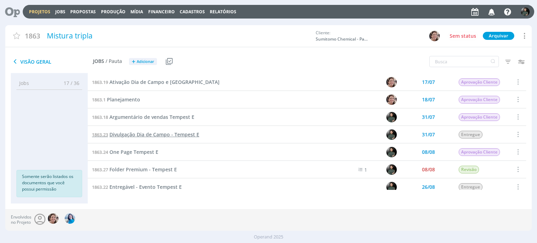
click at [151, 134] on span "Divulgação Dia de Campo - Tempest E" at bounding box center [154, 134] width 90 height 7
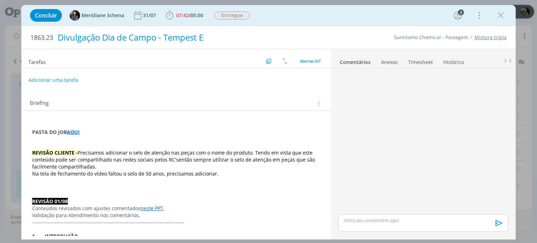
scroll to position [181, 0]
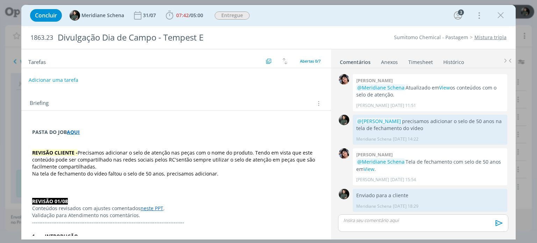
click at [423, 59] on link "Timesheet" at bounding box center [420, 61] width 25 height 10
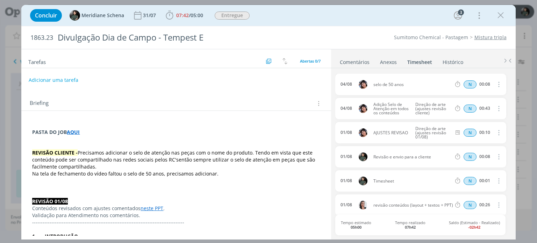
click at [496, 180] on icon "dialog" at bounding box center [498, 181] width 8 height 8
click at [475, 158] on link "Excluir" at bounding box center [478, 158] width 55 height 11
click at [492, 180] on button "Sim" at bounding box center [492, 181] width 14 height 8
click at [497, 17] on icon "dialog" at bounding box center [500, 15] width 10 height 10
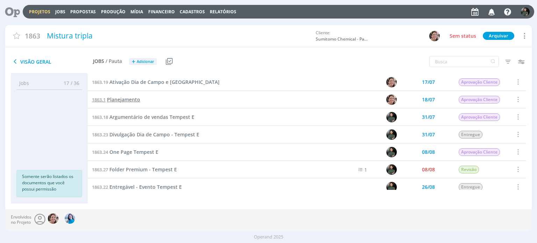
click at [122, 99] on span "Planejamento" at bounding box center [123, 99] width 33 height 7
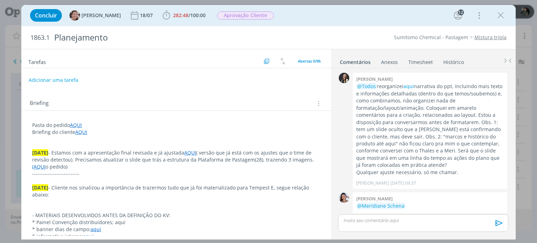
scroll to position [987, 0]
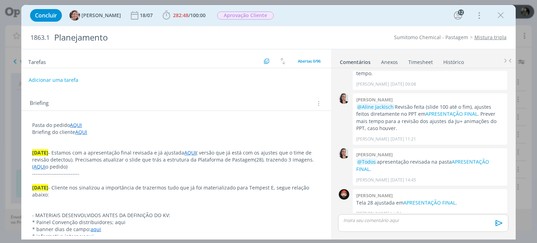
click at [421, 62] on link "Timesheet" at bounding box center [420, 61] width 25 height 10
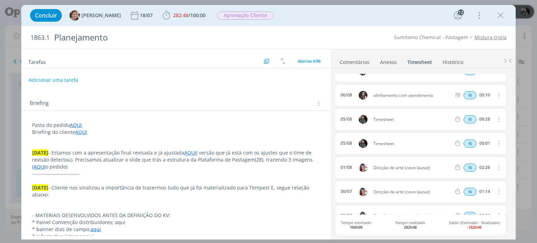
scroll to position [2306, 0]
click at [497, 143] on icon "dialog" at bounding box center [498, 142] width 8 height 8
drag, startPoint x: 472, startPoint y: 154, endPoint x: 459, endPoint y: 166, distance: 17.8
click at [472, 154] on link "Excluir" at bounding box center [478, 154] width 55 height 11
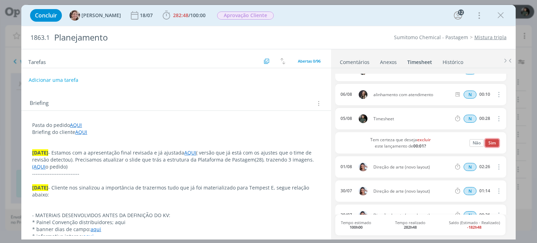
click at [488, 142] on button "Sim" at bounding box center [492, 143] width 14 height 8
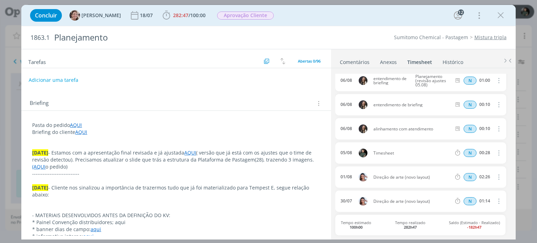
scroll to position [2271, 0]
click at [500, 14] on icon "dialog" at bounding box center [500, 15] width 10 height 10
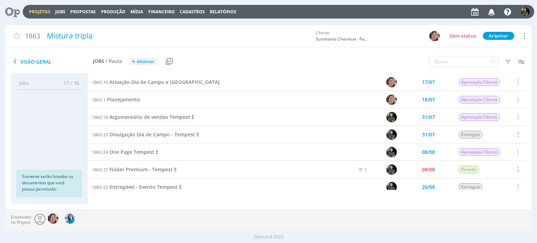
scroll to position [140, 0]
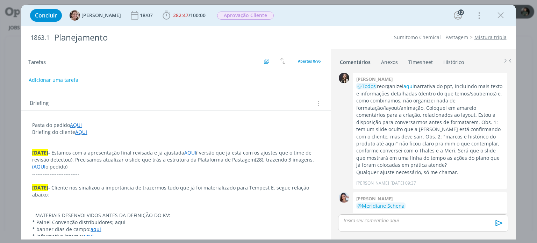
scroll to position [987, 0]
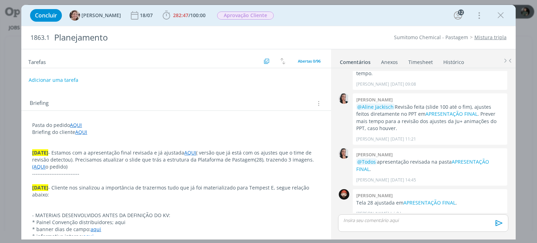
click at [499, 17] on icon "dialog" at bounding box center [500, 15] width 10 height 10
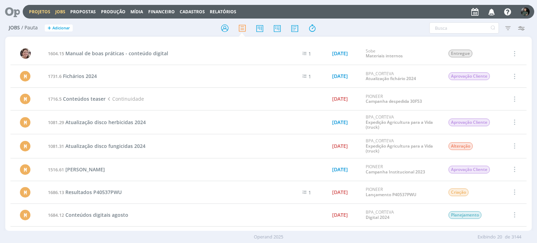
click at [44, 12] on link "Projetos" at bounding box center [39, 12] width 21 height 6
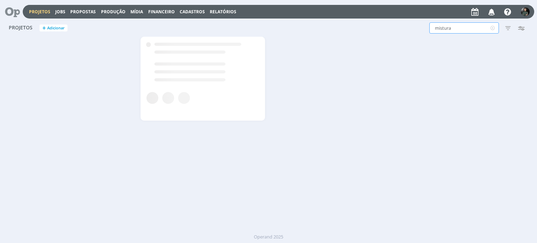
click at [455, 31] on input "mistura" at bounding box center [464, 27] width 70 height 11
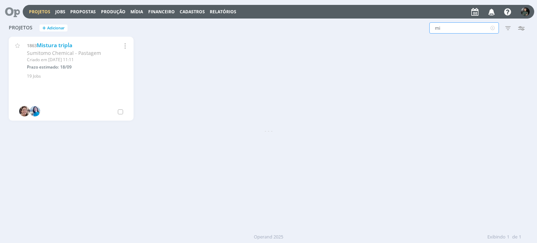
type input "m"
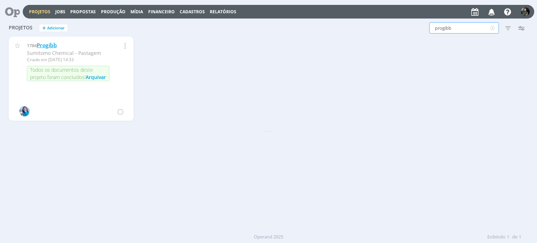
type input "progibb"
click at [48, 46] on link "Progibb" at bounding box center [47, 45] width 20 height 7
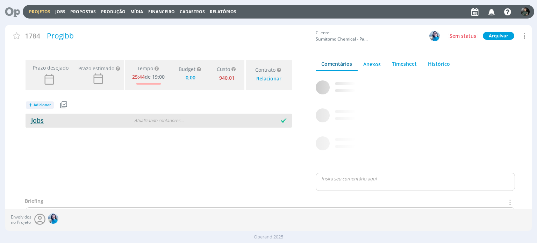
type input "0,00"
click at [35, 122] on link "Jobs" at bounding box center [35, 120] width 18 height 8
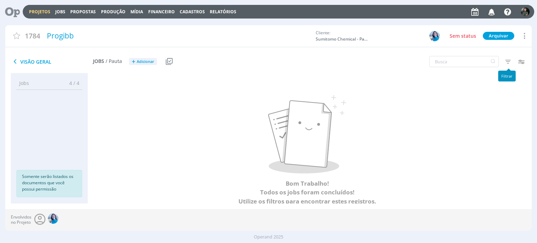
click at [509, 63] on icon "button" at bounding box center [508, 61] width 13 height 13
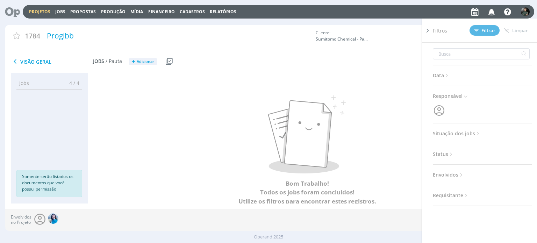
click at [455, 134] on span "Situação dos jobs" at bounding box center [457, 133] width 48 height 9
click at [480, 151] on span at bounding box center [478, 152] width 14 height 7
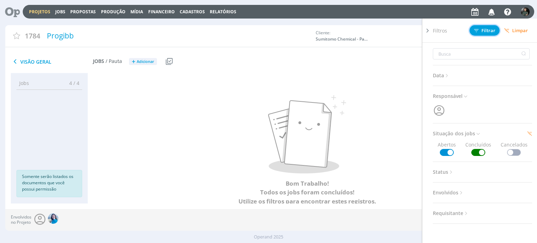
click at [482, 26] on button "Filtrar" at bounding box center [485, 30] width 30 height 10
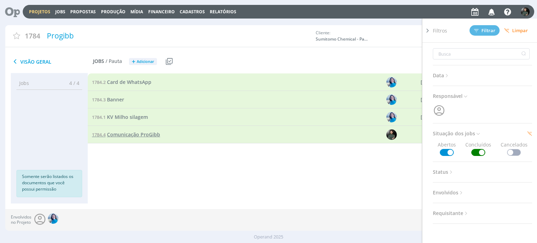
click at [124, 135] on span "Comunicação ProGibb" at bounding box center [133, 134] width 53 height 7
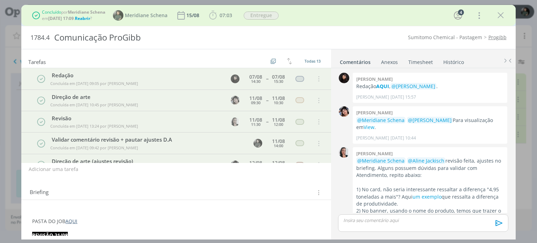
scroll to position [640, 0]
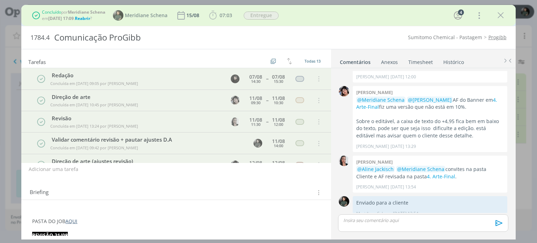
click at [422, 62] on link "Timesheet" at bounding box center [420, 61] width 25 height 10
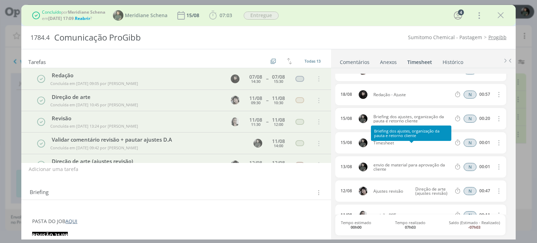
scroll to position [210, 0]
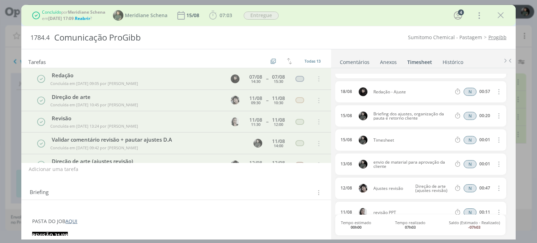
click at [495, 138] on icon "dialog" at bounding box center [498, 140] width 8 height 8
click at [483, 152] on link "Excluir" at bounding box center [478, 151] width 55 height 11
click at [85, 18] on span "Reabrir" at bounding box center [82, 18] width 15 height 6
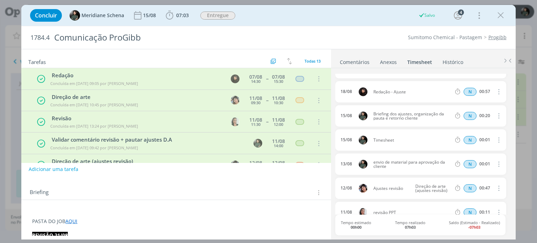
click at [495, 142] on icon "dialog" at bounding box center [498, 140] width 8 height 8
click at [474, 154] on link "Excluir" at bounding box center [478, 151] width 55 height 11
click at [489, 138] on button "Sim" at bounding box center [492, 140] width 14 height 8
click at [494, 139] on icon "dialog" at bounding box center [498, 140] width 8 height 8
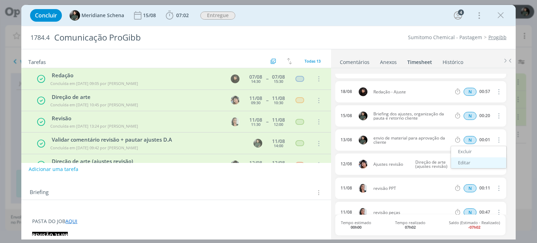
click at [471, 162] on link "Editar" at bounding box center [478, 162] width 55 height 11
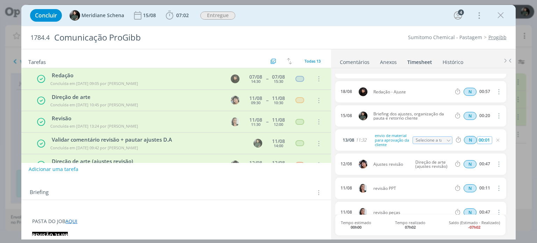
click at [488, 138] on input "00:01" at bounding box center [484, 140] width 15 height 8
type input "00:05"
click at [491, 149] on div "[DATE] 11:32 envio de material para aprovação da cliente Selecione a tarefa N 0…" at bounding box center [420, 139] width 171 height 21
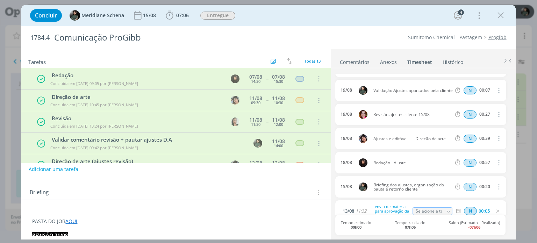
scroll to position [140, 0]
click at [52, 16] on span "Concluir" at bounding box center [46, 16] width 22 height 6
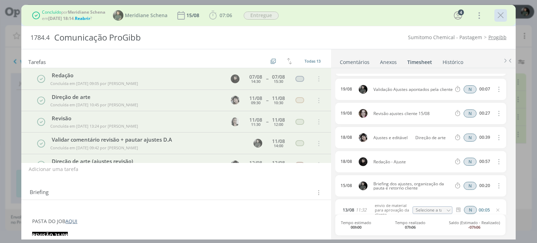
click at [498, 14] on icon "dialog" at bounding box center [500, 15] width 10 height 10
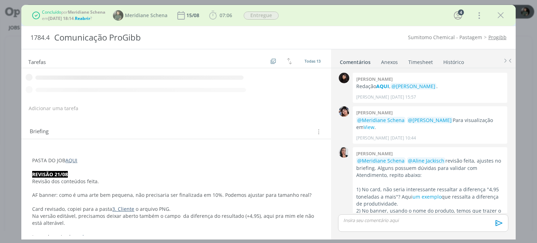
scroll to position [640, 0]
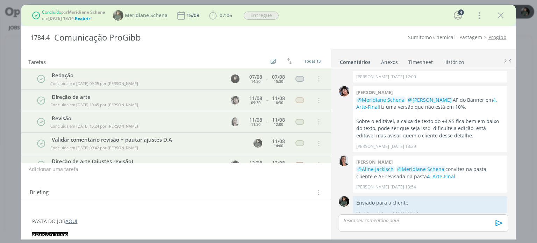
drag, startPoint x: 504, startPoint y: 15, endPoint x: 420, endPoint y: 58, distance: 94.8
click at [504, 15] on icon "dialog" at bounding box center [500, 15] width 10 height 10
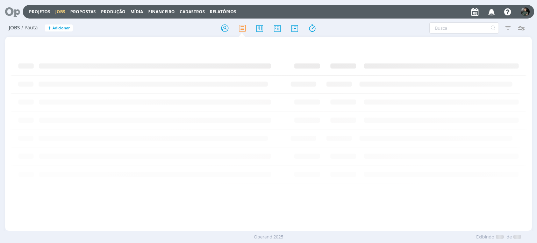
click at [39, 12] on link "Projetos" at bounding box center [39, 12] width 21 height 6
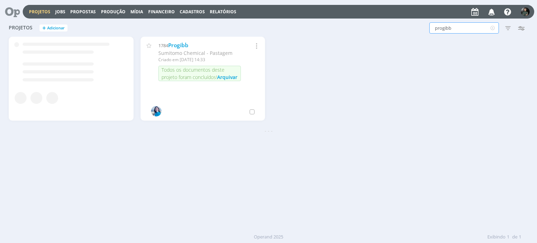
drag, startPoint x: 483, startPoint y: 27, endPoint x: 445, endPoint y: 28, distance: 37.1
click at [445, 28] on input "progibb" at bounding box center [464, 27] width 70 height 11
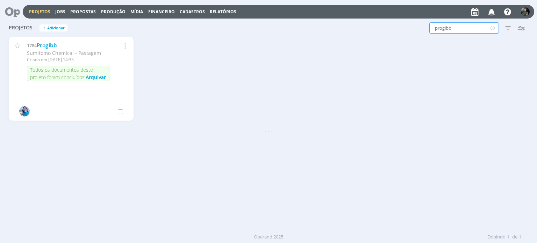
click at [445, 28] on input "progibb" at bounding box center [464, 27] width 70 height 11
type input "p"
type input "mistura"
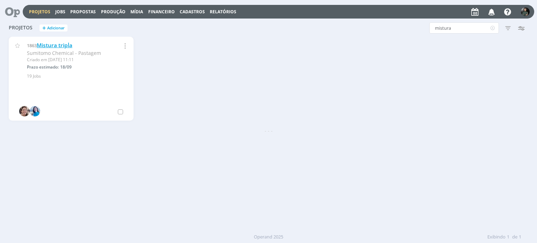
click at [60, 45] on link "Mistura tripla" at bounding box center [55, 45] width 36 height 7
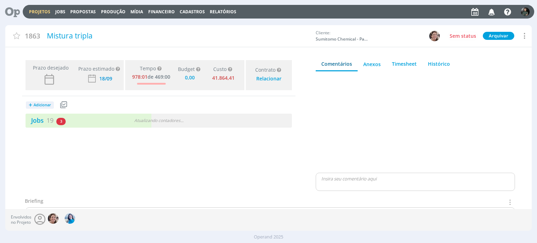
type input "0,00"
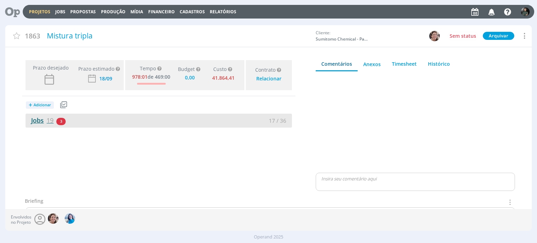
click at [33, 120] on link "Jobs 19" at bounding box center [40, 120] width 28 height 8
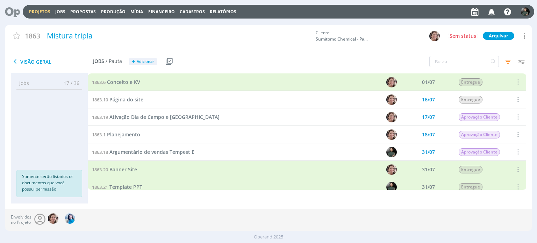
scroll to position [280, 0]
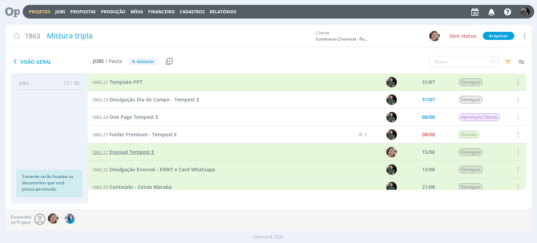
click at [146, 152] on span "Enxoval Tempest E" at bounding box center [131, 152] width 45 height 7
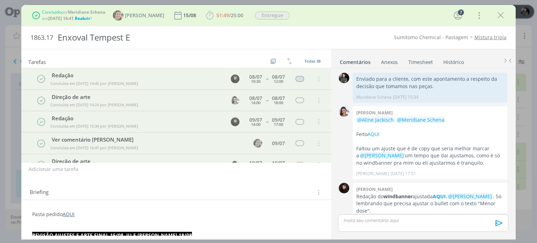
click at [84, 18] on span "Reabrir" at bounding box center [82, 18] width 15 height 6
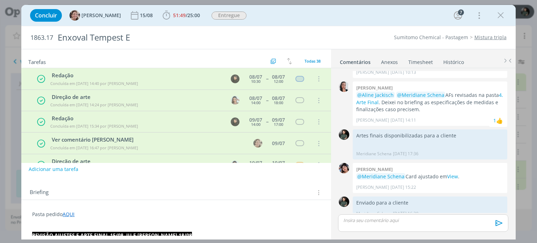
click at [415, 62] on link "Timesheet" at bounding box center [420, 61] width 25 height 10
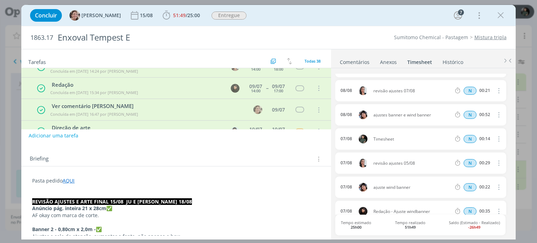
scroll to position [35, 0]
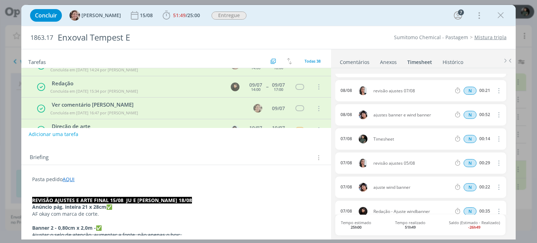
click at [495, 137] on icon "dialog" at bounding box center [498, 139] width 8 height 8
drag, startPoint x: 468, startPoint y: 159, endPoint x: 451, endPoint y: 158, distance: 17.2
click at [468, 159] on link "Editar" at bounding box center [478, 161] width 55 height 11
click at [390, 135] on div "Timesheet" at bounding box center [392, 139] width 38 height 8
drag, startPoint x: 398, startPoint y: 137, endPoint x: 369, endPoint y: 135, distance: 29.8
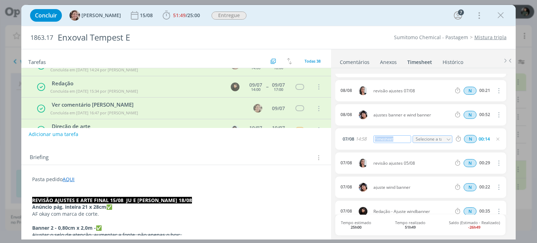
click at [369, 135] on div "[DATE] 14:58 Timesheet Selecione a tarefa N 00:14" at bounding box center [420, 138] width 171 height 21
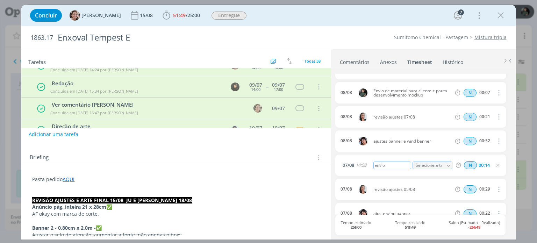
scroll to position [462, 0]
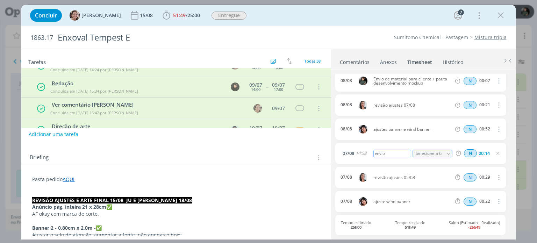
click at [394, 153] on div "envio" at bounding box center [392, 154] width 38 height 8
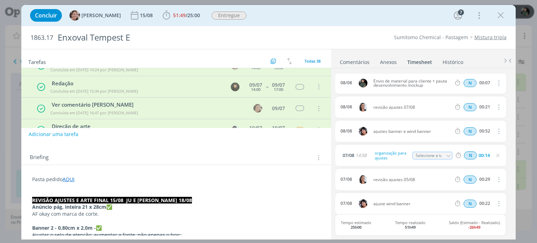
click at [435, 163] on div "[DATE] 14:58 organização para ajustes Selecione a tarefa N 00:14" at bounding box center [420, 155] width 171 height 21
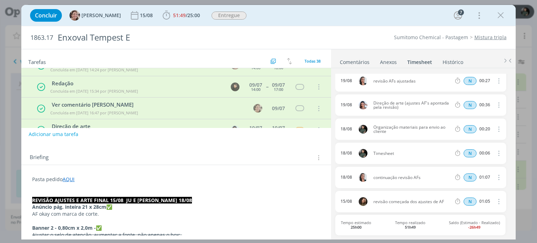
scroll to position [75, 0]
click at [496, 155] on icon "dialog" at bounding box center [498, 154] width 8 height 8
click at [477, 165] on link "Excluir" at bounding box center [478, 165] width 55 height 11
click at [488, 155] on button "Sim" at bounding box center [492, 154] width 14 height 8
click at [495, 131] on icon "dialog" at bounding box center [498, 130] width 8 height 8
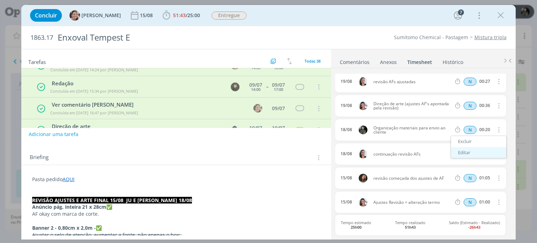
click at [474, 151] on link "Editar" at bounding box center [478, 152] width 55 height 11
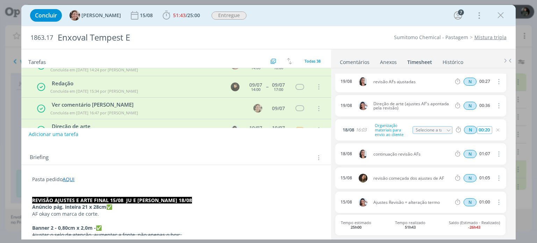
click at [487, 130] on input "00:20" at bounding box center [484, 130] width 15 height 8
type input "00:26"
click at [485, 135] on div "[DATE] 16:03 Organização materiais para envio ao cliente Selecione a tarefa N 0…" at bounding box center [420, 129] width 171 height 21
click at [495, 129] on icon "dialog" at bounding box center [498, 130] width 6 height 6
click at [432, 136] on div "[DATE] 16:03 Organização materiais para envio ao cliente Selecione a tarefa N 0…" at bounding box center [420, 129] width 171 height 21
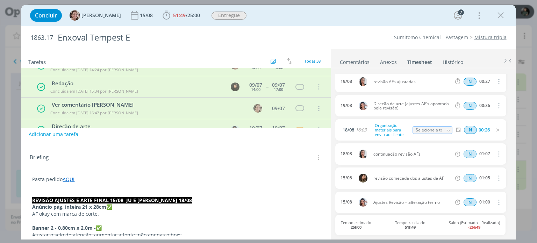
click at [497, 129] on icon "dialog" at bounding box center [498, 130] width 6 height 6
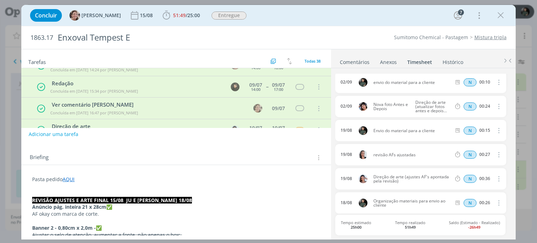
scroll to position [0, 0]
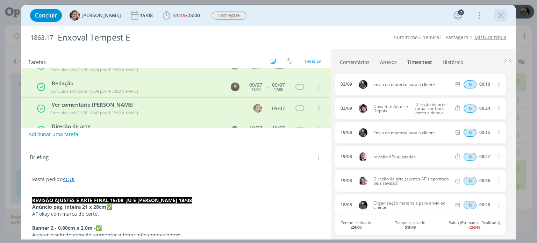
click at [500, 16] on icon "dialog" at bounding box center [500, 15] width 10 height 10
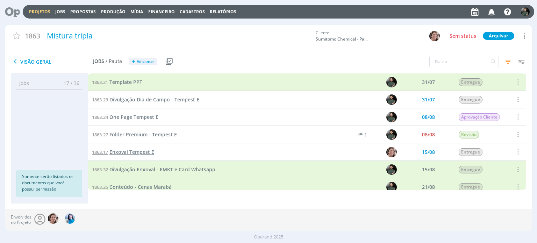
click at [151, 154] on span "Enxoval Tempest E" at bounding box center [131, 152] width 45 height 7
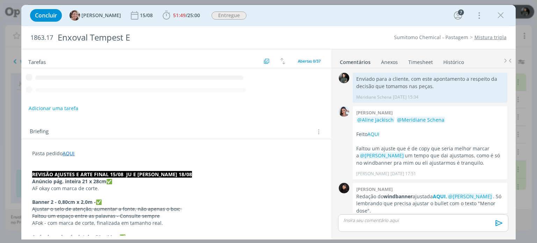
scroll to position [936, 0]
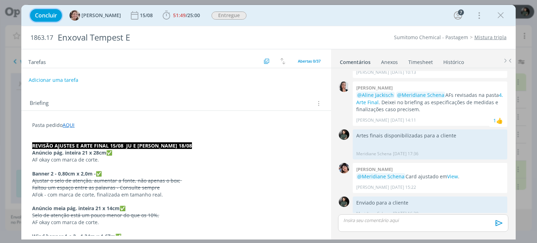
click at [43, 15] on span "Concluir" at bounding box center [46, 16] width 22 height 6
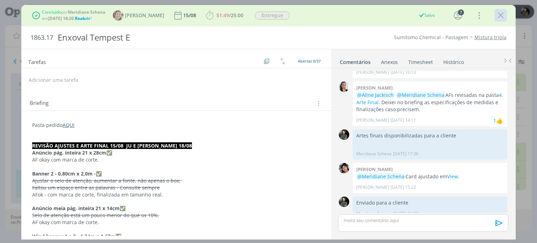
click at [501, 17] on icon "dialog" at bounding box center [500, 15] width 10 height 10
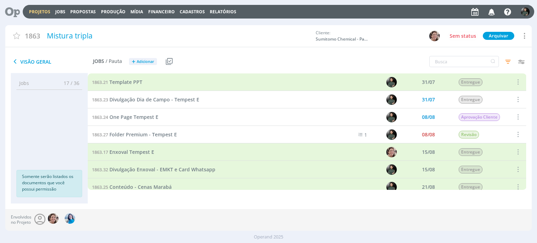
click at [39, 10] on link "Projetos" at bounding box center [39, 12] width 21 height 6
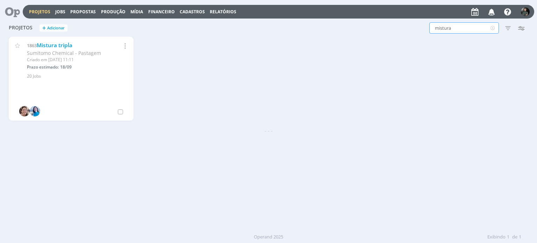
drag, startPoint x: 453, startPoint y: 28, endPoint x: 430, endPoint y: 28, distance: 22.4
click at [430, 28] on input "mistura" at bounding box center [464, 27] width 70 height 11
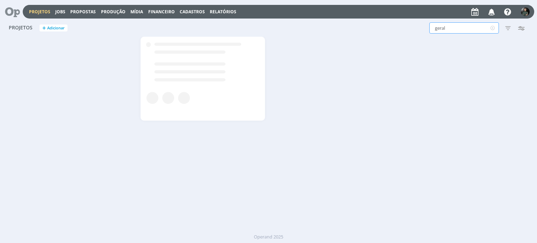
type input "geral"
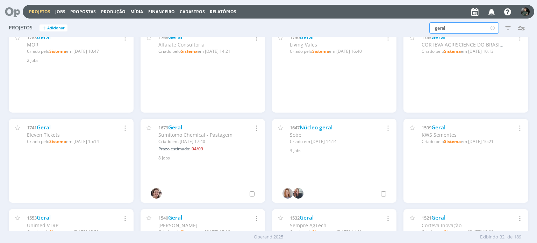
scroll to position [280, 0]
click at [173, 126] on link "Geral" at bounding box center [175, 126] width 14 height 7
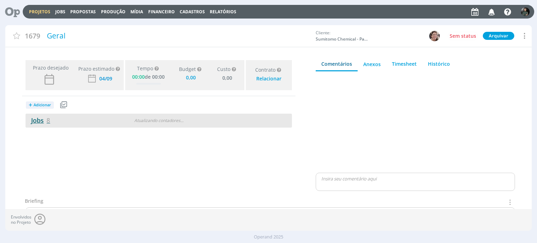
type input "0,00"
click at [35, 117] on link "Jobs 8" at bounding box center [38, 120] width 24 height 8
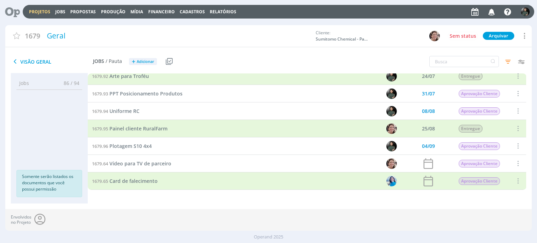
scroll to position [1527, 0]
click at [508, 62] on icon "button" at bounding box center [508, 61] width 13 height 13
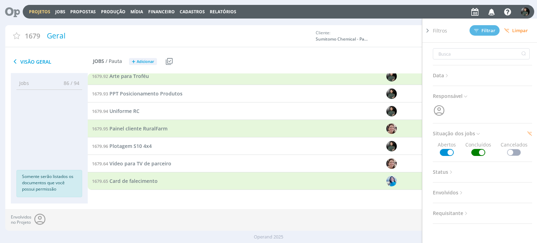
click at [471, 154] on span at bounding box center [478, 152] width 14 height 7
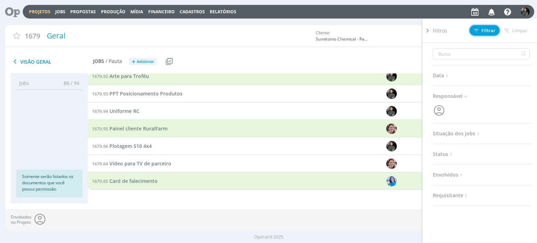
click at [484, 33] on span "Filtrar" at bounding box center [484, 30] width 21 height 5
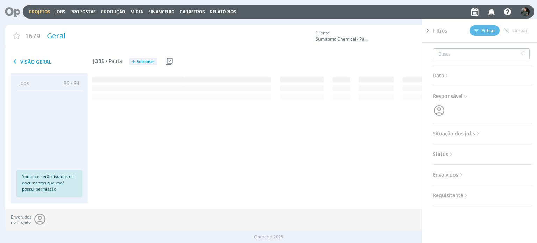
scroll to position [0, 0]
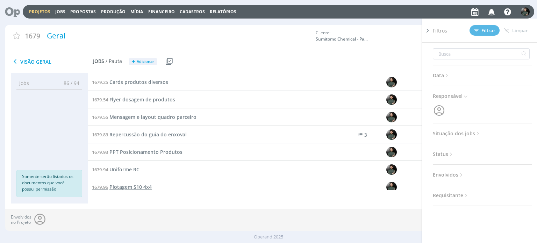
click at [145, 186] on span "Plotagem S10 4x4" at bounding box center [130, 187] width 42 height 7
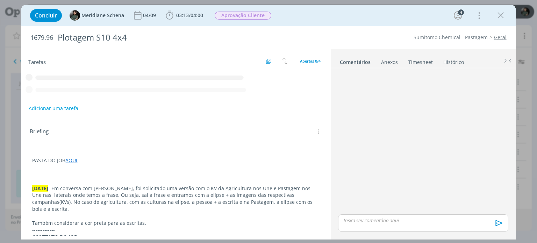
scroll to position [63, 0]
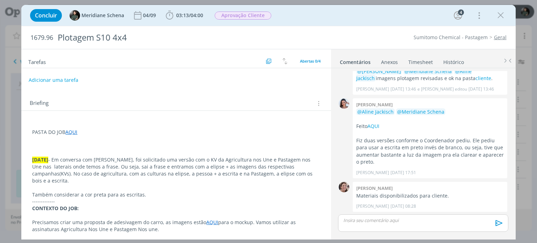
click at [413, 58] on link "Timesheet" at bounding box center [420, 61] width 25 height 10
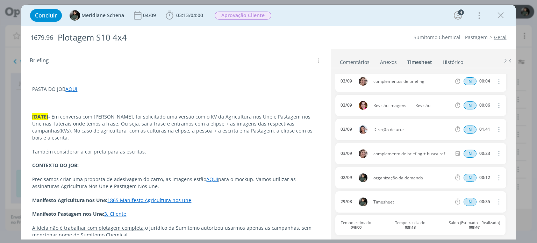
scroll to position [43, 0]
click at [390, 200] on span "Timesheet" at bounding box center [413, 202] width 84 height 4
click at [394, 202] on span "Timesheet" at bounding box center [413, 202] width 84 height 4
click at [498, 201] on icon "dialog" at bounding box center [498, 202] width 8 height 8
click at [470, 189] on link "Editar" at bounding box center [478, 190] width 55 height 11
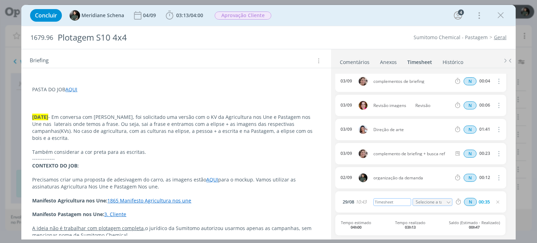
click at [402, 200] on div "Timesheet" at bounding box center [392, 202] width 38 height 8
drag, startPoint x: 402, startPoint y: 199, endPoint x: 362, endPoint y: 197, distance: 39.9
click at [362, 197] on div "[DATE] 10:43 Timesheet Selecione a tarefa N 00:35" at bounding box center [420, 201] width 171 height 21
click at [497, 204] on icon "dialog" at bounding box center [498, 202] width 6 height 6
click at [495, 202] on icon "dialog" at bounding box center [498, 202] width 6 height 6
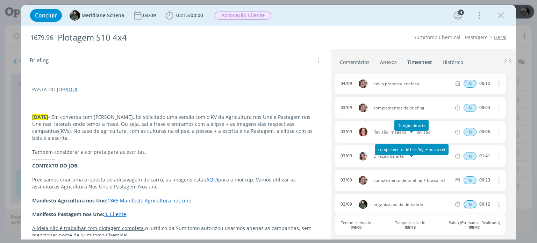
scroll to position [0, 0]
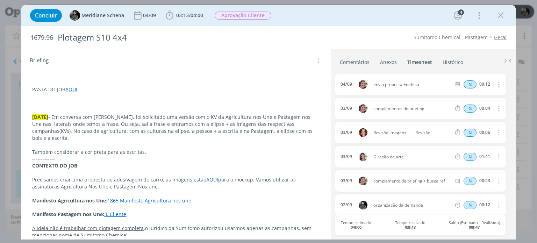
drag, startPoint x: 502, startPoint y: 17, endPoint x: 448, endPoint y: 1, distance: 56.0
click at [502, 17] on icon "dialog" at bounding box center [500, 15] width 10 height 10
